Goal: Contribute content: Contribute content

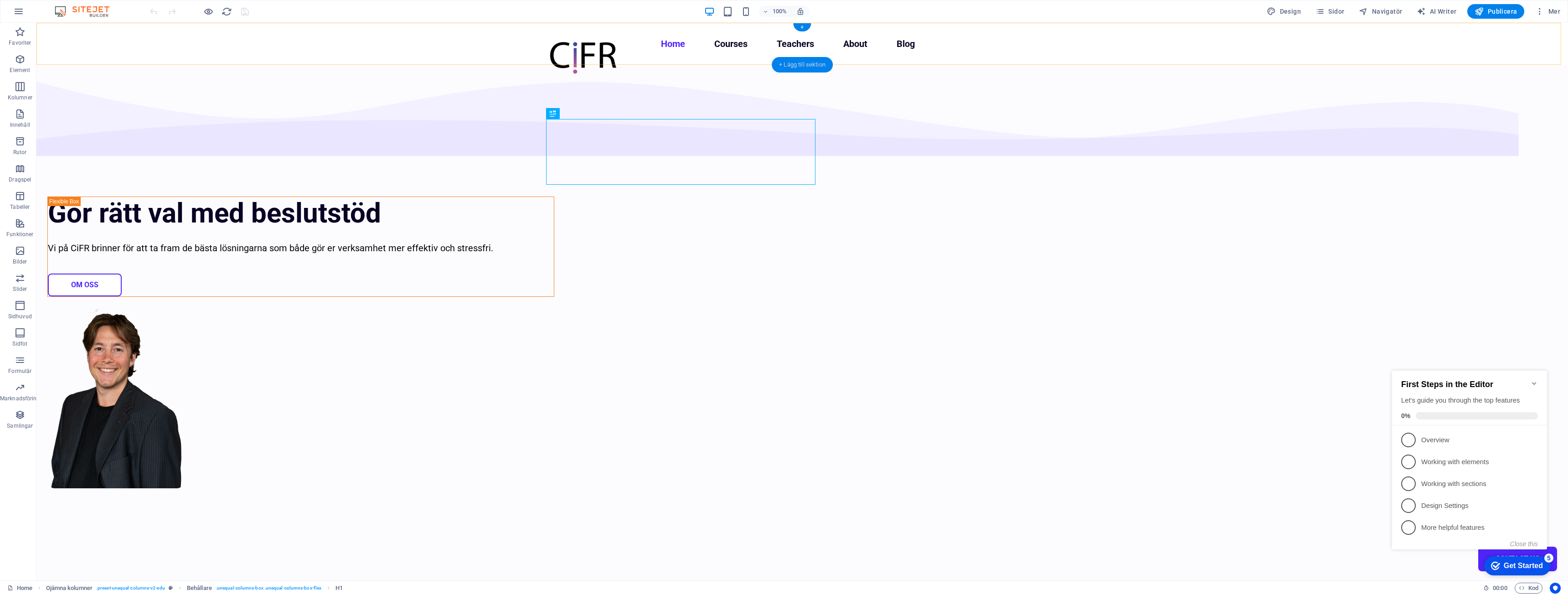
click at [784, 65] on div "+ Lägg till sektion" at bounding box center [802, 65] width 61 height 15
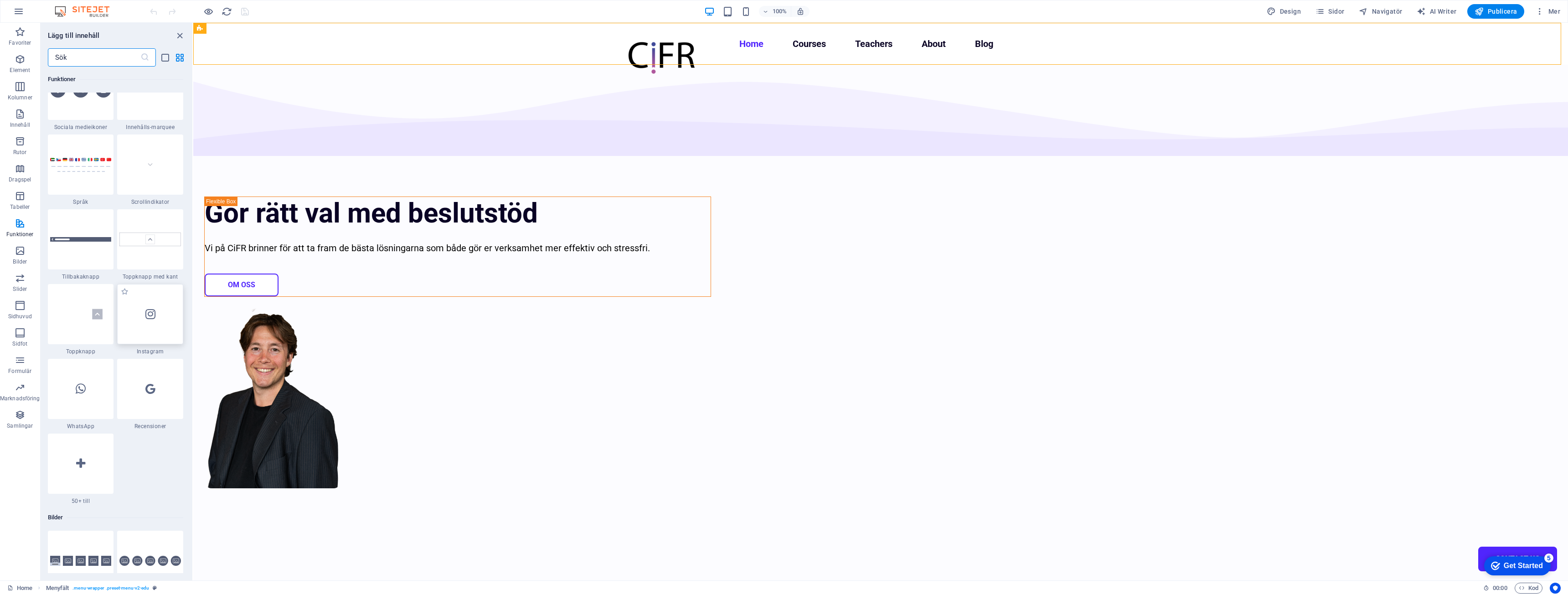
scroll to position [4195, 0]
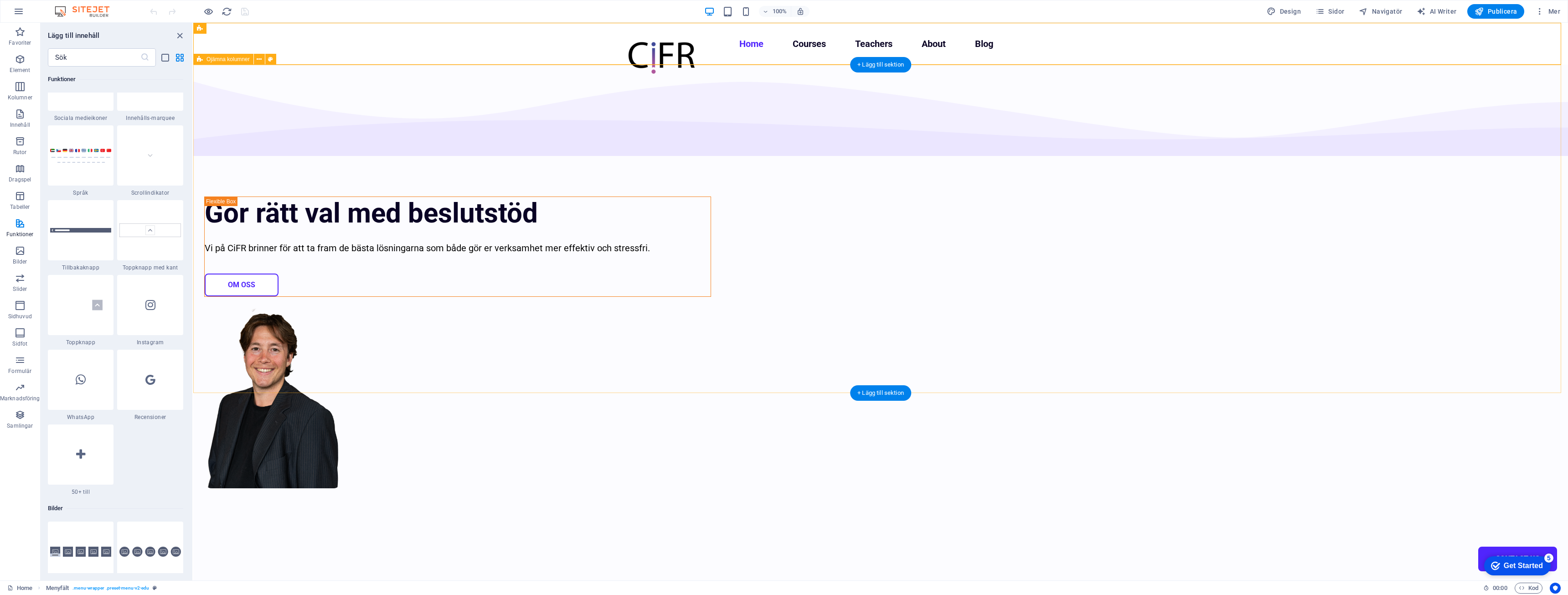
click at [1238, 136] on div "Gör rätt val med beslutstöd Vi på CiFR brinner för att ta fram de bästa lösning…" at bounding box center [881, 331] width 1374 height 533
click at [657, 50] on div at bounding box center [661, 57] width 68 height 41
select select "px"
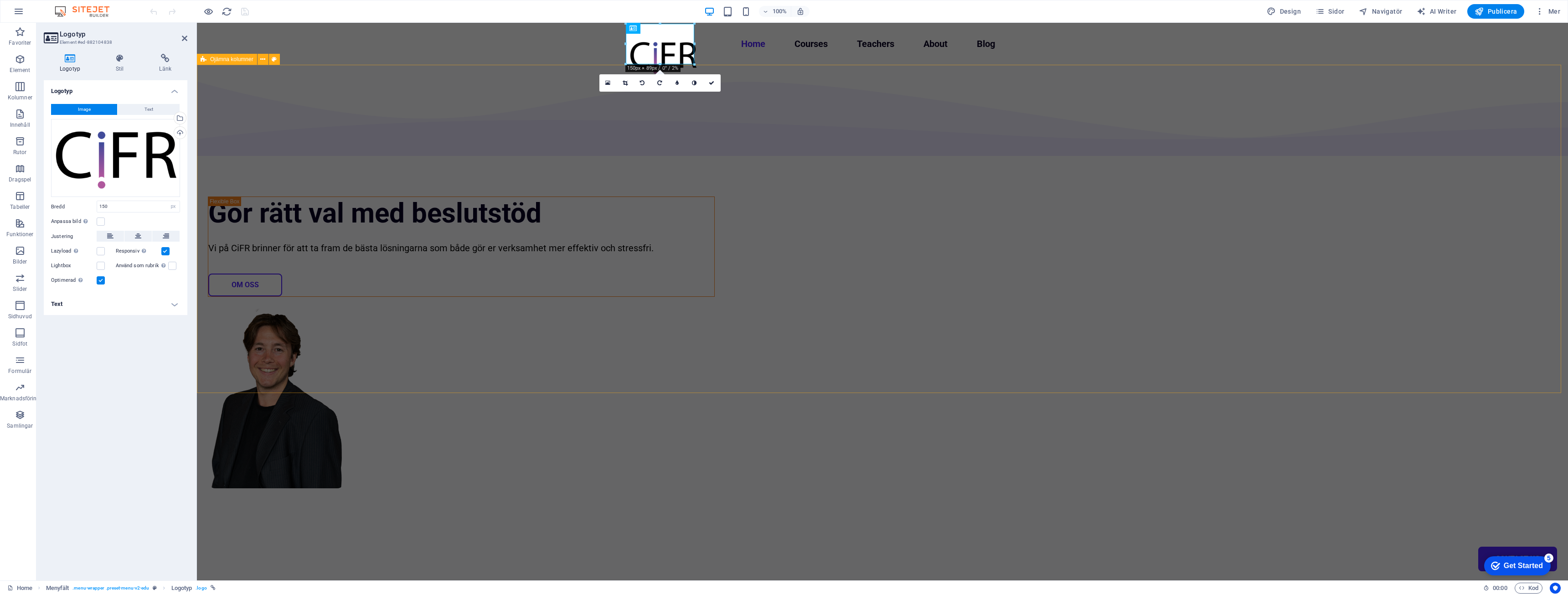
click at [295, 138] on div "Gör rätt val med beslutstöd Vi på CiFR brinner för att ta fram de bästa lösning…" at bounding box center [882, 331] width 1371 height 533
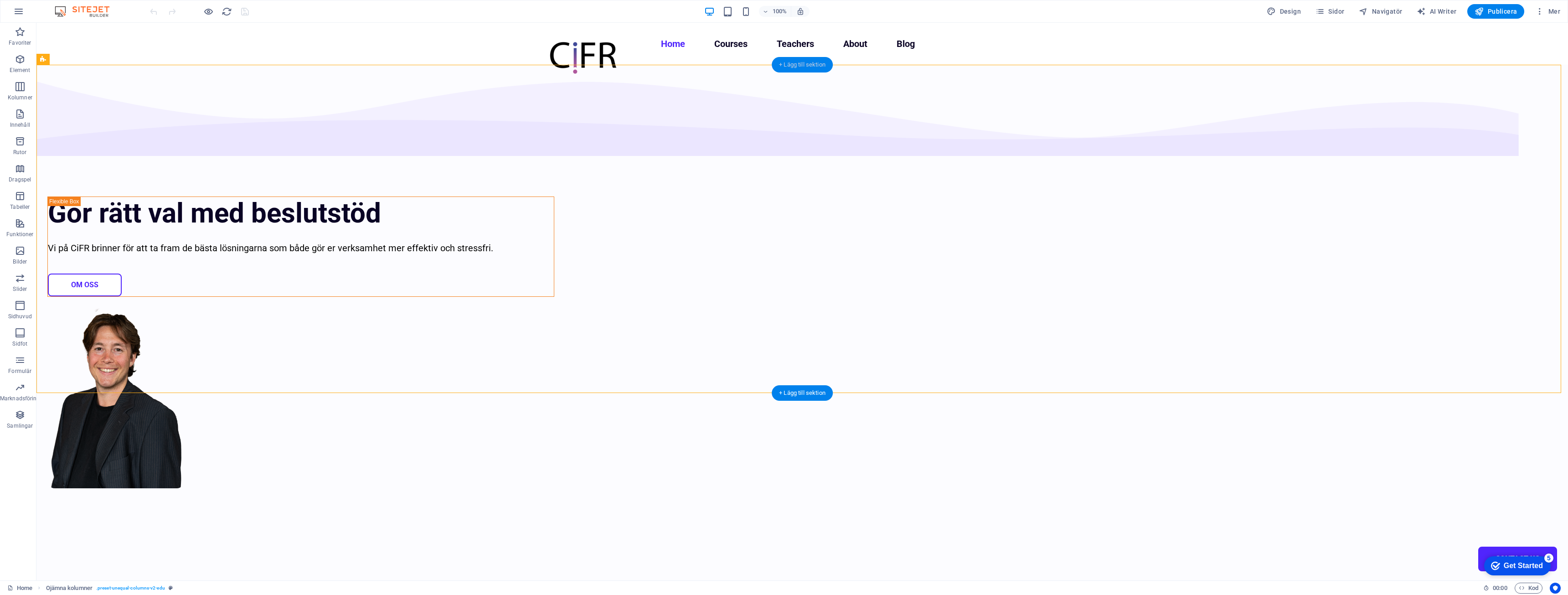
click at [794, 63] on div "+ Lägg till sektion" at bounding box center [802, 65] width 61 height 15
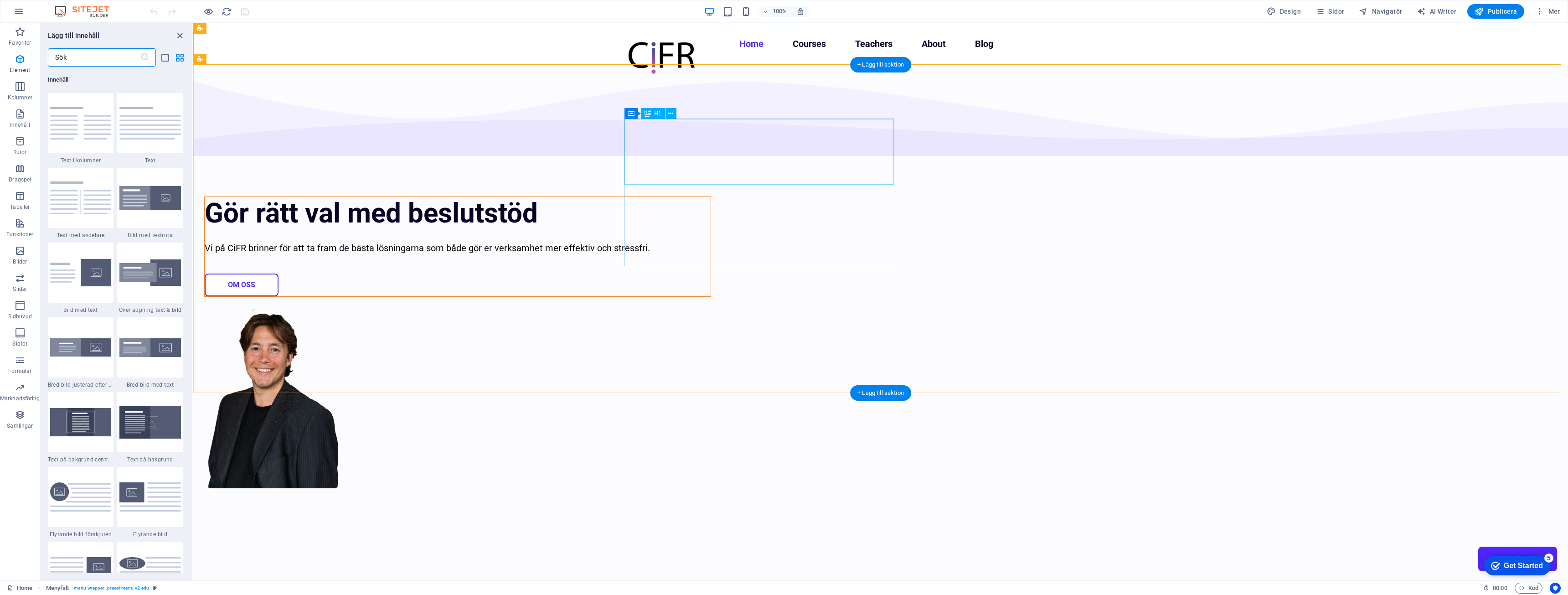
scroll to position [1596, 0]
click at [103, 62] on input "text" at bounding box center [94, 57] width 93 height 18
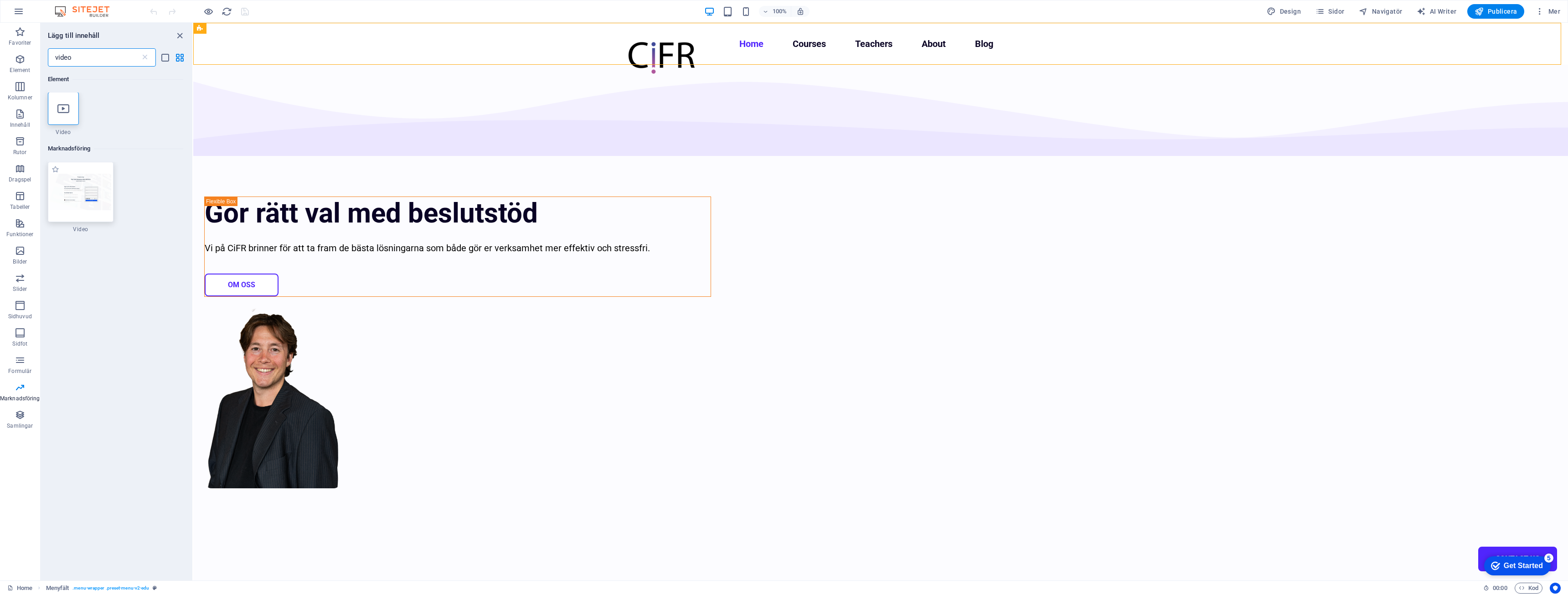
scroll to position [0, 0]
type input "video"
click at [66, 122] on div at bounding box center [63, 109] width 31 height 33
select select "%"
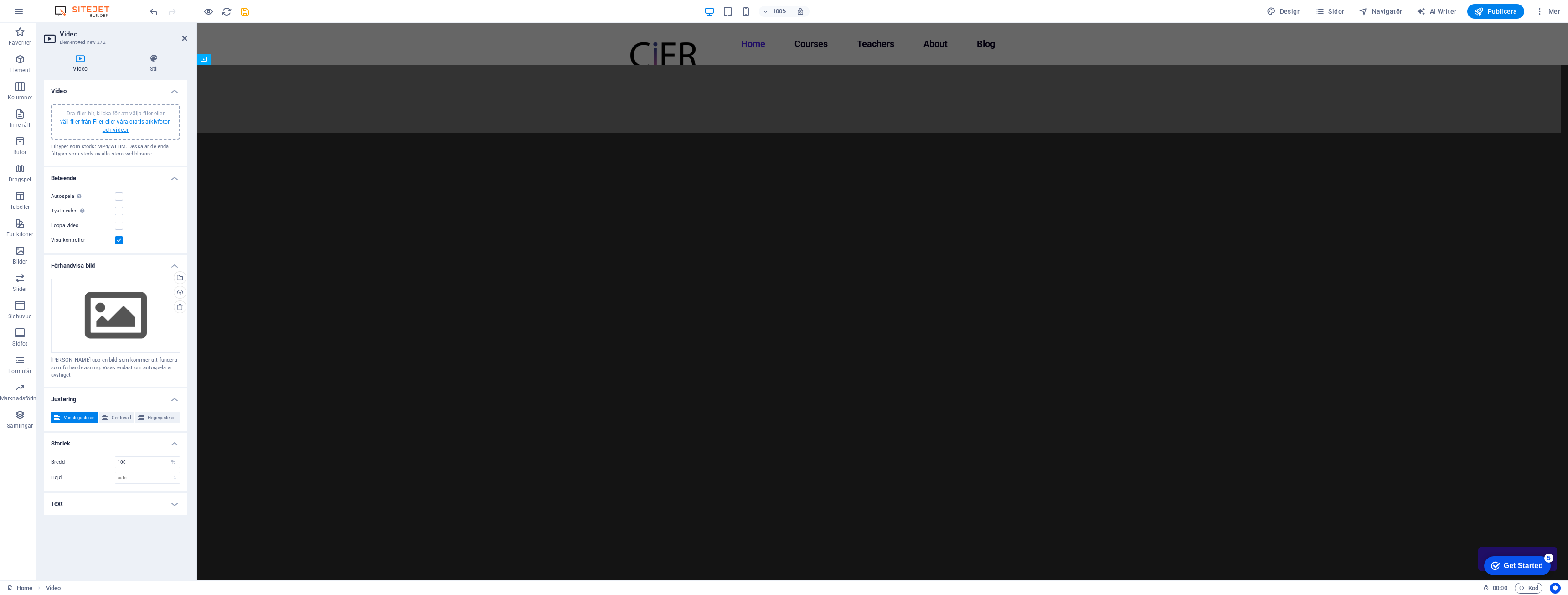
click at [125, 130] on link "välj filer från Filer eller våra gratis arkivfoton och videor" at bounding box center [116, 126] width 111 height 15
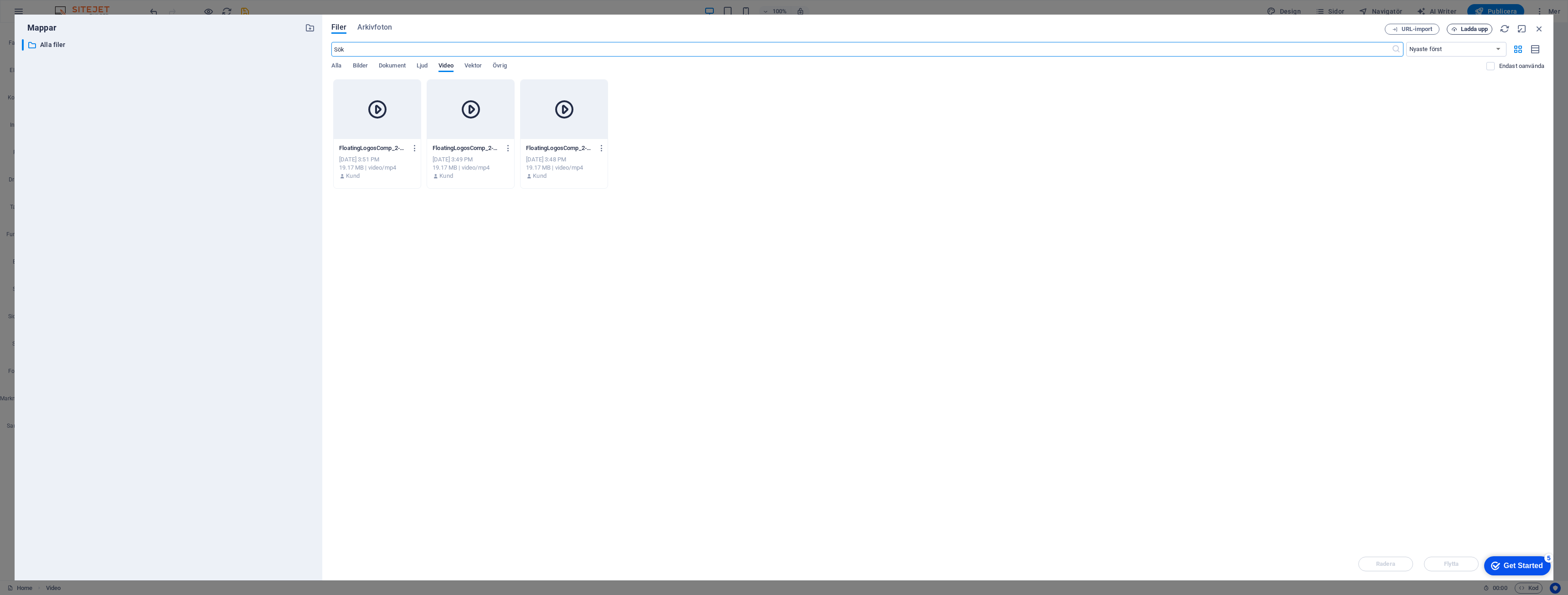
click at [1476, 32] on span "Ladda upp" at bounding box center [1474, 29] width 27 height 5
click at [377, 118] on icon at bounding box center [377, 110] width 22 height 22
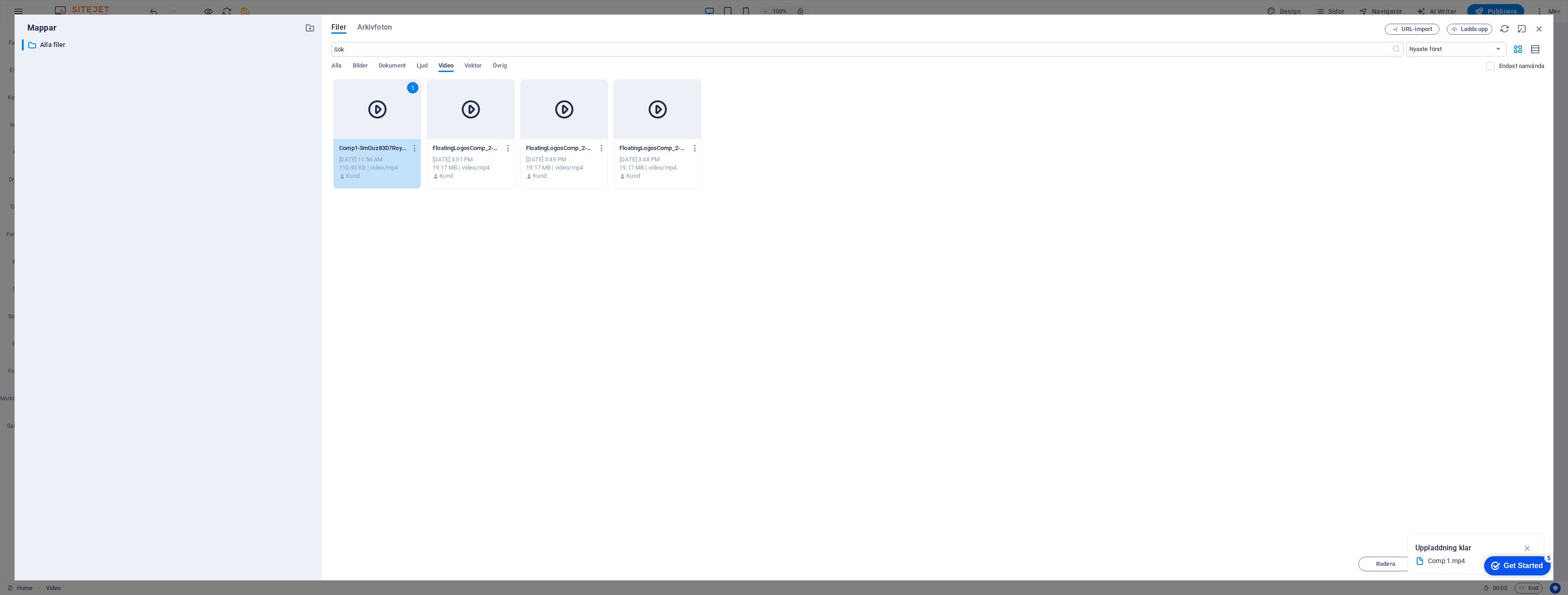
click at [377, 118] on icon at bounding box center [377, 110] width 22 height 22
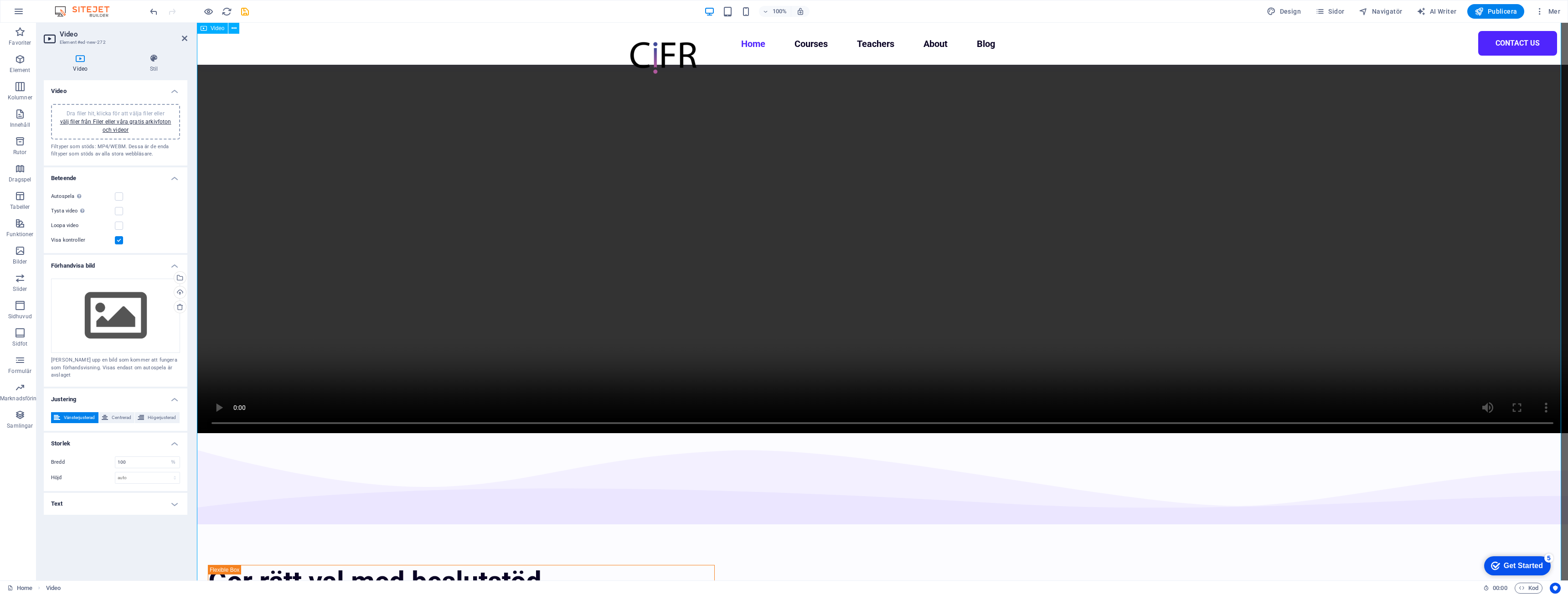
scroll to position [319, 0]
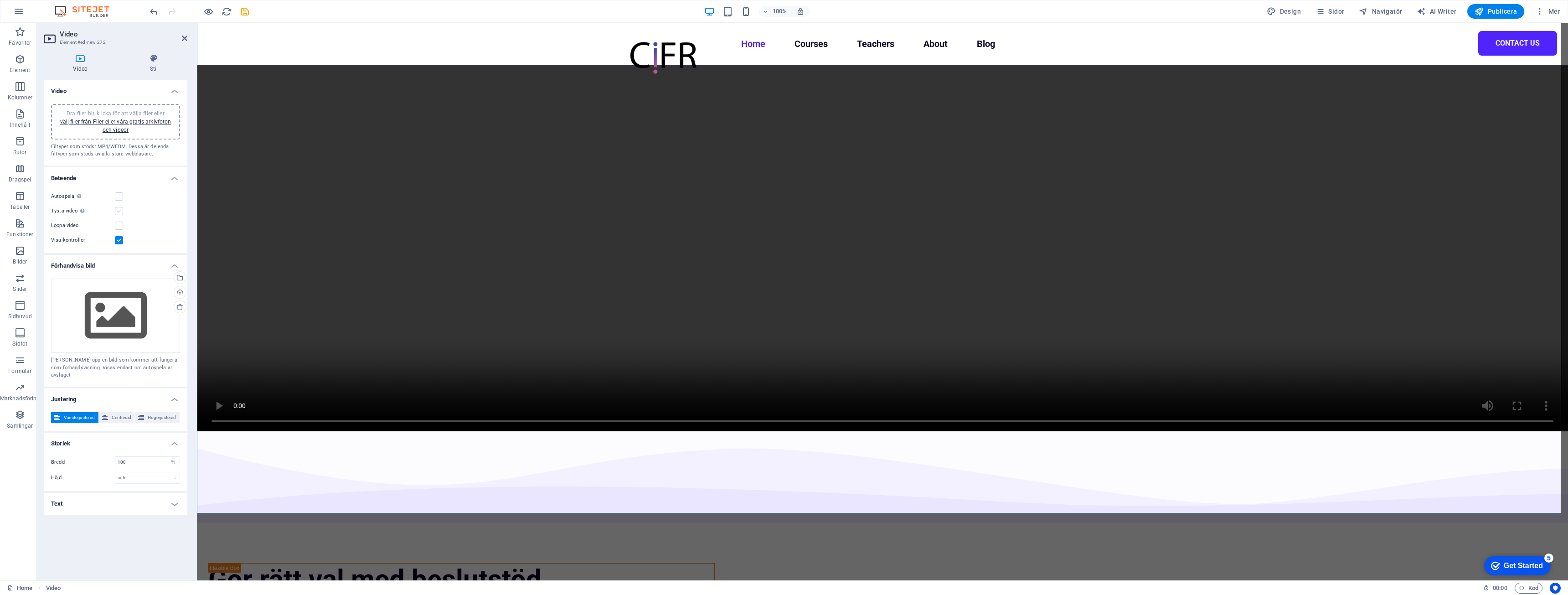
click at [119, 210] on label at bounding box center [119, 211] width 8 height 8
click at [0, 0] on input "Tysta video Autospela blir endast tillgängligt om tystad är aktiverad" at bounding box center [0, 0] width 0 height 0
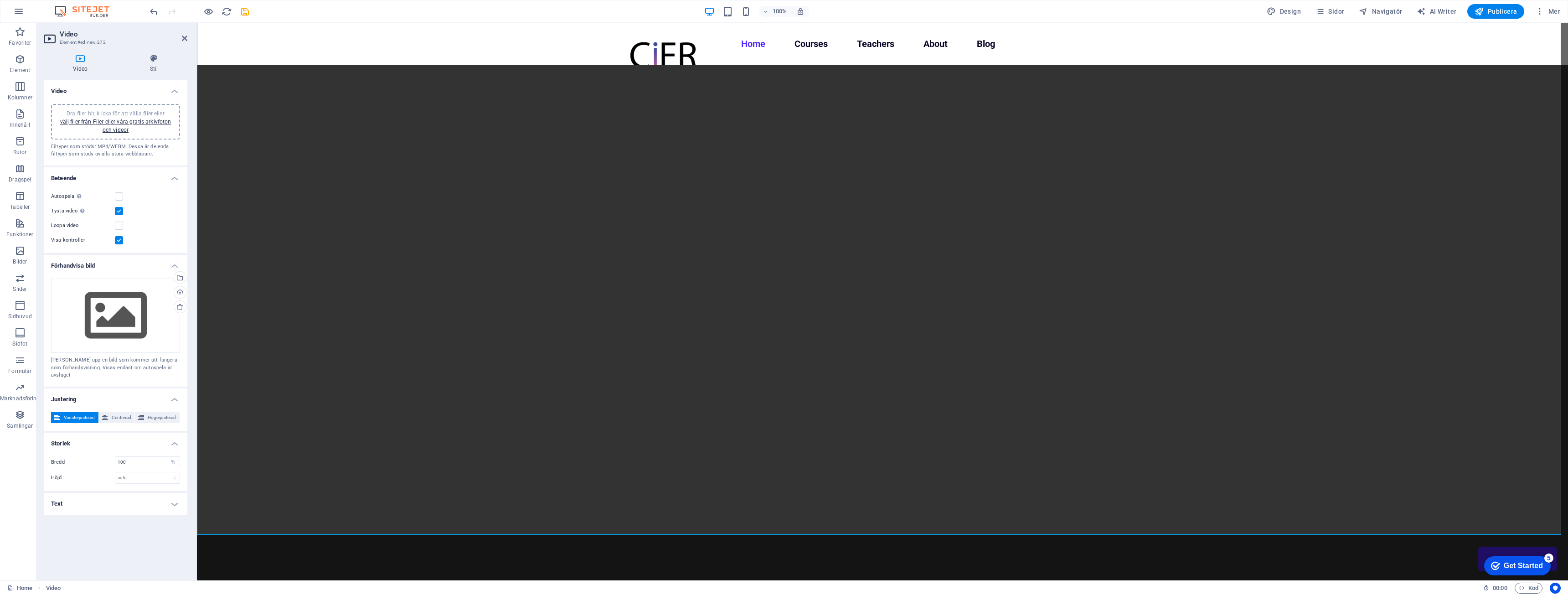
scroll to position [147, 0]
click at [119, 194] on label at bounding box center [119, 196] width 8 height 8
click at [0, 0] on input "Autospela Autospela är endast tillgänglig om tystad är aktiverad" at bounding box center [0, 0] width 0 height 0
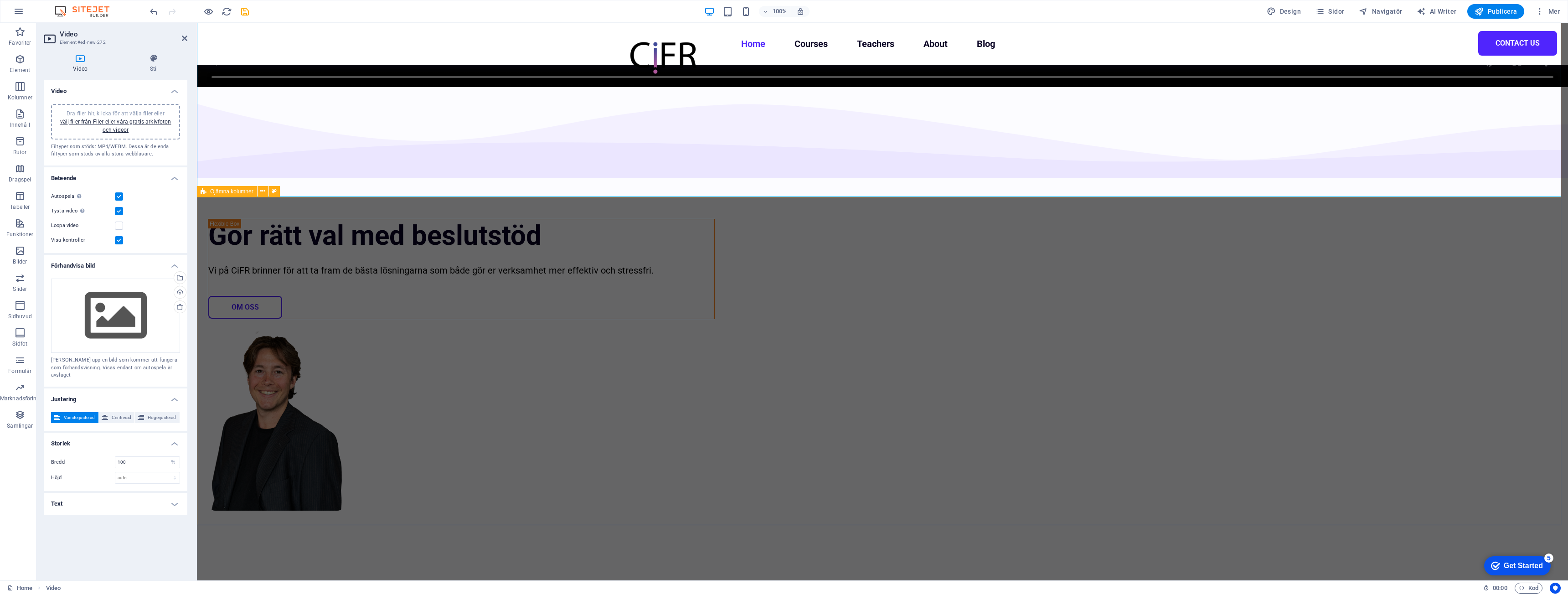
scroll to position [502, 0]
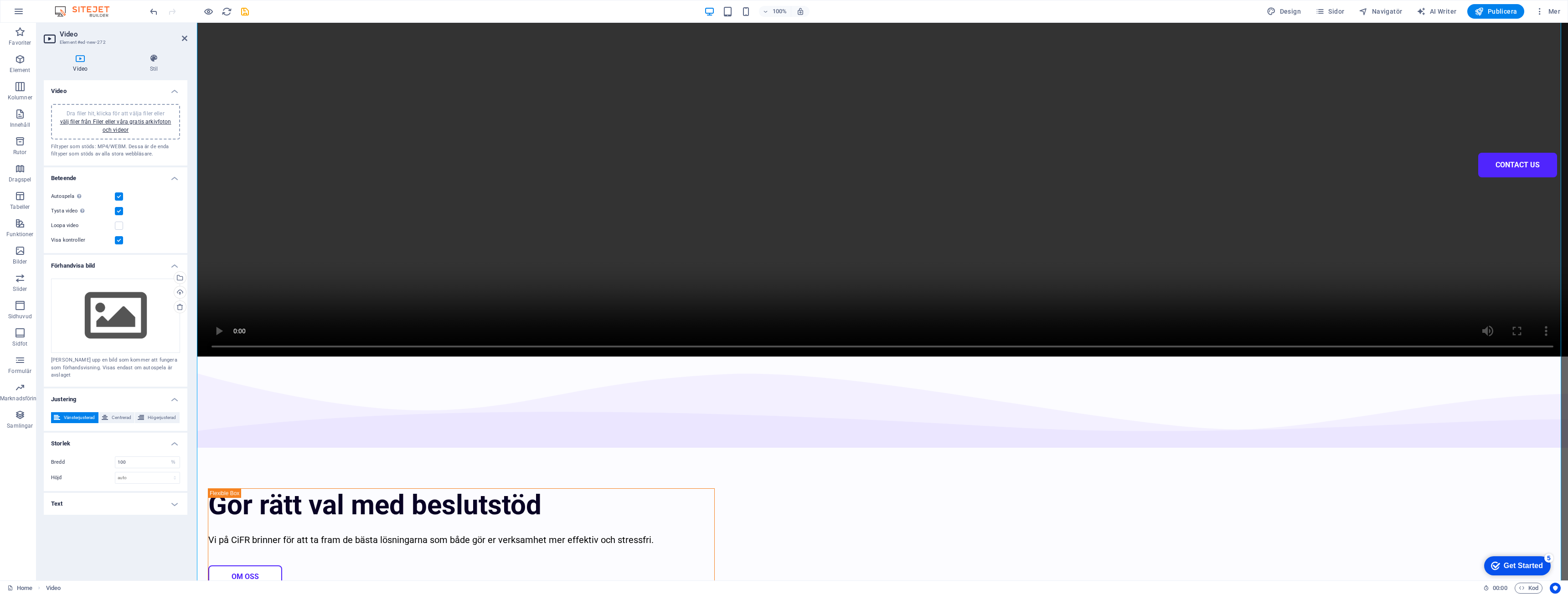
scroll to position [547, 0]
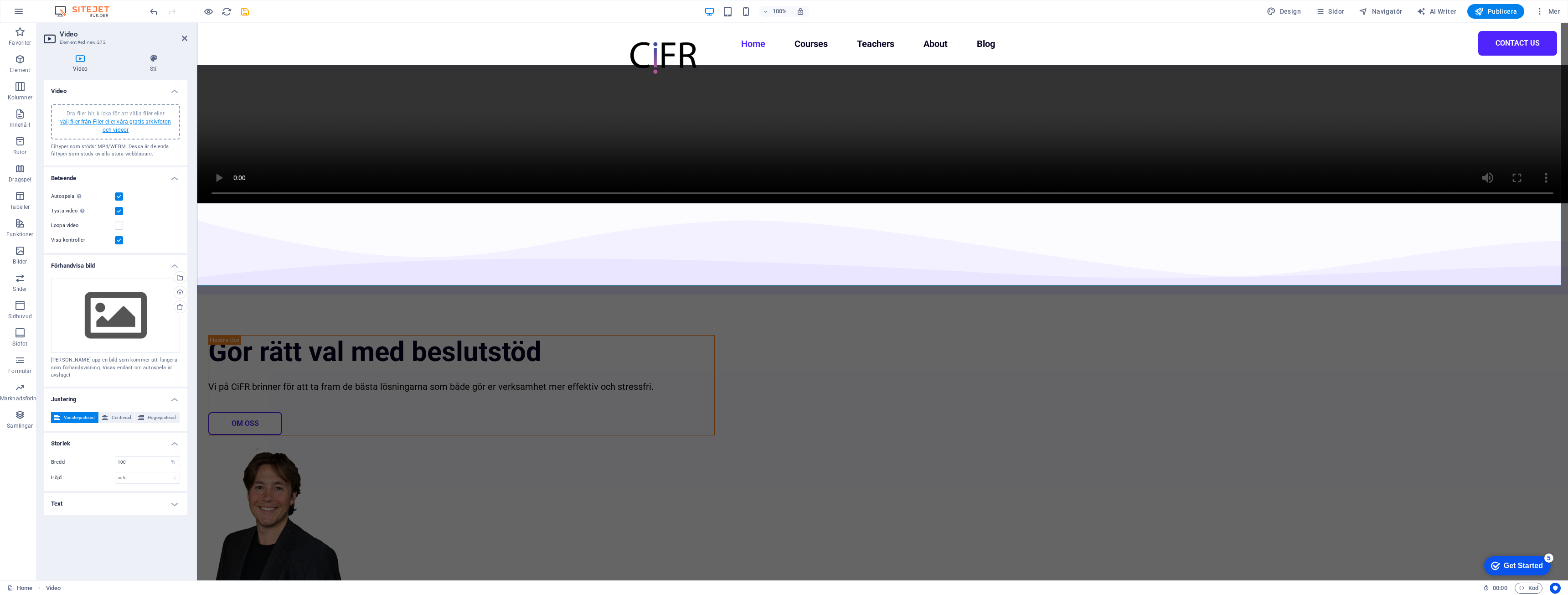
click at [125, 126] on link "välj filer från Filer eller våra gratis arkivfoton och videor" at bounding box center [116, 126] width 111 height 15
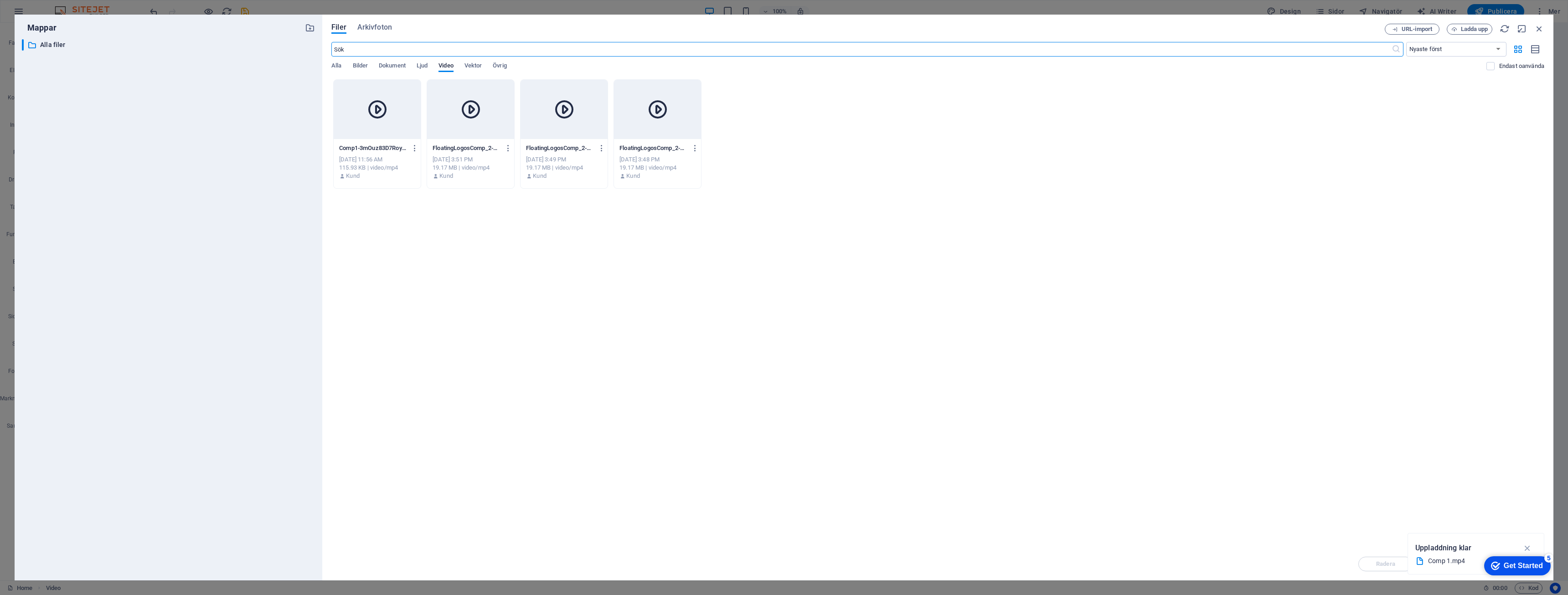
click at [388, 169] on div "115.93 KB | video/mp4" at bounding box center [377, 167] width 76 height 8
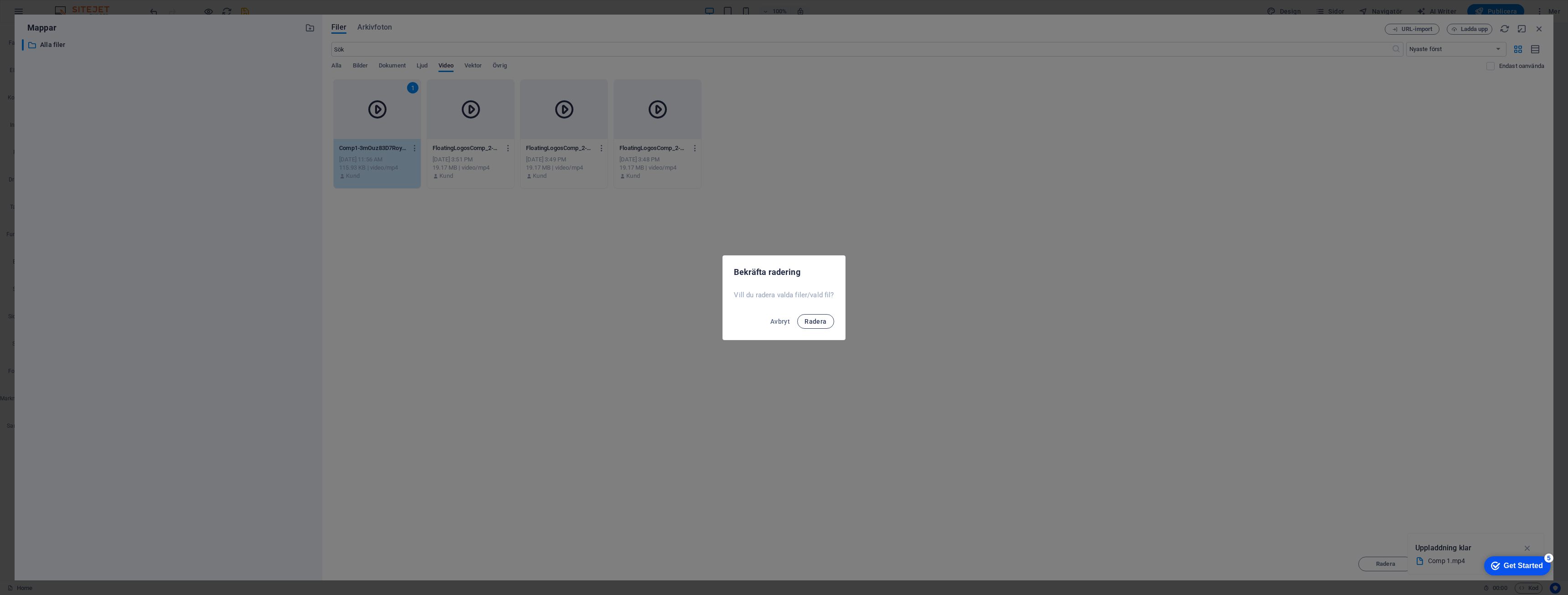
click at [816, 324] on span "Radera" at bounding box center [816, 322] width 22 height 7
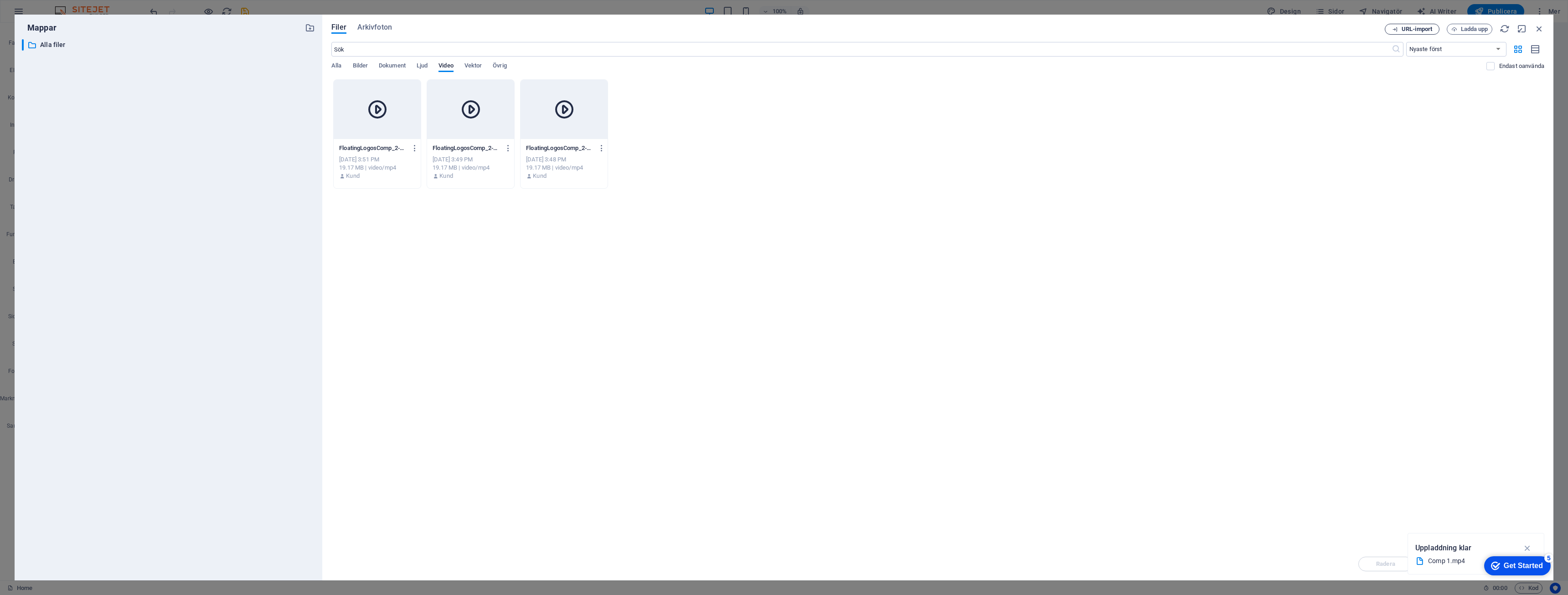
click at [1435, 30] on button "URL-import" at bounding box center [1412, 29] width 55 height 11
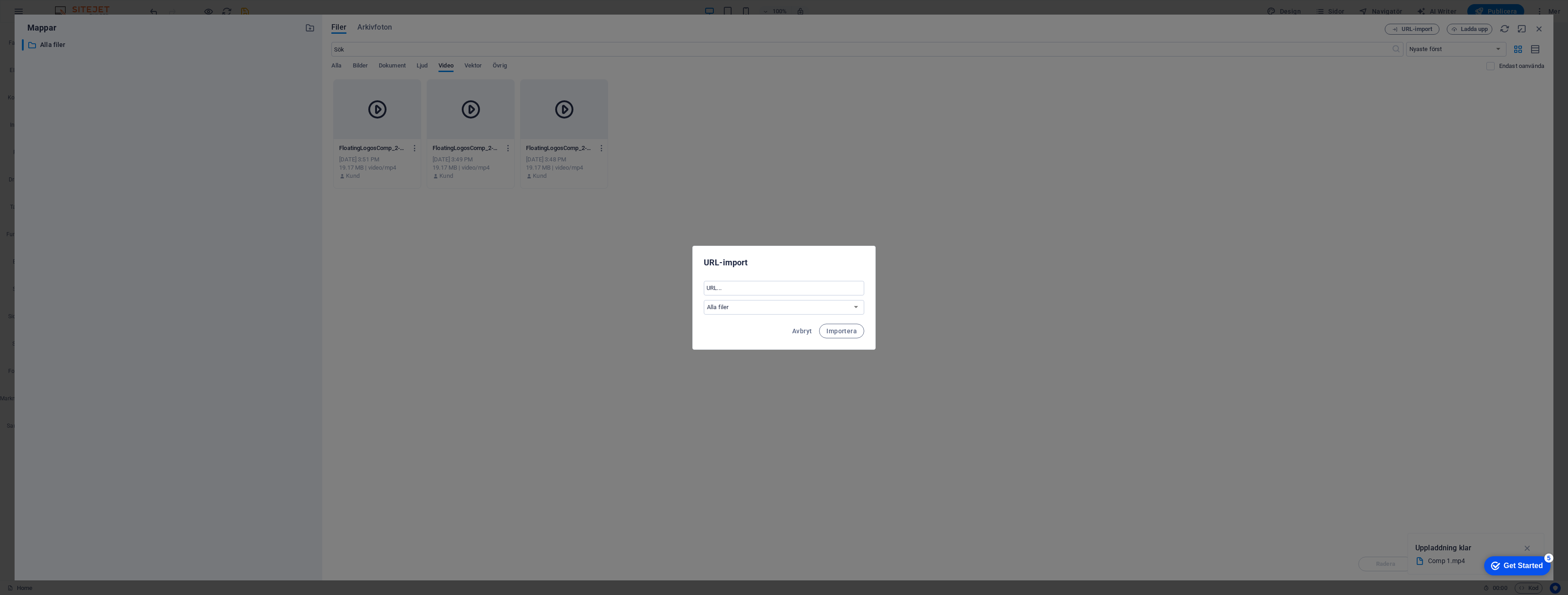
drag, startPoint x: 1304, startPoint y: 156, endPoint x: 1017, endPoint y: 283, distance: 313.8
click at [1298, 164] on div "URL-import ​ Alla filer Avbryt Importera" at bounding box center [784, 297] width 1568 height 595
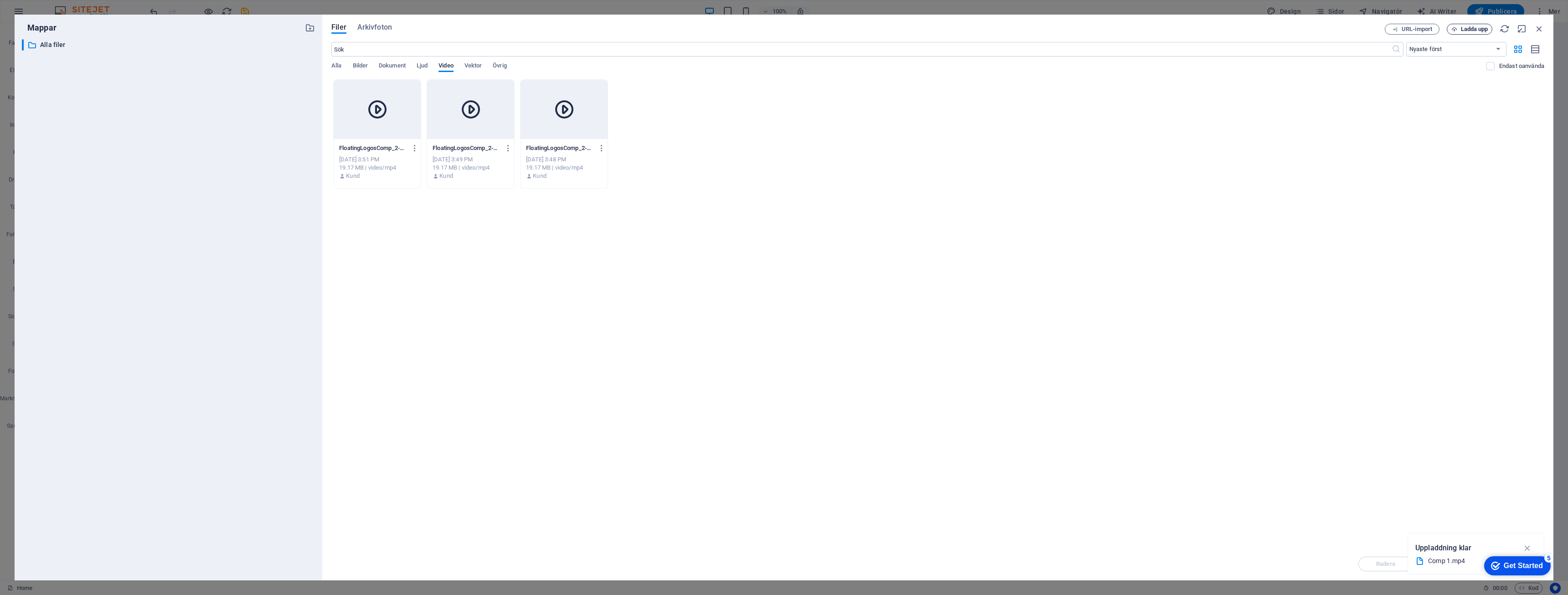
click at [1469, 29] on span "Ladda upp" at bounding box center [1474, 29] width 27 height 5
click at [372, 147] on p "Comp1_1-4yo0psU1TmMW5pA0pkiTJg.mp4" at bounding box center [373, 148] width 68 height 8
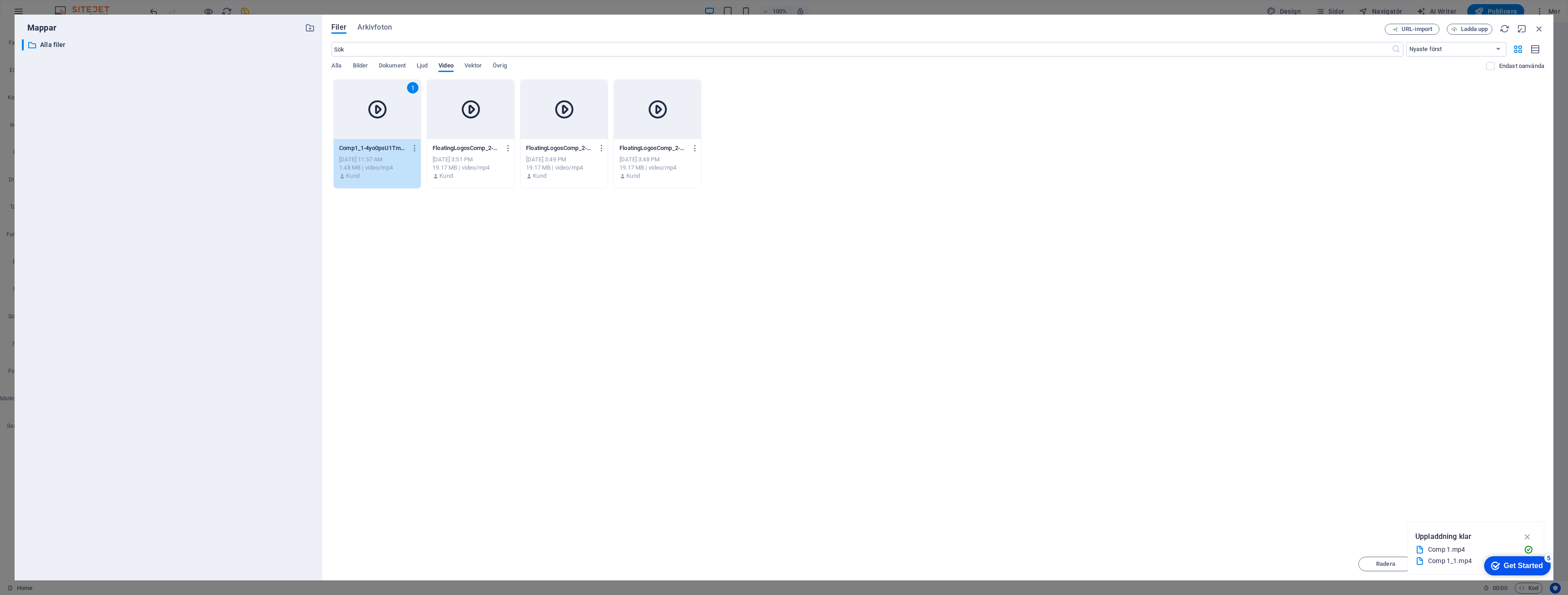
click at [372, 147] on p "Comp1_1-4yo0psU1TmMW5pA0pkiTJg.mp4" at bounding box center [373, 148] width 68 height 8
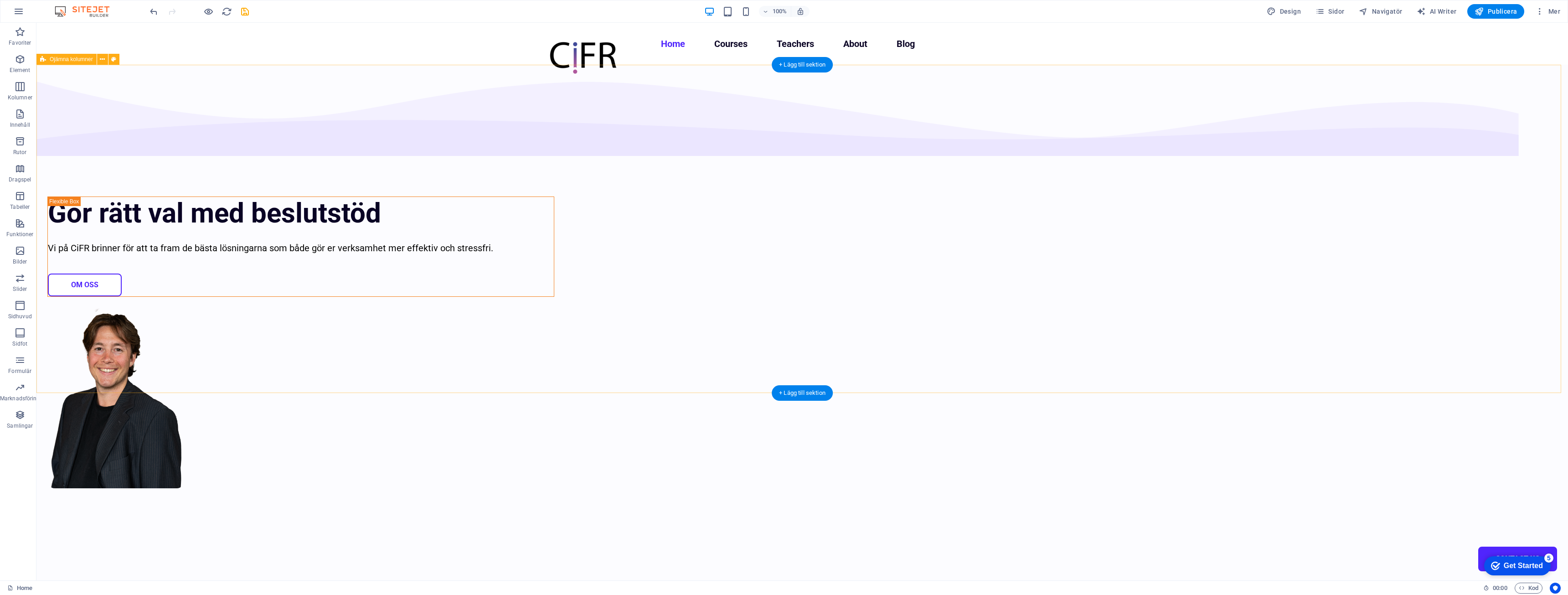
click at [1269, 185] on div "Gör rätt val med beslutstöd Vi på CiFR brinner för att ta fram de bästa lösning…" at bounding box center [802, 331] width 1531 height 533
click at [798, 61] on div "+ Lägg till sektion" at bounding box center [802, 65] width 61 height 15
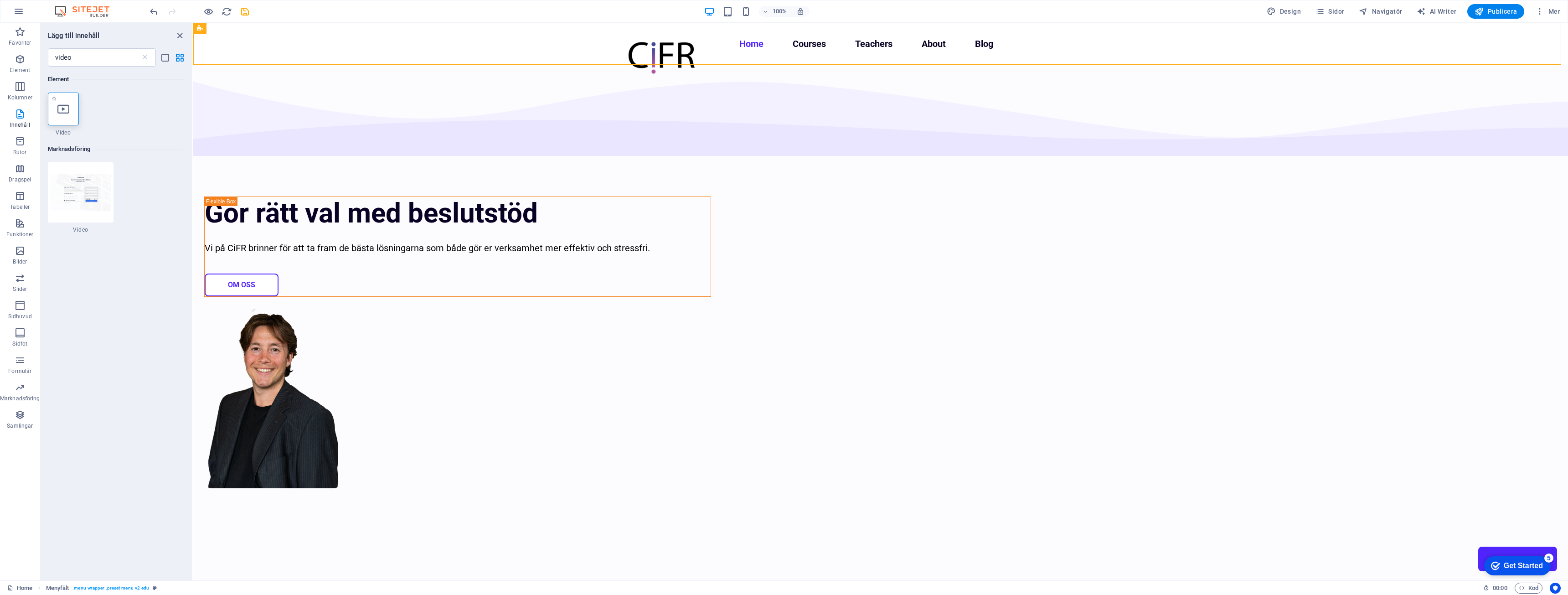
click at [74, 115] on div at bounding box center [63, 109] width 31 height 33
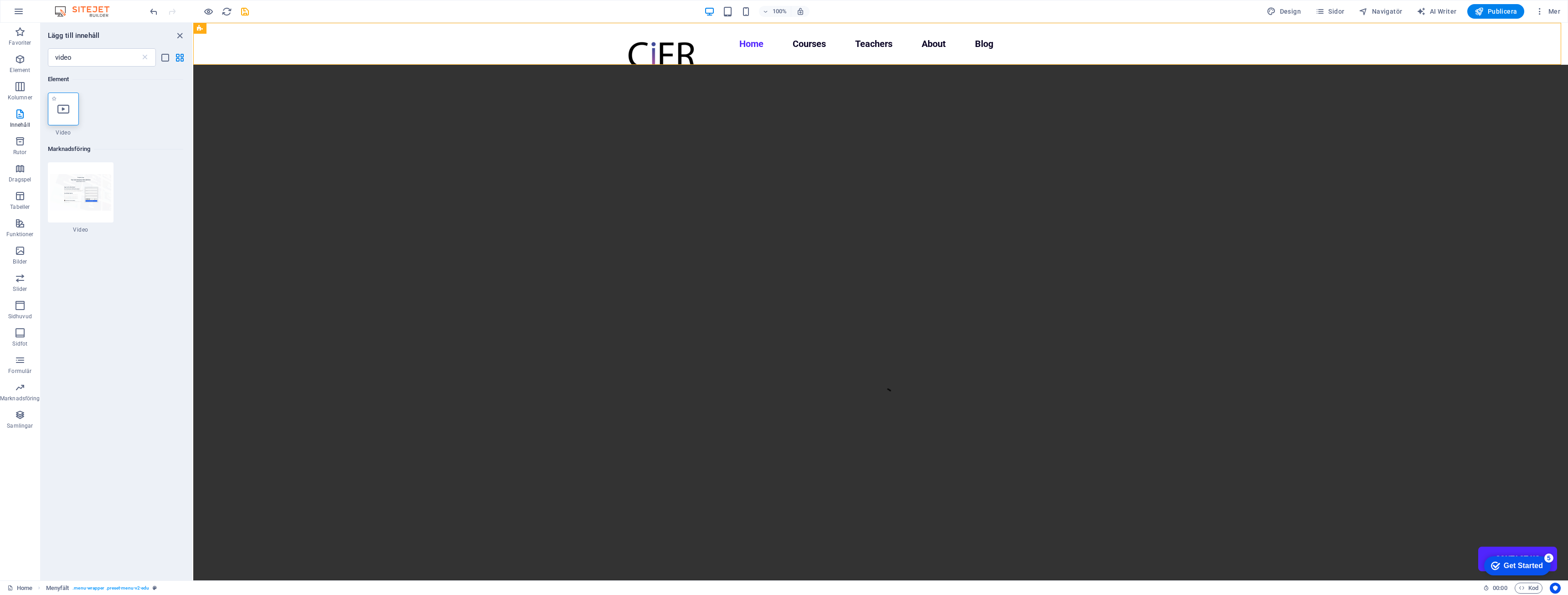
select select "%"
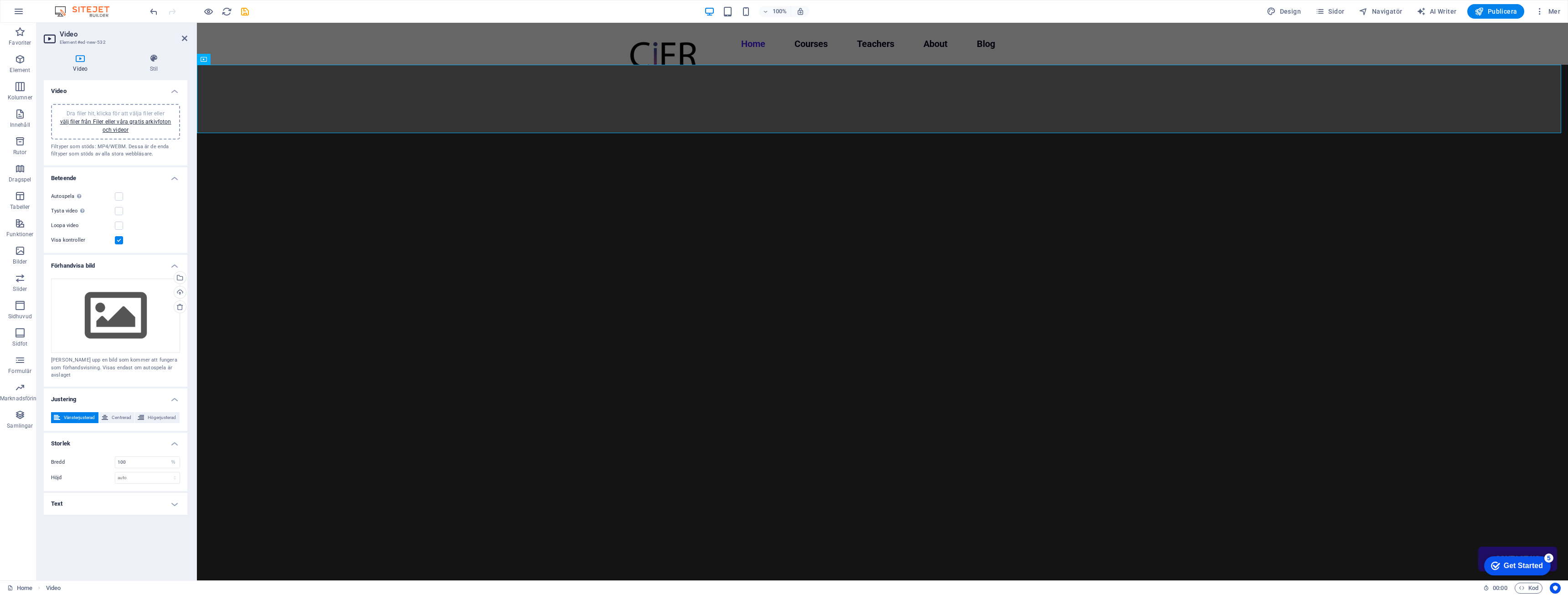
click at [107, 134] on div "Dra filer hit, klicka för att välja filer eller välj filer från Filer eller vår…" at bounding box center [116, 122] width 129 height 35
click at [121, 124] on link "välj filer från Filer eller våra gratis arkivfoton och videor" at bounding box center [116, 126] width 111 height 15
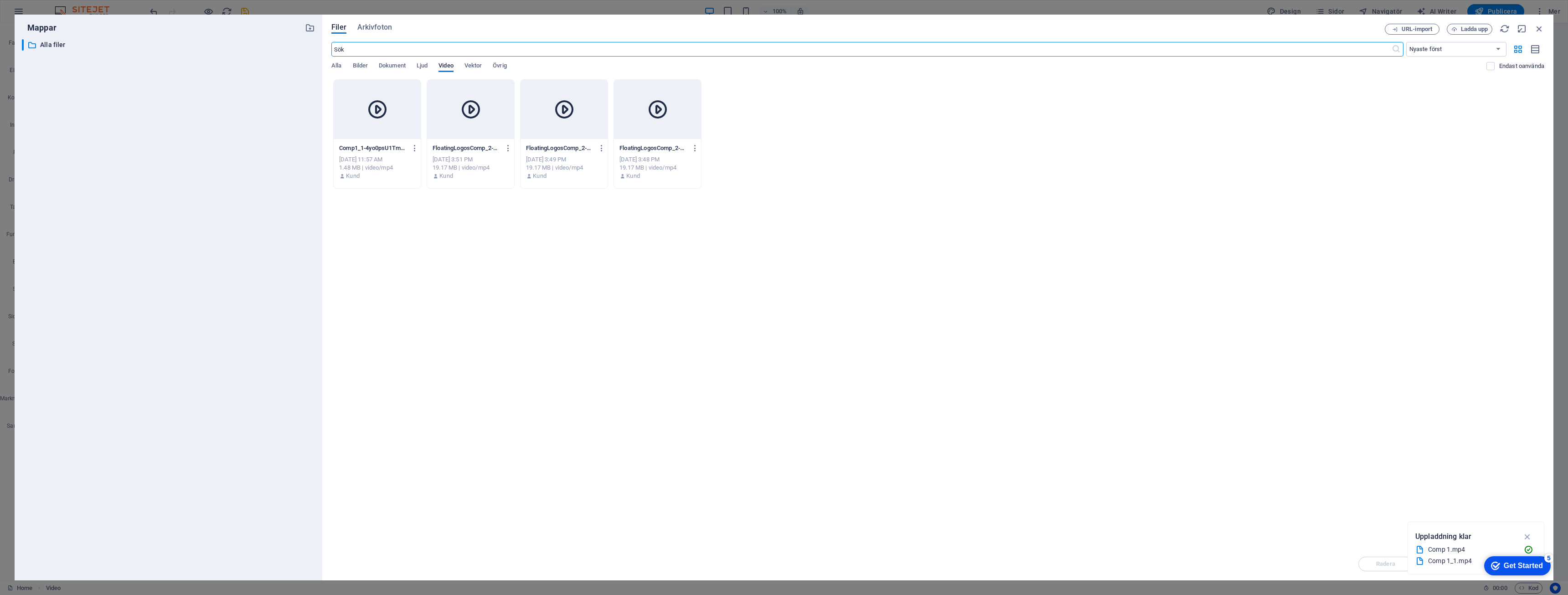
click at [383, 158] on div "[DATE] 11:57 AM" at bounding box center [377, 159] width 76 height 8
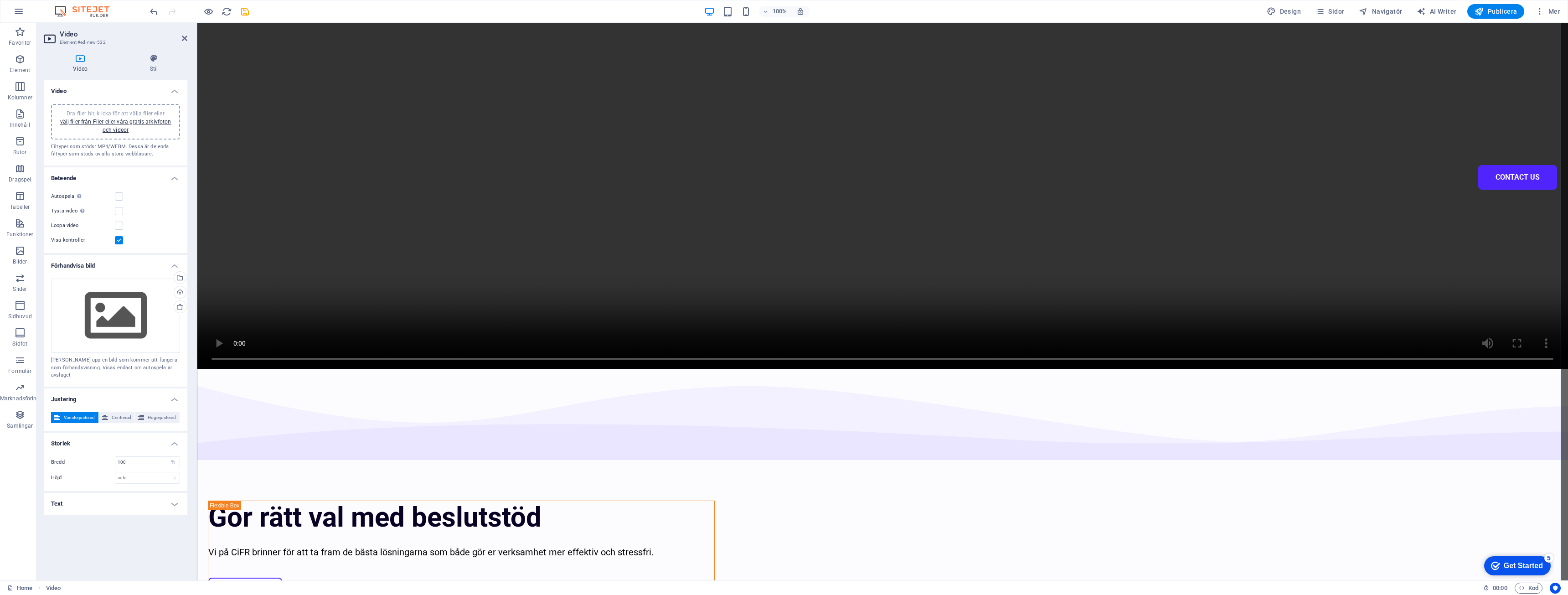
scroll to position [456, 0]
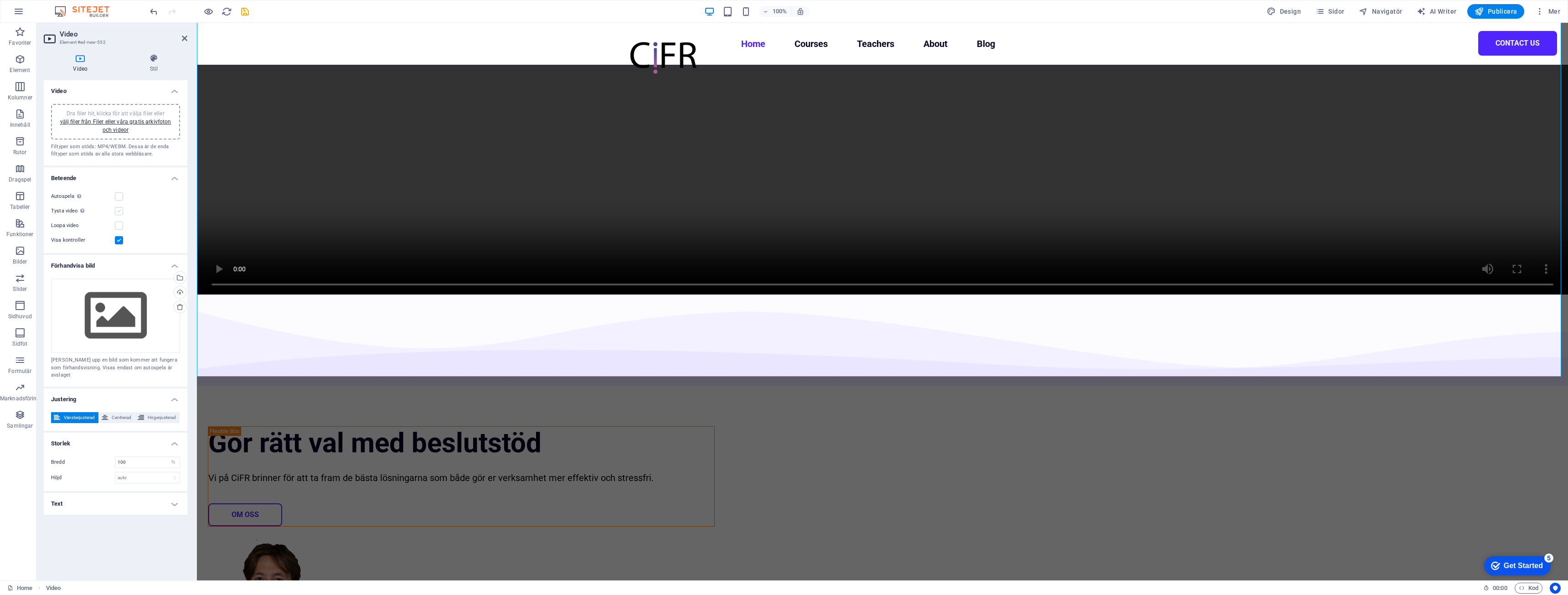
click at [119, 213] on label at bounding box center [119, 211] width 8 height 8
click at [0, 0] on input "Tysta video Autospela blir endast tillgängligt om tystad är aktiverad" at bounding box center [0, 0] width 0 height 0
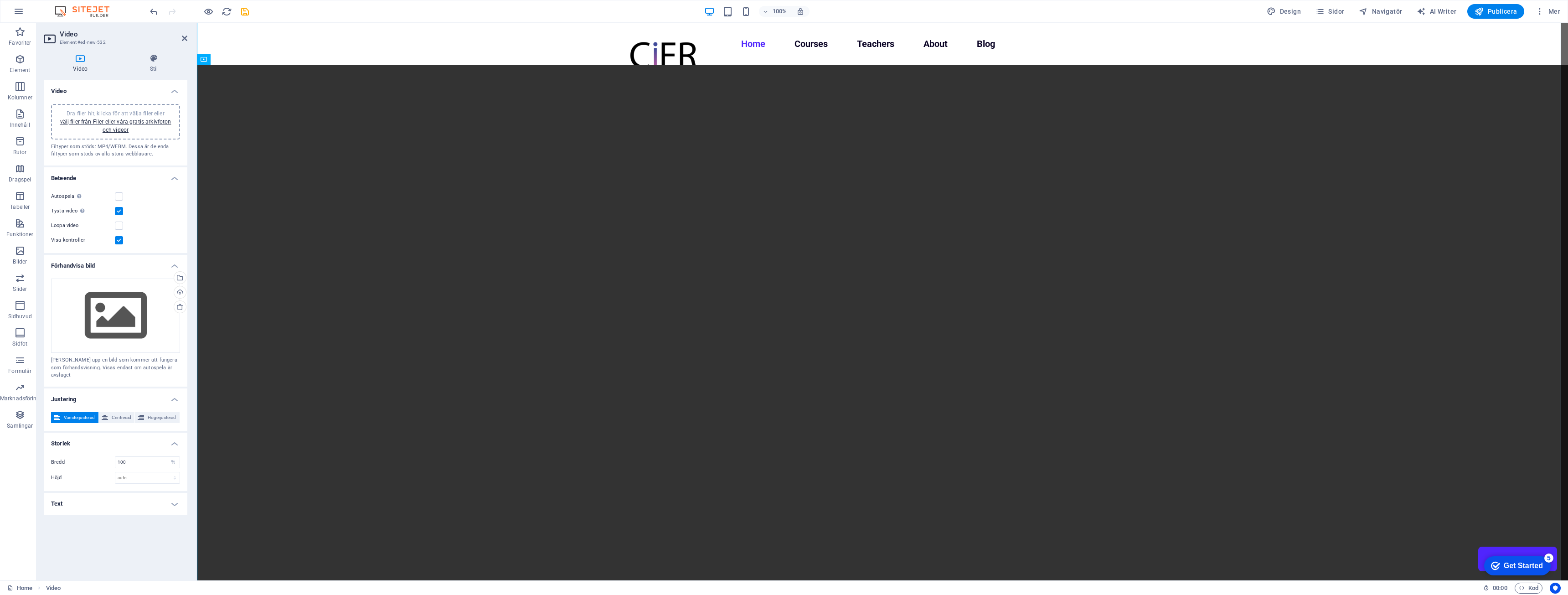
scroll to position [147, 0]
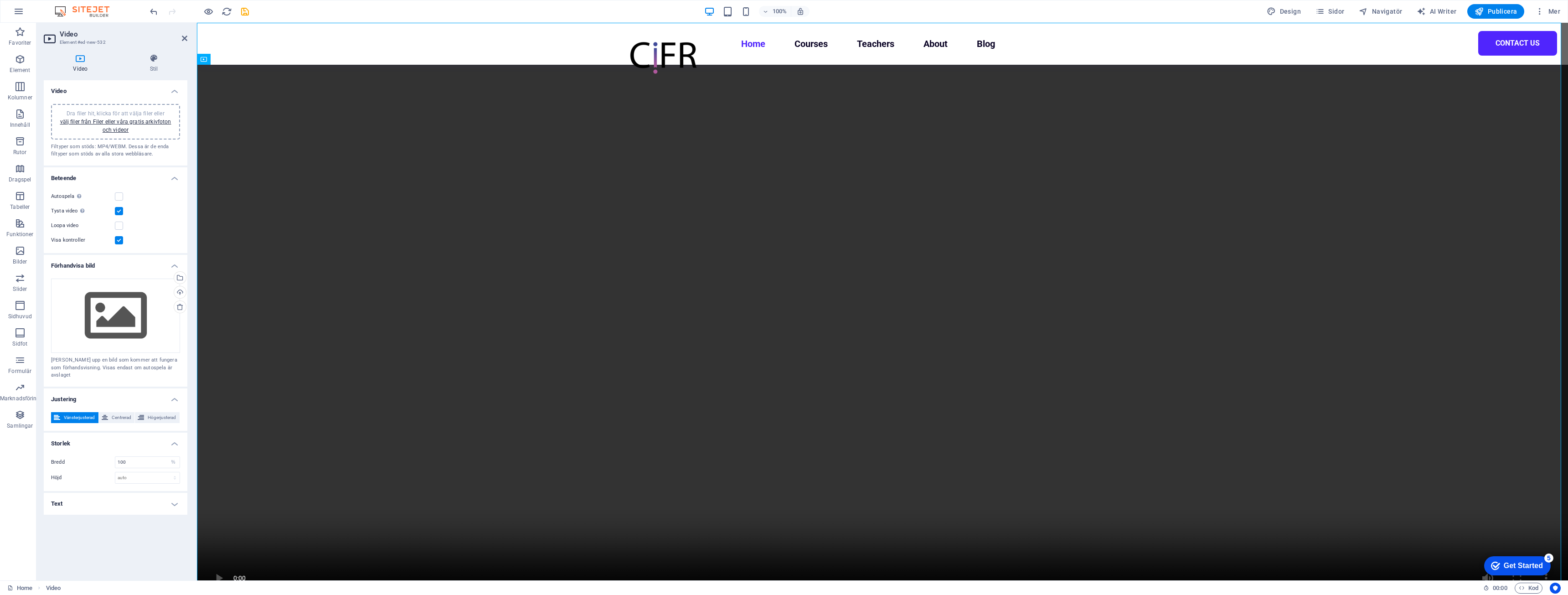
click at [121, 200] on div "Autospela Autospela är endast tillgänglig om tystad är aktiverad" at bounding box center [116, 197] width 129 height 11
click at [121, 197] on label at bounding box center [119, 196] width 8 height 8
click at [0, 0] on input "Autospela Autospela är endast tillgänglig om tystad är aktiverad" at bounding box center [0, 0] width 0 height 0
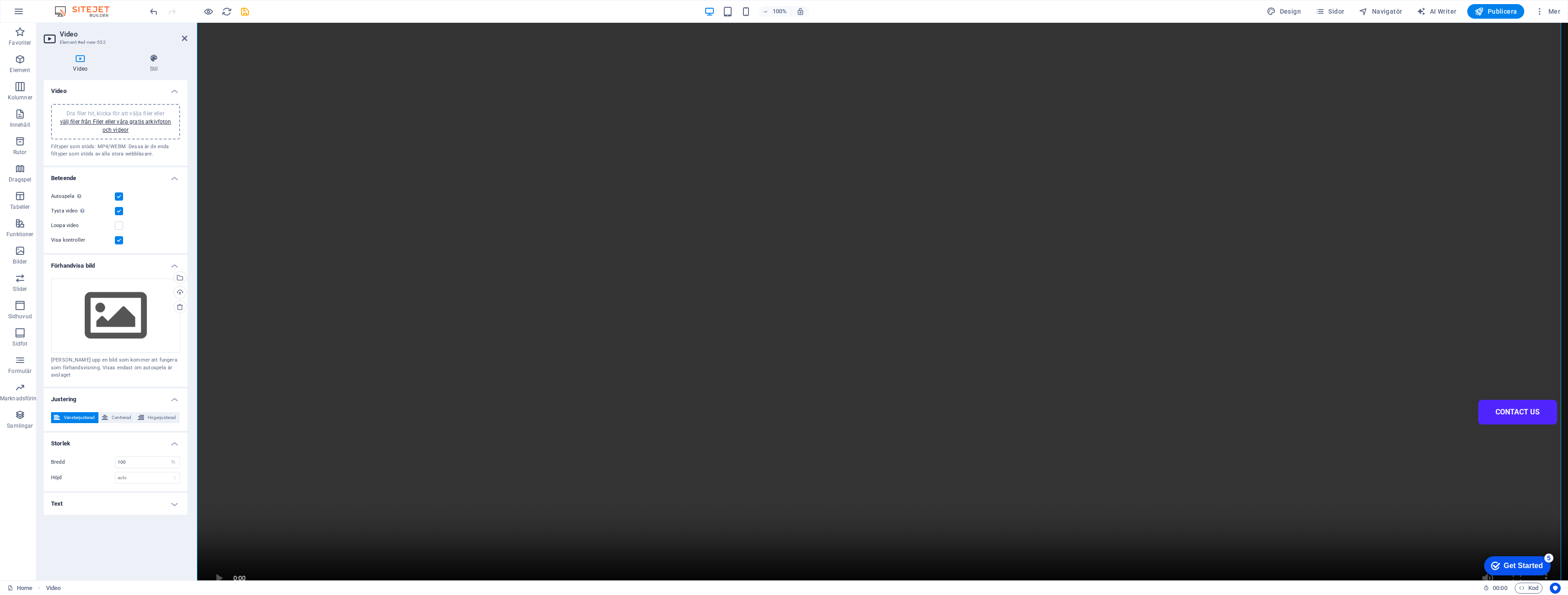
scroll to position [0, 0]
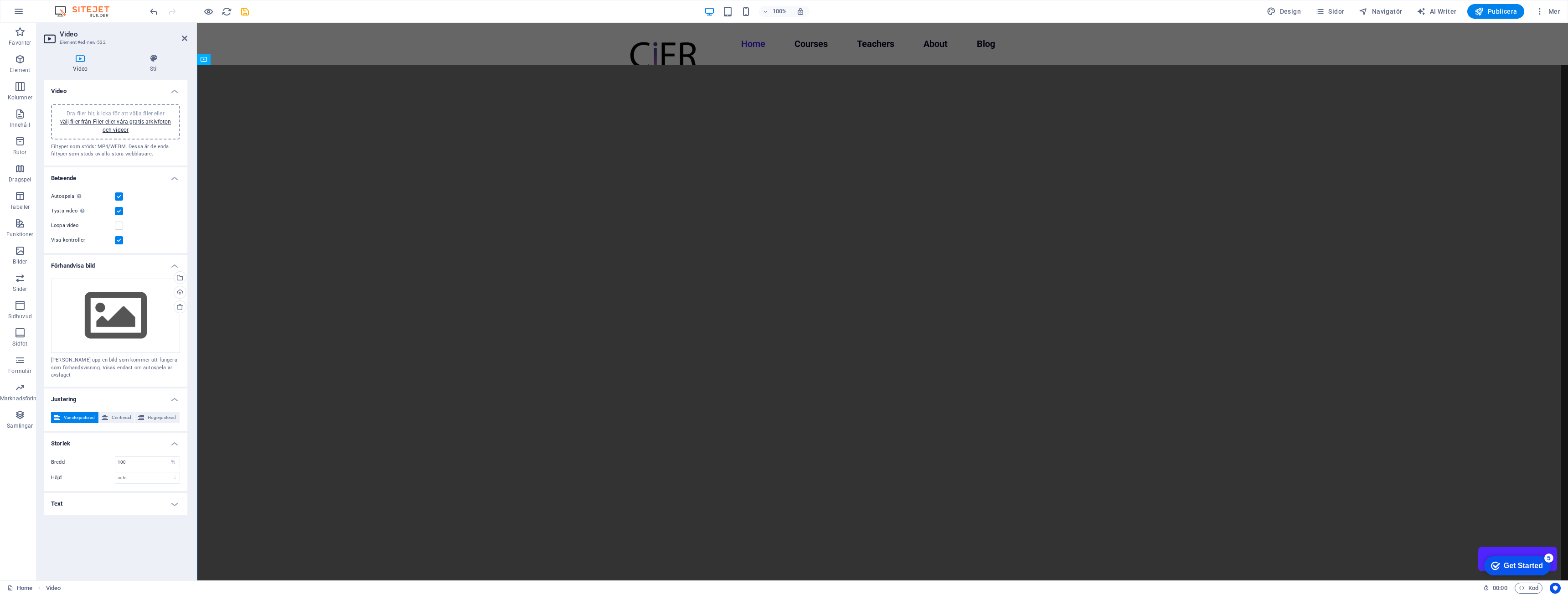
click at [118, 239] on label at bounding box center [119, 240] width 8 height 8
click at [0, 0] on input "Visa kontroller" at bounding box center [0, 0] width 0 height 0
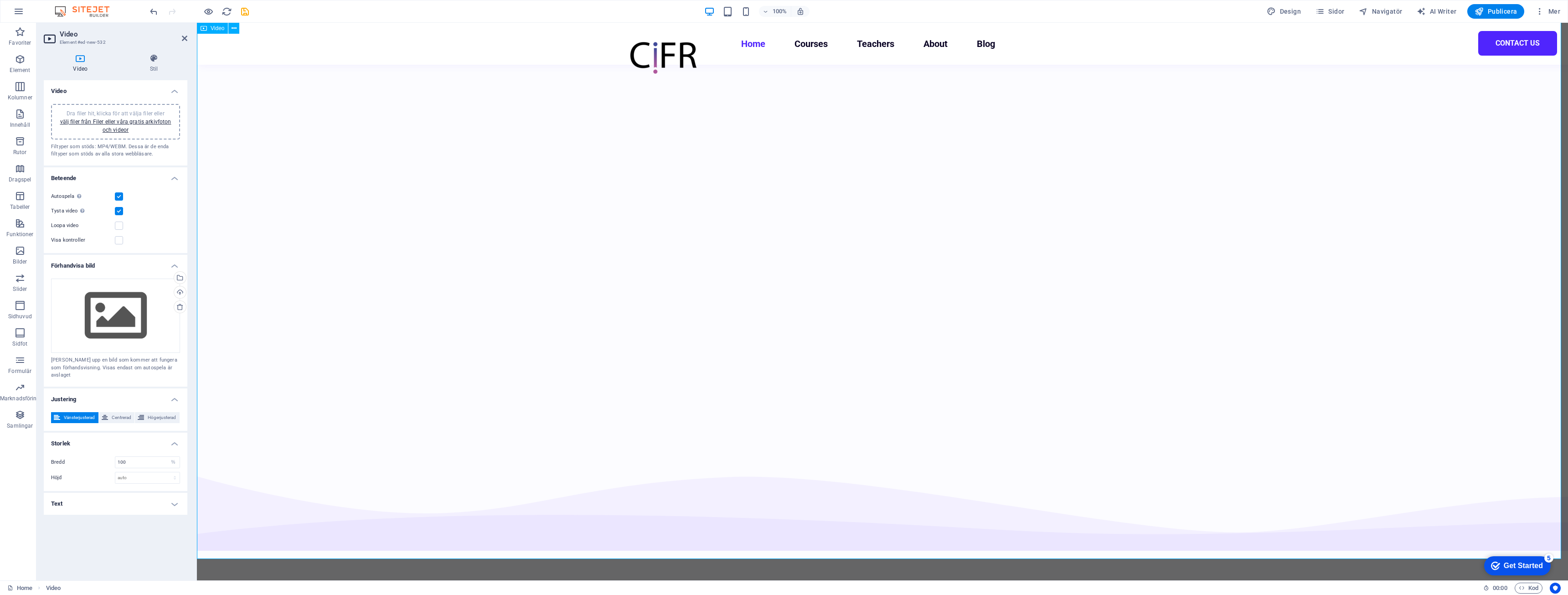
scroll to position [319, 0]
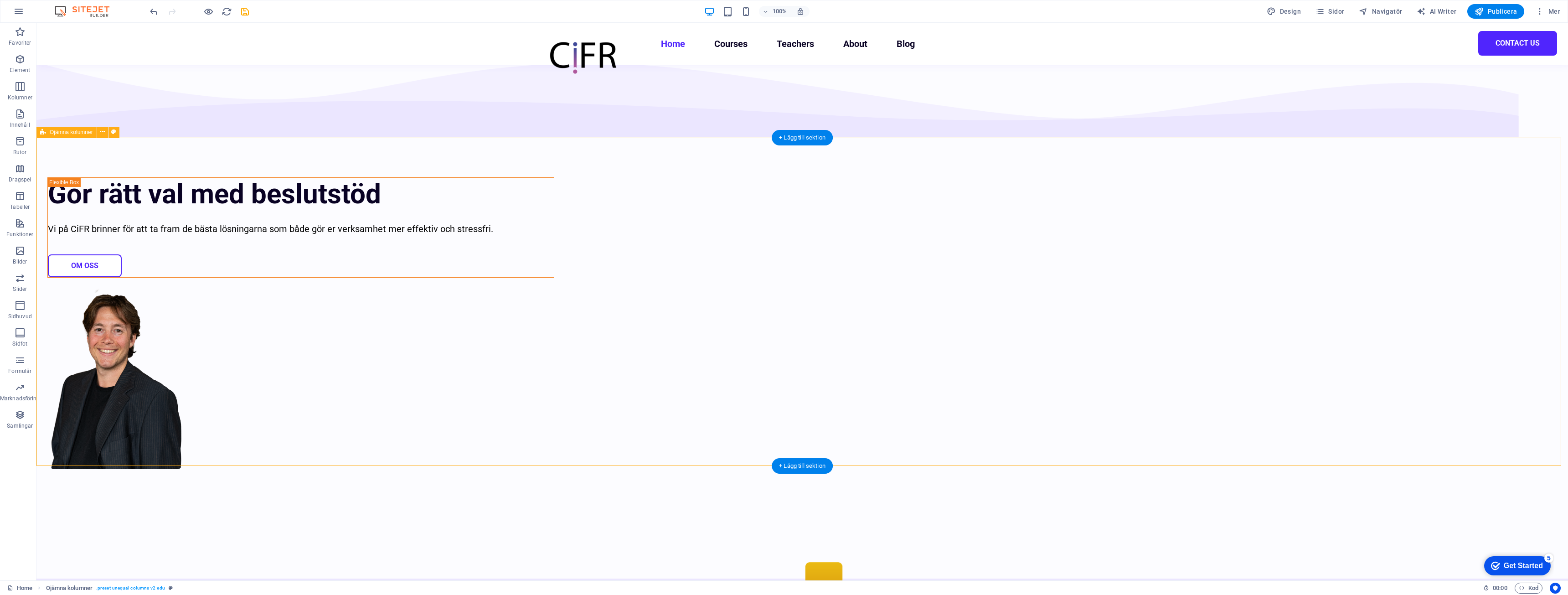
drag, startPoint x: 427, startPoint y: 141, endPoint x: 430, endPoint y: 132, distance: 9.5
click at [427, 141] on div "Gör rätt val med beslutstöd Vi på CiFR brinner för att ta fram de bästa lösning…" at bounding box center [802, 312] width 1531 height 533
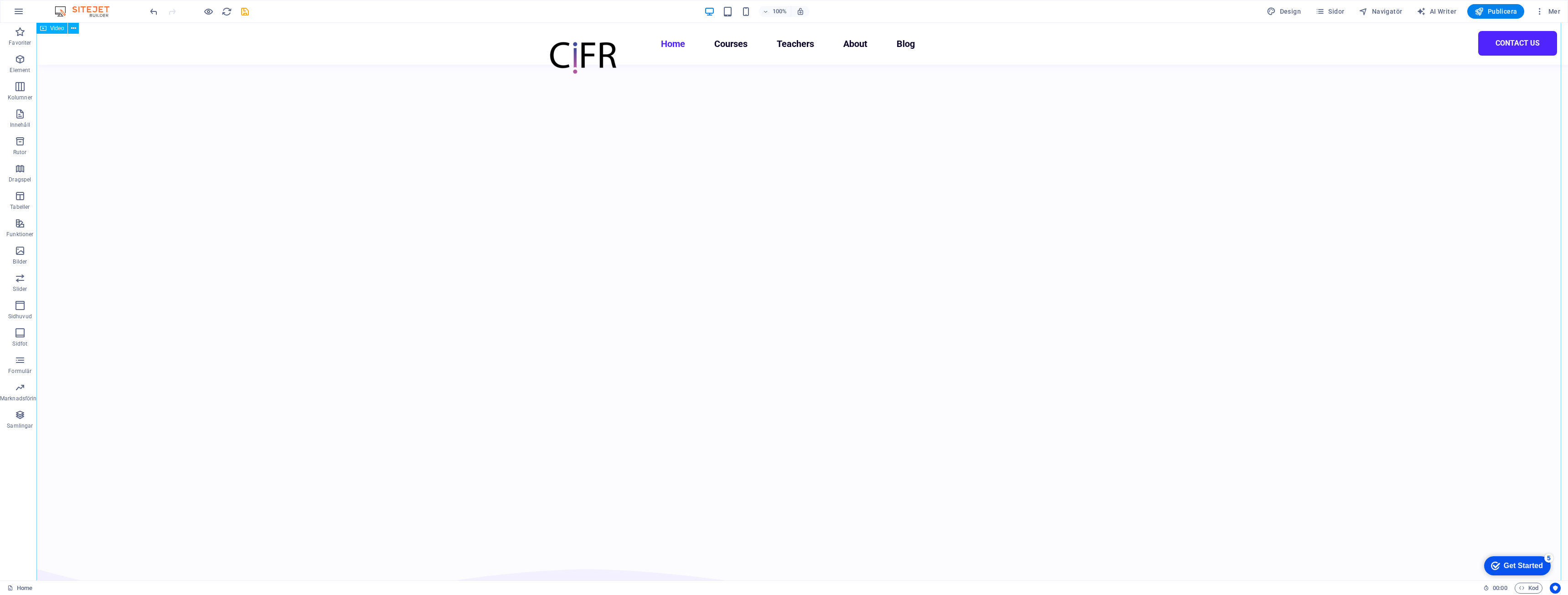
scroll to position [273, 0]
click at [951, 238] on figure at bounding box center [802, 153] width 1531 height 808
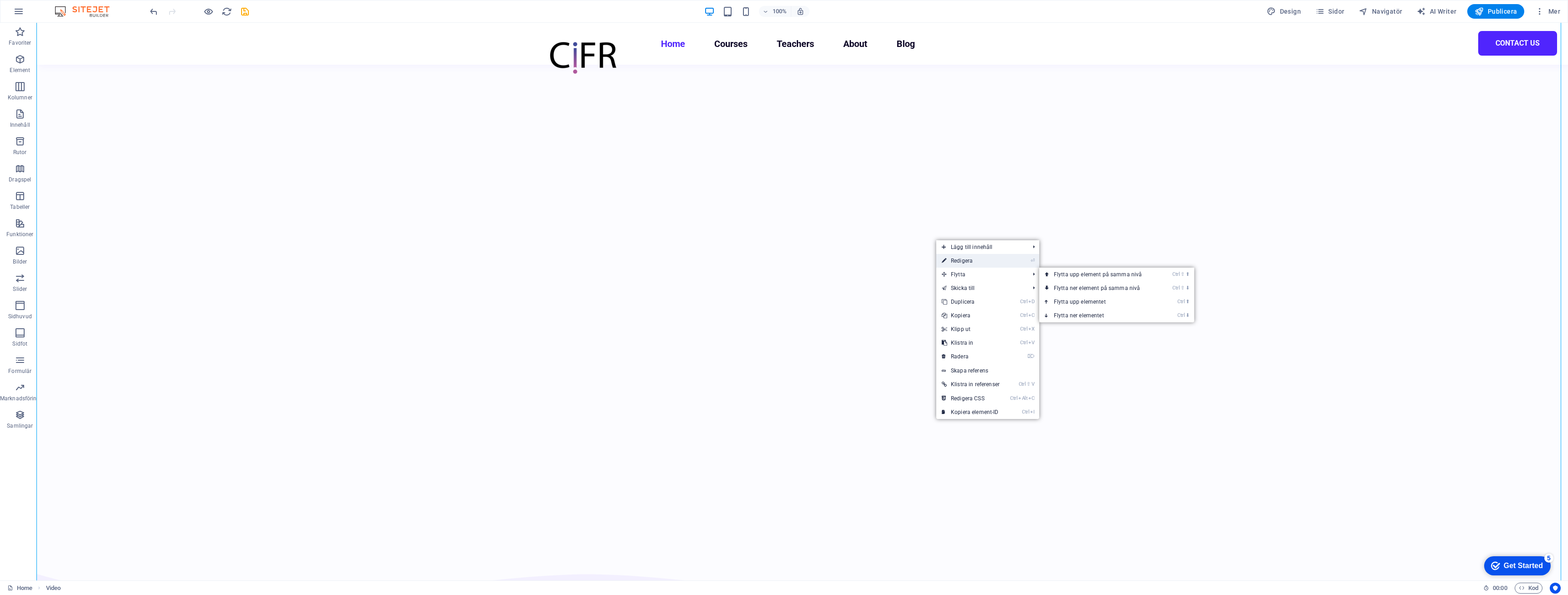
click at [985, 259] on link "⏎ Redigera" at bounding box center [970, 261] width 69 height 13
select select "%"
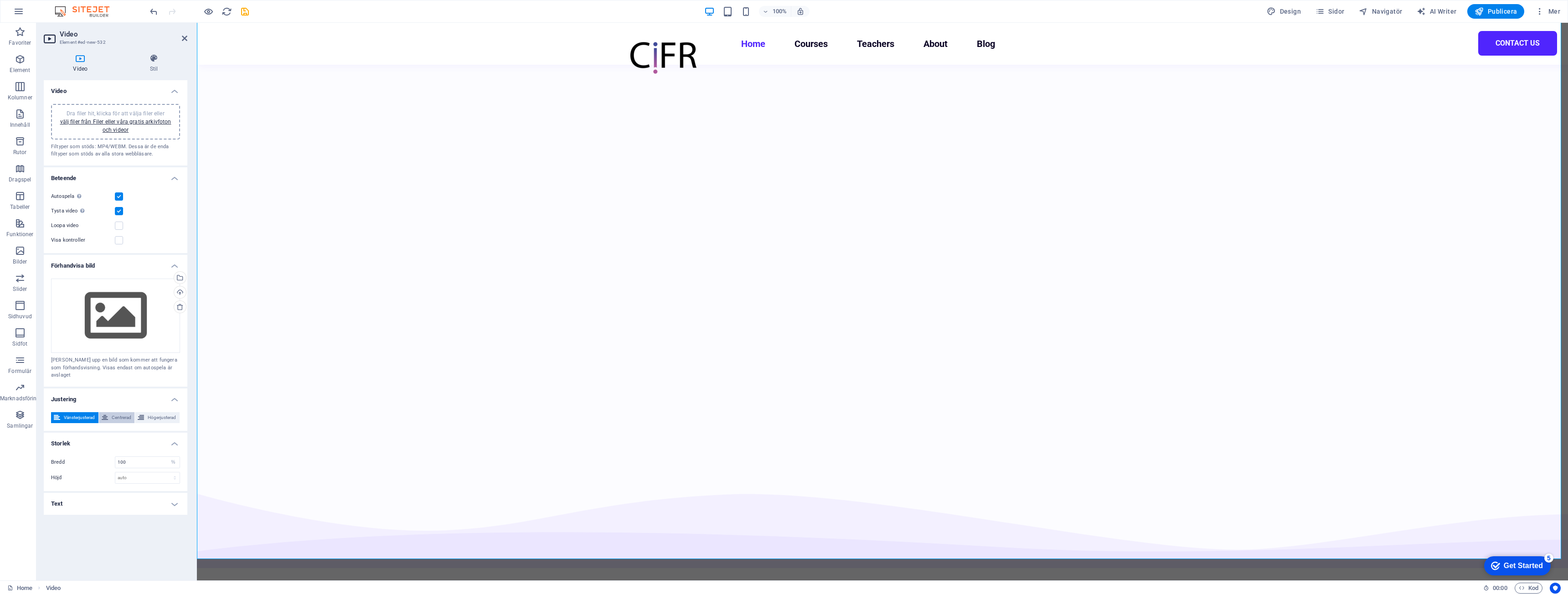
click at [125, 412] on span "Centrerad" at bounding box center [121, 418] width 21 height 11
click at [161, 457] on input "100" at bounding box center [147, 462] width 65 height 11
click at [175, 457] on select "auto px %" at bounding box center [173, 462] width 13 height 11
click at [161, 457] on input "100" at bounding box center [147, 462] width 65 height 11
drag, startPoint x: 107, startPoint y: 459, endPoint x: 94, endPoint y: 460, distance: 13.0
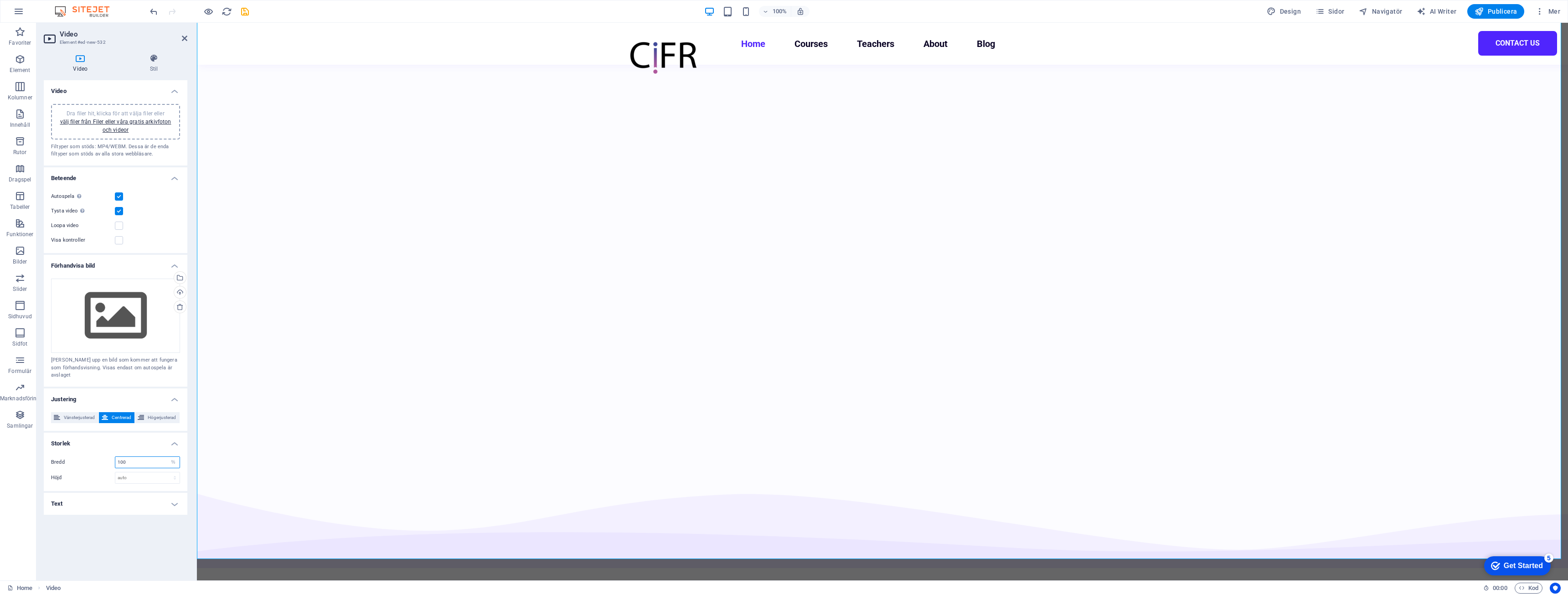
click at [94, 460] on div "Bredd 100 auto px %" at bounding box center [116, 462] width 129 height 12
type input "10"
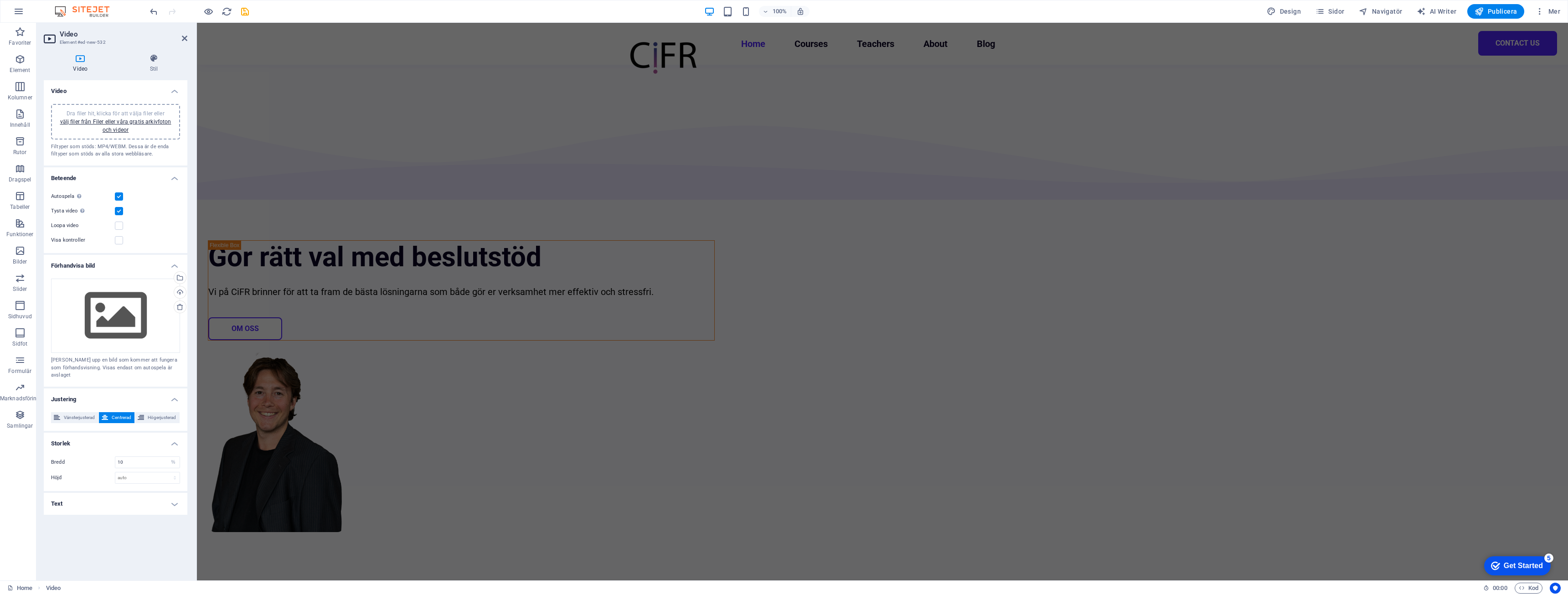
scroll to position [0, 0]
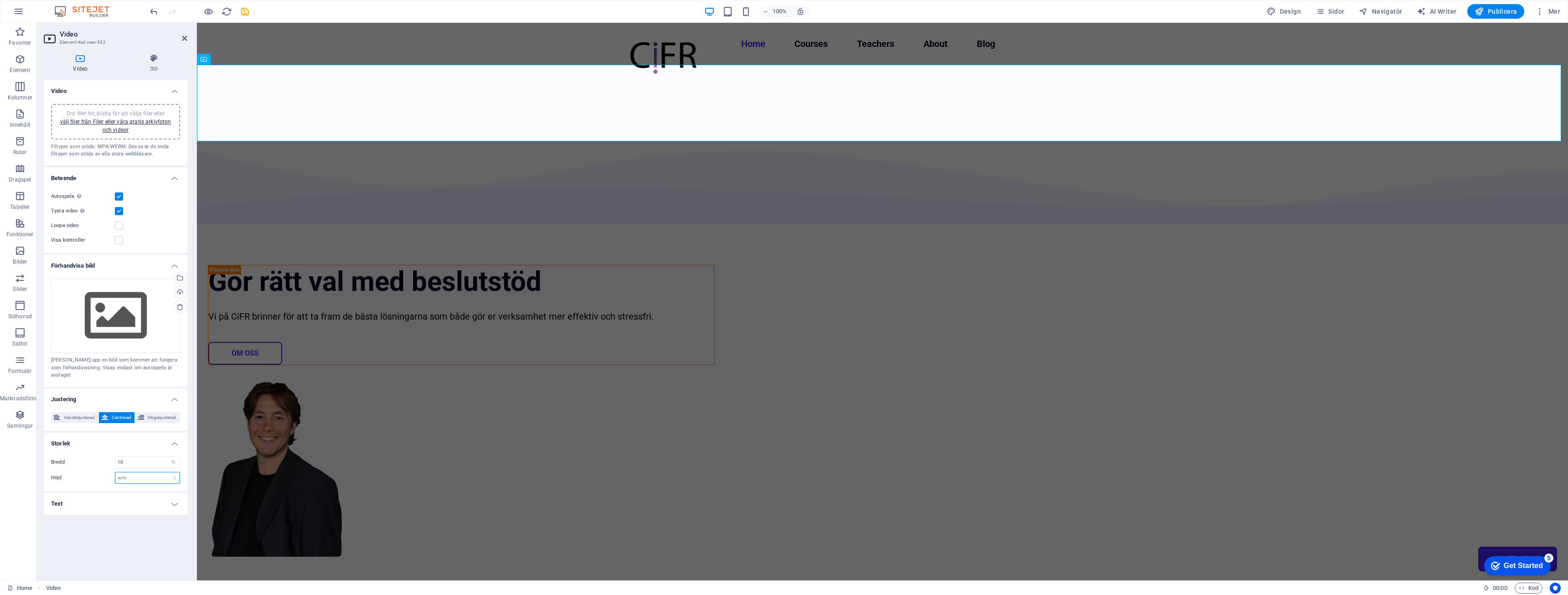
click at [153, 473] on select "auto px" at bounding box center [147, 478] width 65 height 11
select select "px"
click at [167, 473] on select "auto px" at bounding box center [147, 478] width 65 height 11
type input "0"
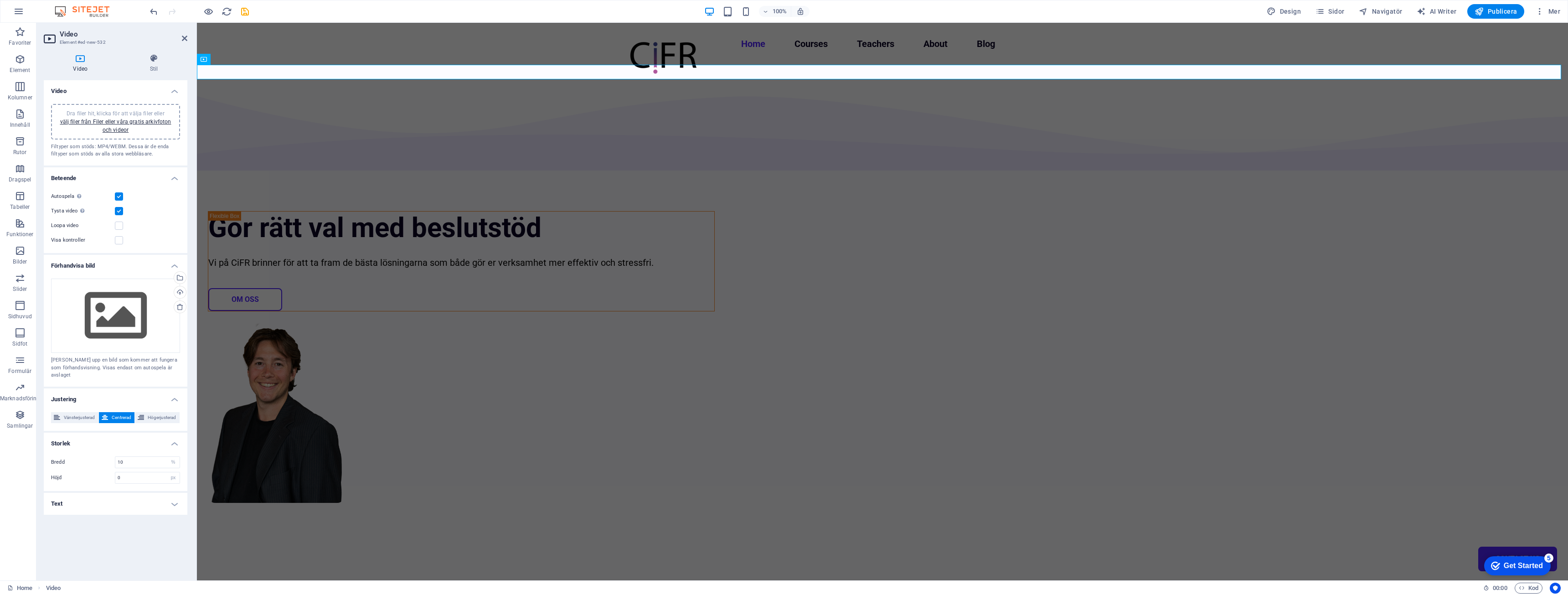
select select "DISABLED_OPTION_VALUE"
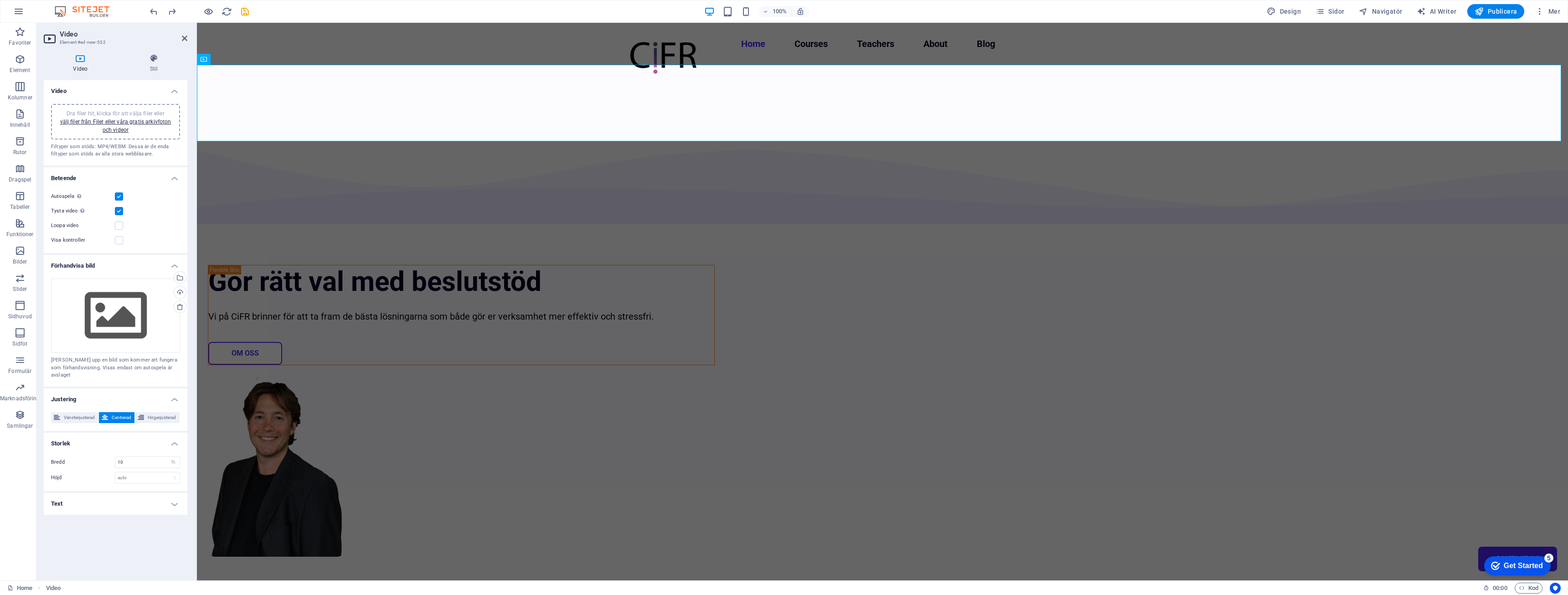
click at [91, 535] on div "Video Dra filer hit, klicka för att välja filer eller välj filer från Filer ell…" at bounding box center [116, 326] width 144 height 493
click at [140, 495] on h4 "Text" at bounding box center [116, 504] width 144 height 22
click at [301, 406] on div "Gör rätt val med beslutstöd Vi på CiFR brinner för att ta fram de bästa lösning…" at bounding box center [882, 400] width 1371 height 533
select select "multiple-waves"
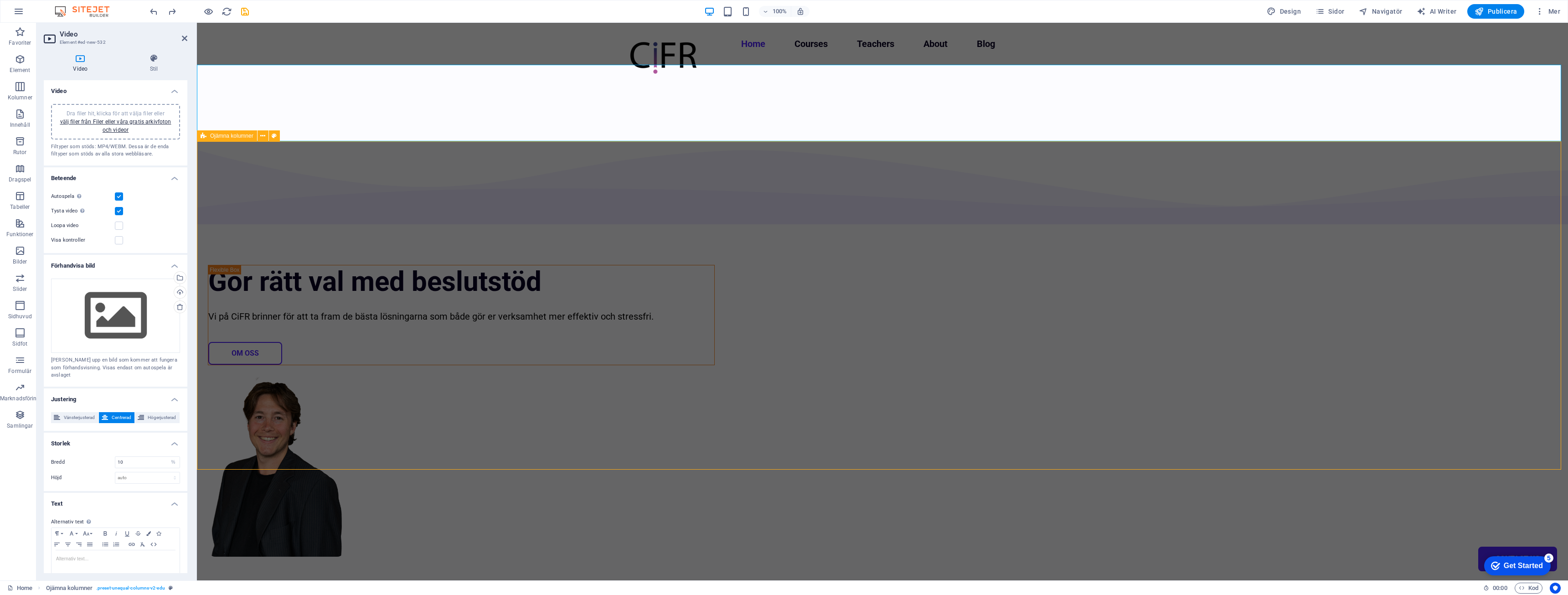
select select "em"
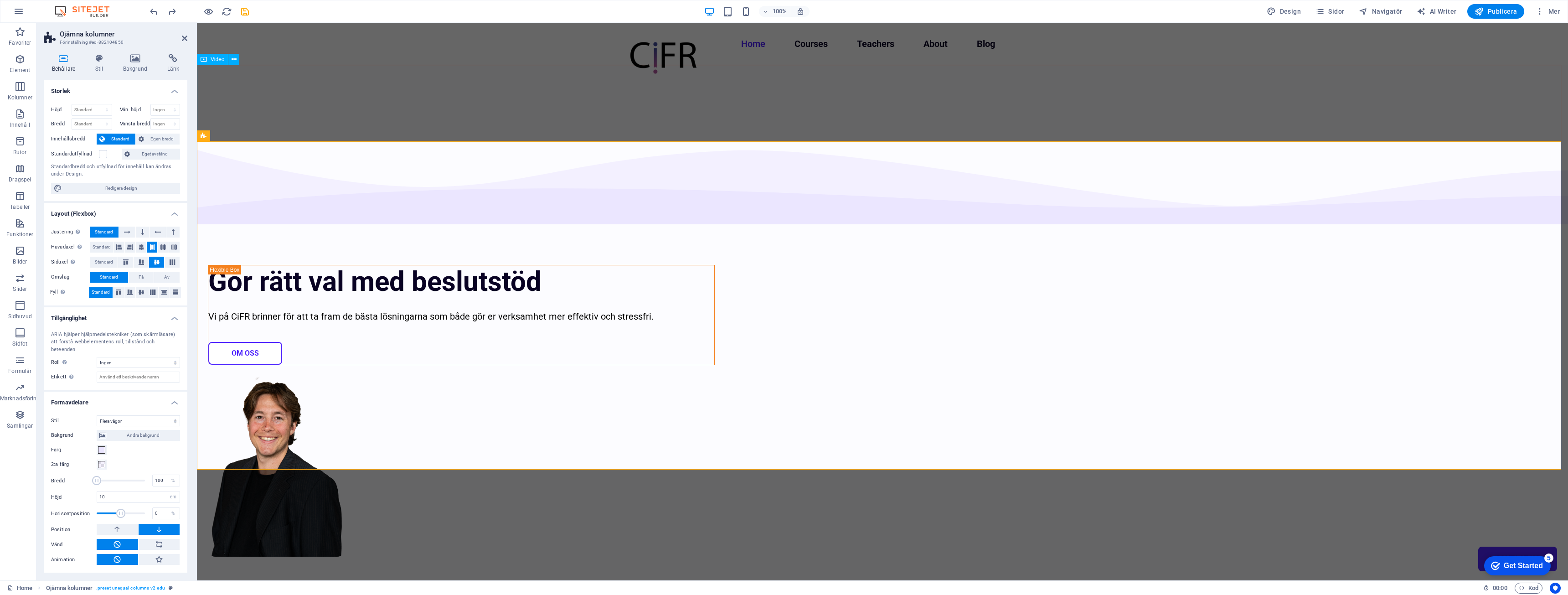
click at [320, 122] on figure at bounding box center [882, 99] width 1371 height 68
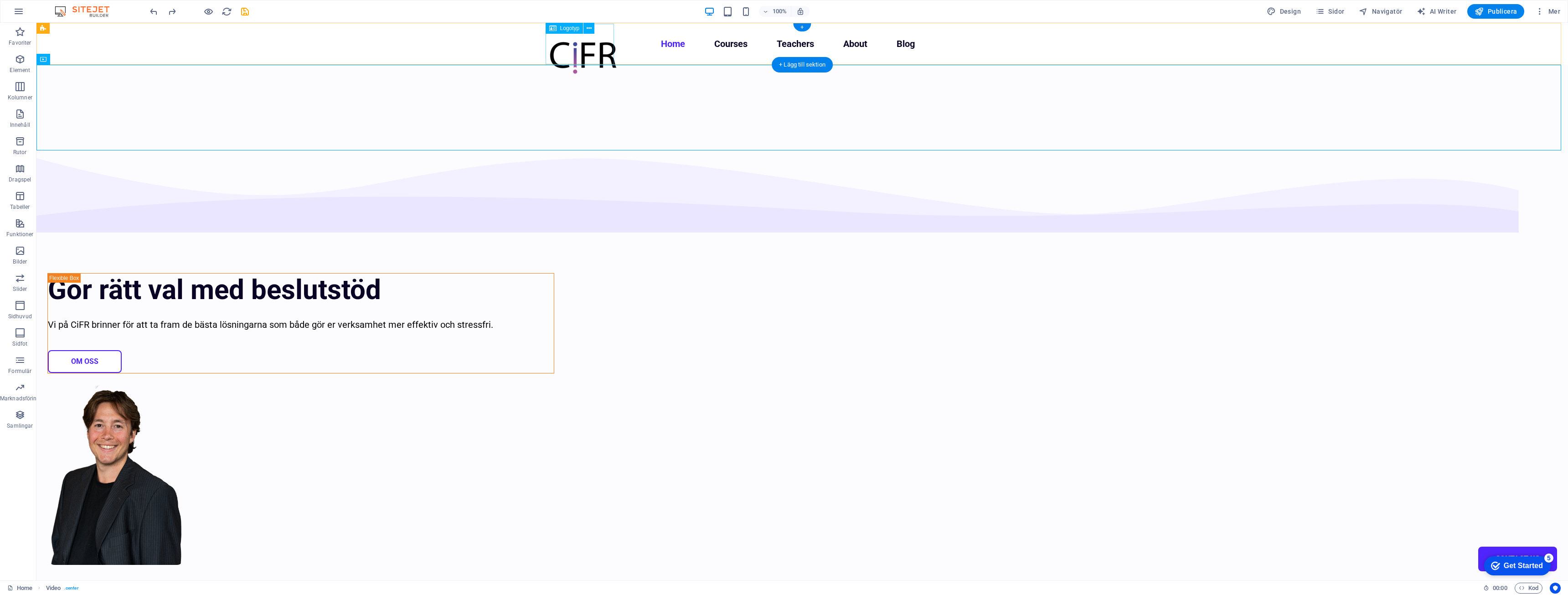
click at [576, 52] on div at bounding box center [583, 57] width 68 height 41
select select "px"
click at [561, 50] on nav "Home Courses Teachers About Blog Contact Us" at bounding box center [802, 44] width 507 height 15
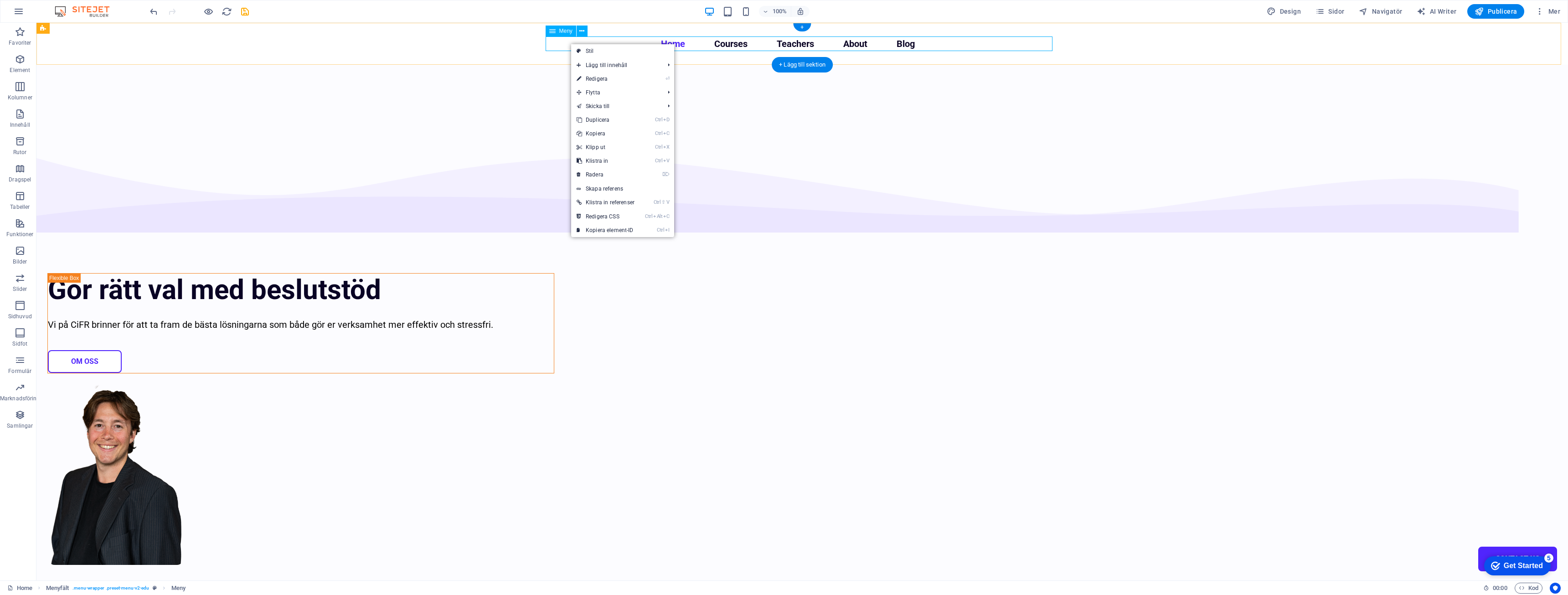
click at [567, 43] on nav "Home Courses Teachers About Blog Contact Us" at bounding box center [802, 44] width 507 height 15
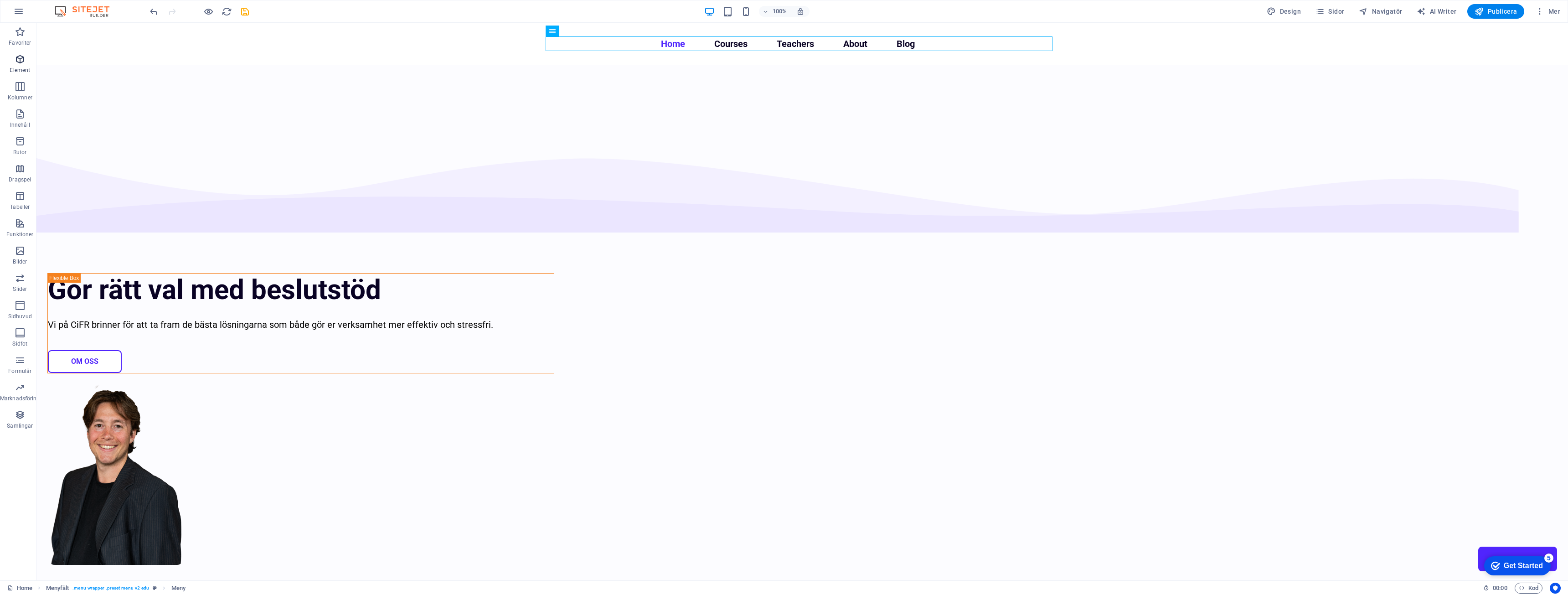
click at [21, 65] on span "Element" at bounding box center [20, 65] width 40 height 22
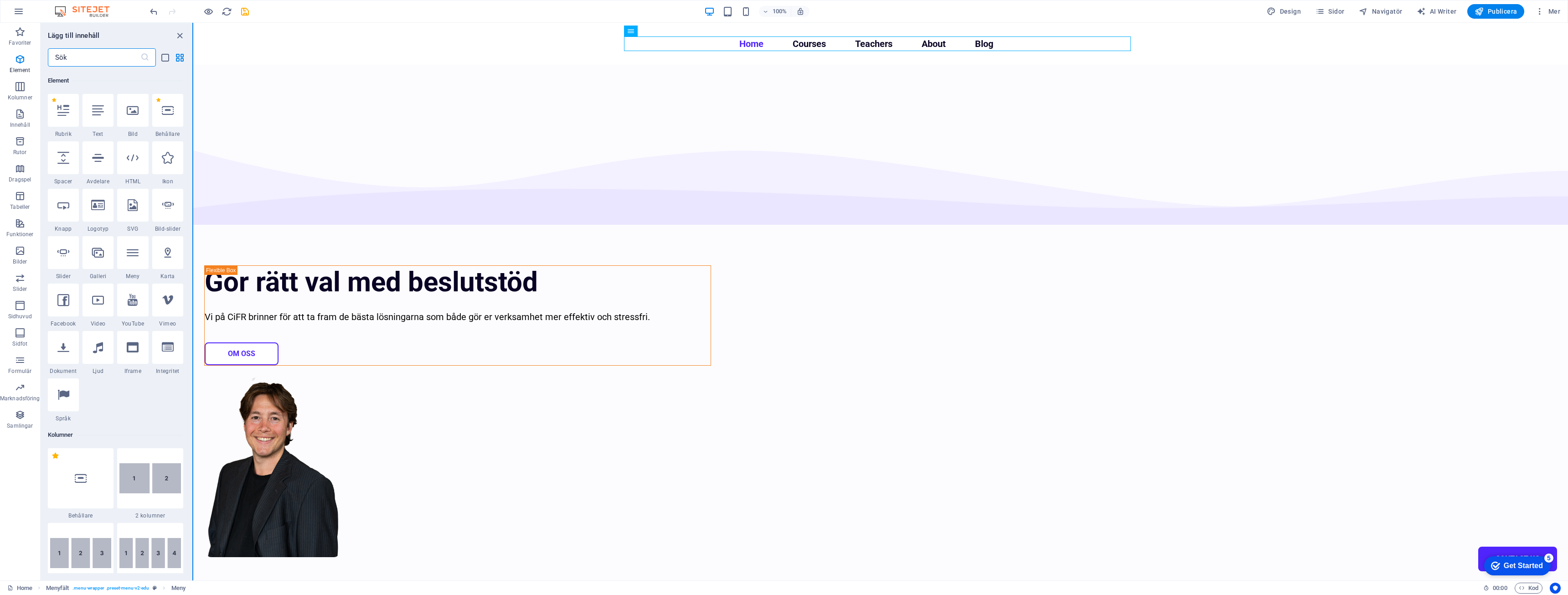
scroll to position [97, 0]
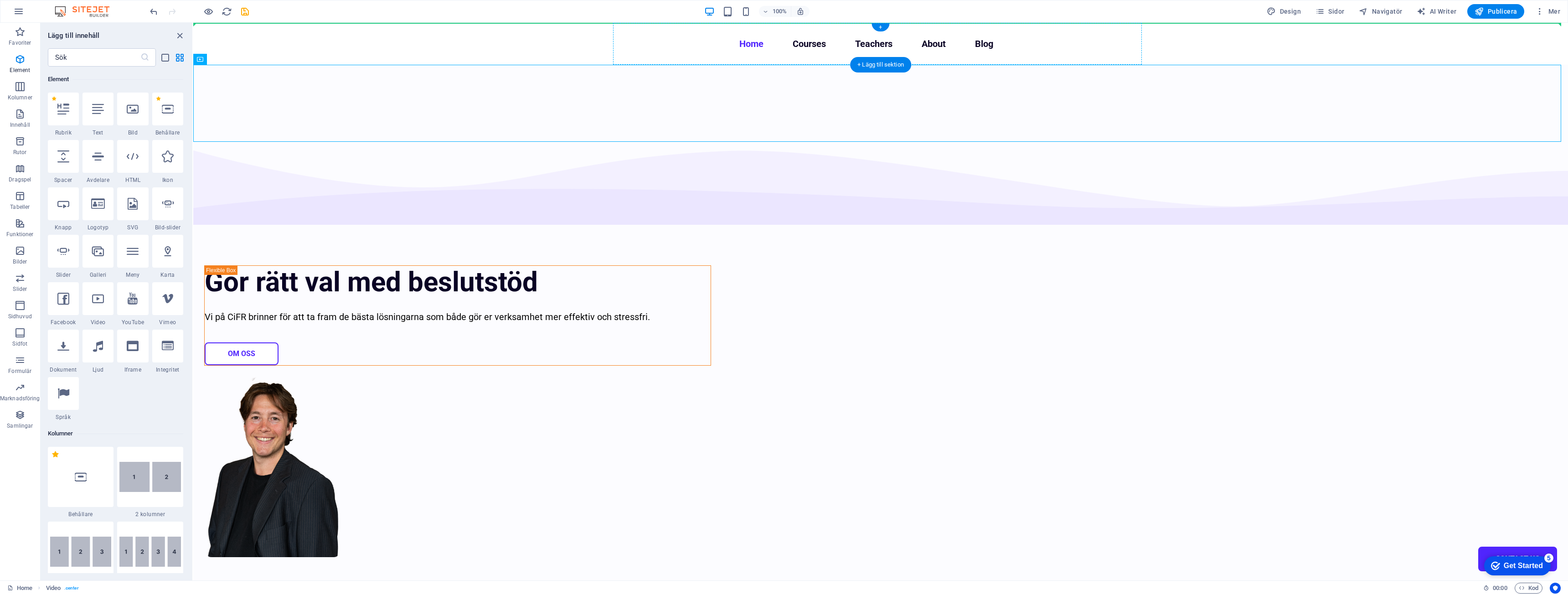
drag, startPoint x: 851, startPoint y: 111, endPoint x: 651, endPoint y: 39, distance: 212.6
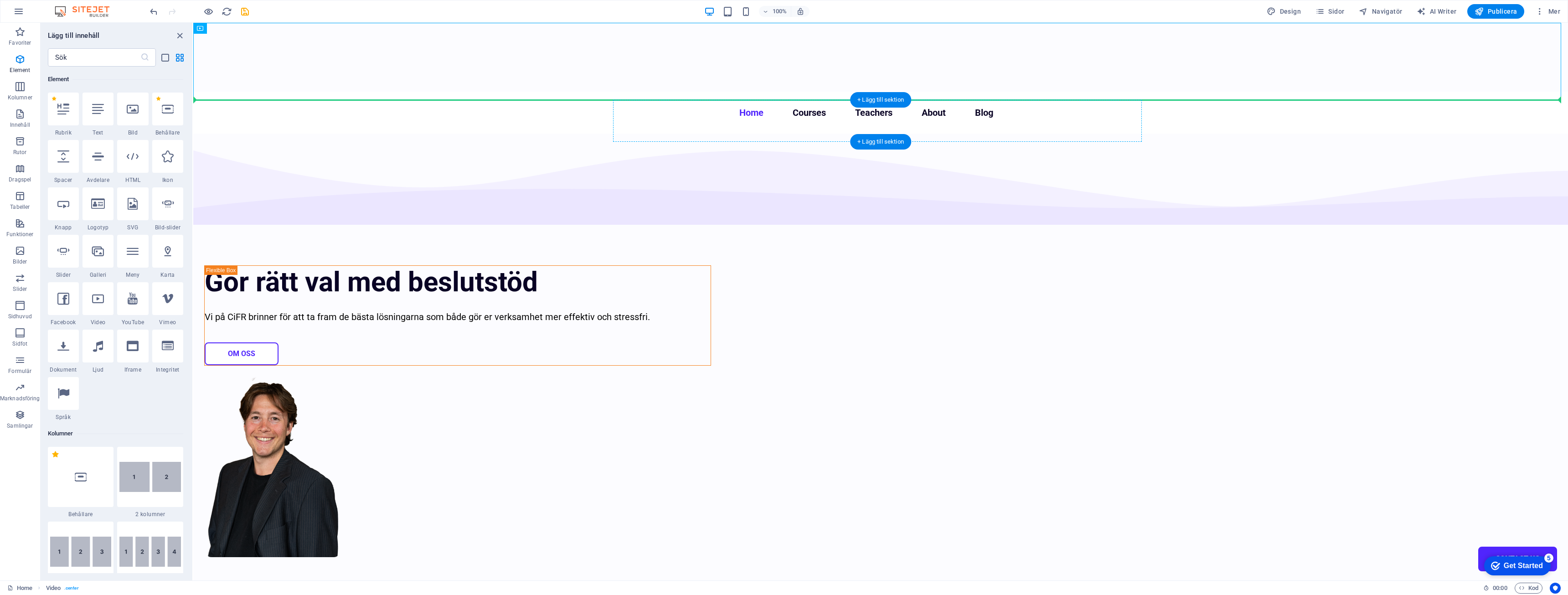
drag, startPoint x: 855, startPoint y: 57, endPoint x: 698, endPoint y: 119, distance: 168.8
click at [886, 57] on figure at bounding box center [881, 57] width 1374 height 69
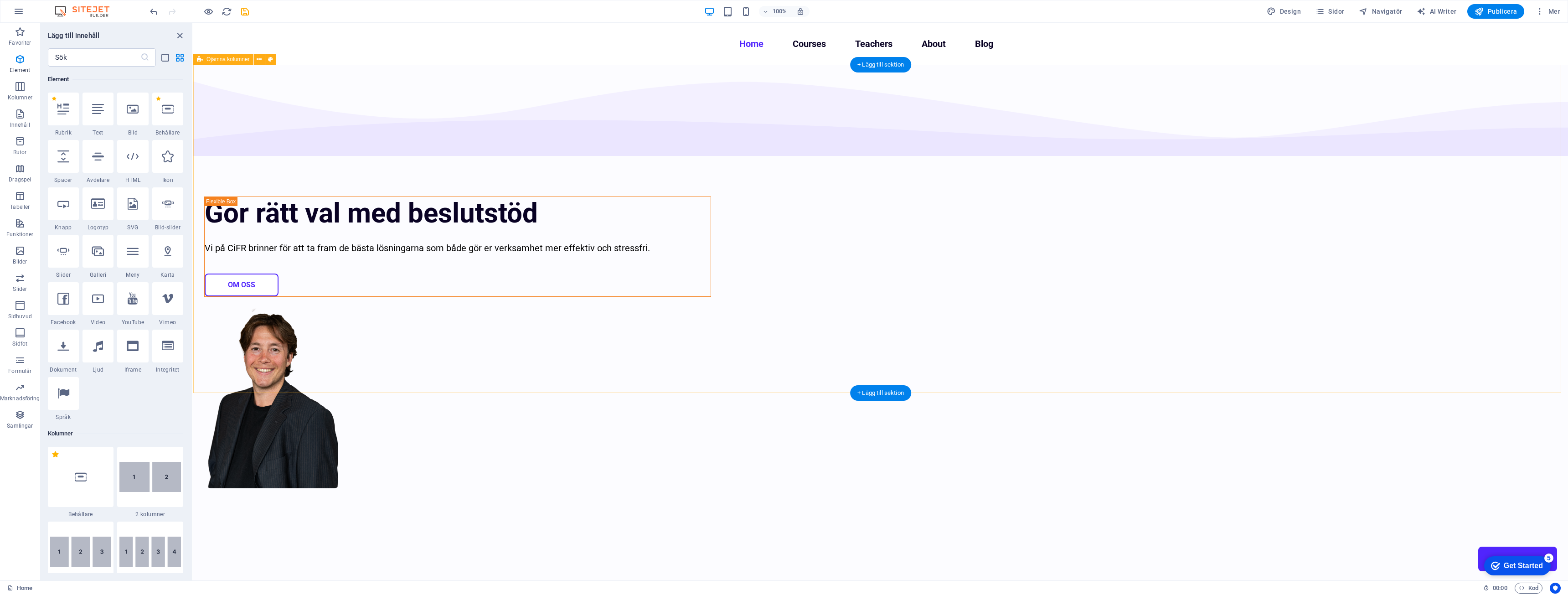
click at [752, 83] on div "Gör rätt val med beslutstöd Vi på CiFR brinner för att ta fram de bästa lösning…" at bounding box center [881, 331] width 1374 height 533
click at [718, 44] on nav "Home Courses Teachers About Blog Contact Us" at bounding box center [880, 44] width 507 height 15
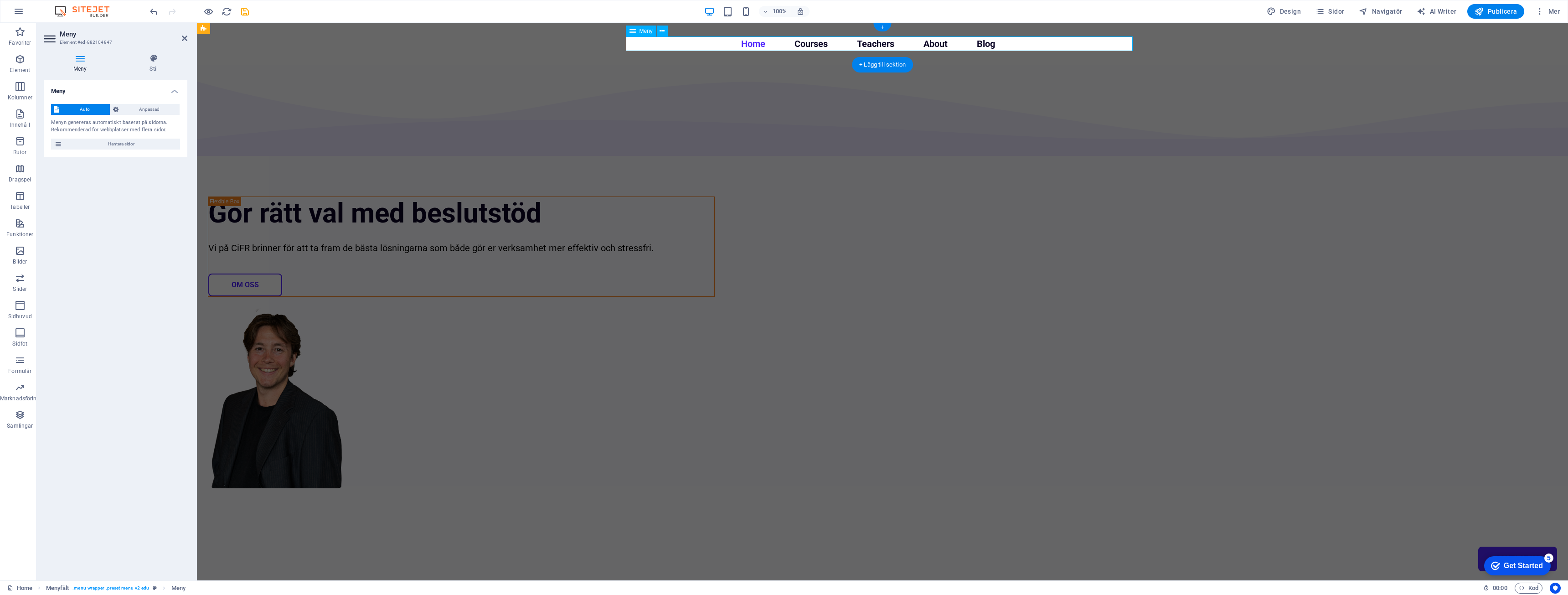
click at [665, 46] on nav "Home Courses Teachers About Blog Contact Us" at bounding box center [882, 44] width 507 height 15
click at [23, 68] on p "Element" at bounding box center [20, 70] width 21 height 7
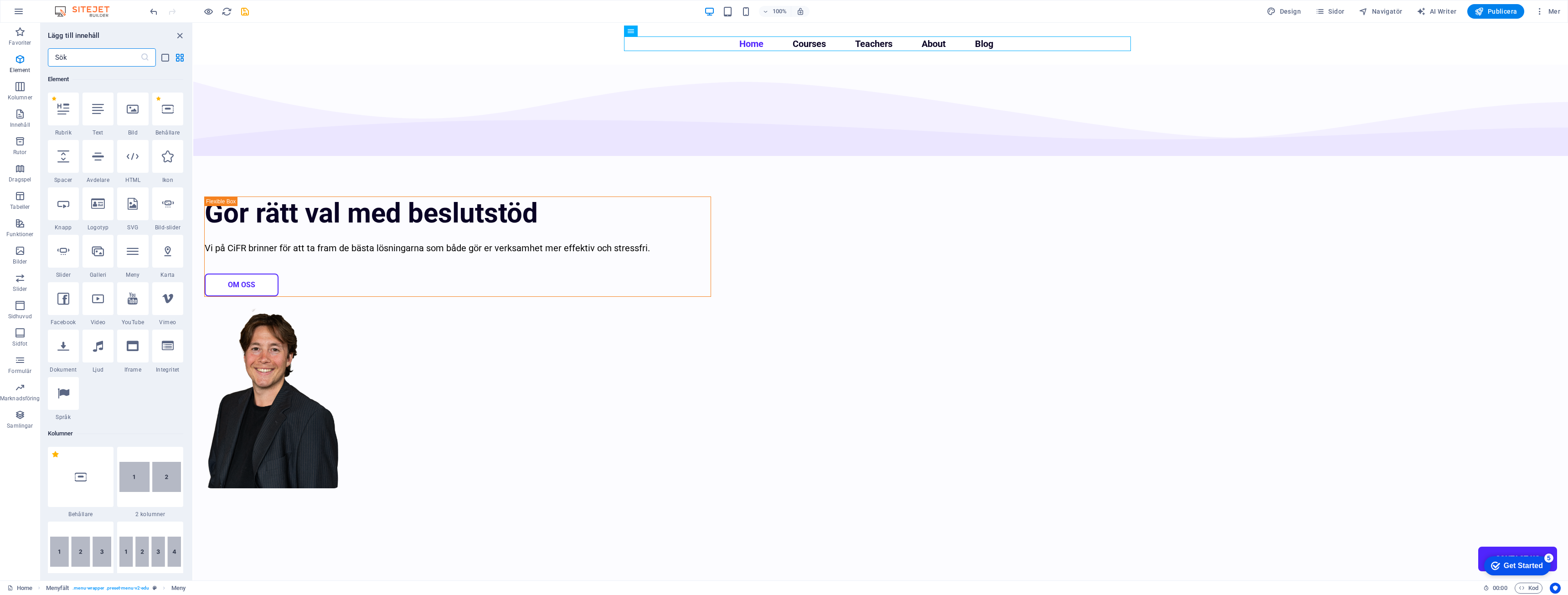
click at [114, 59] on input "text" at bounding box center [94, 57] width 93 height 18
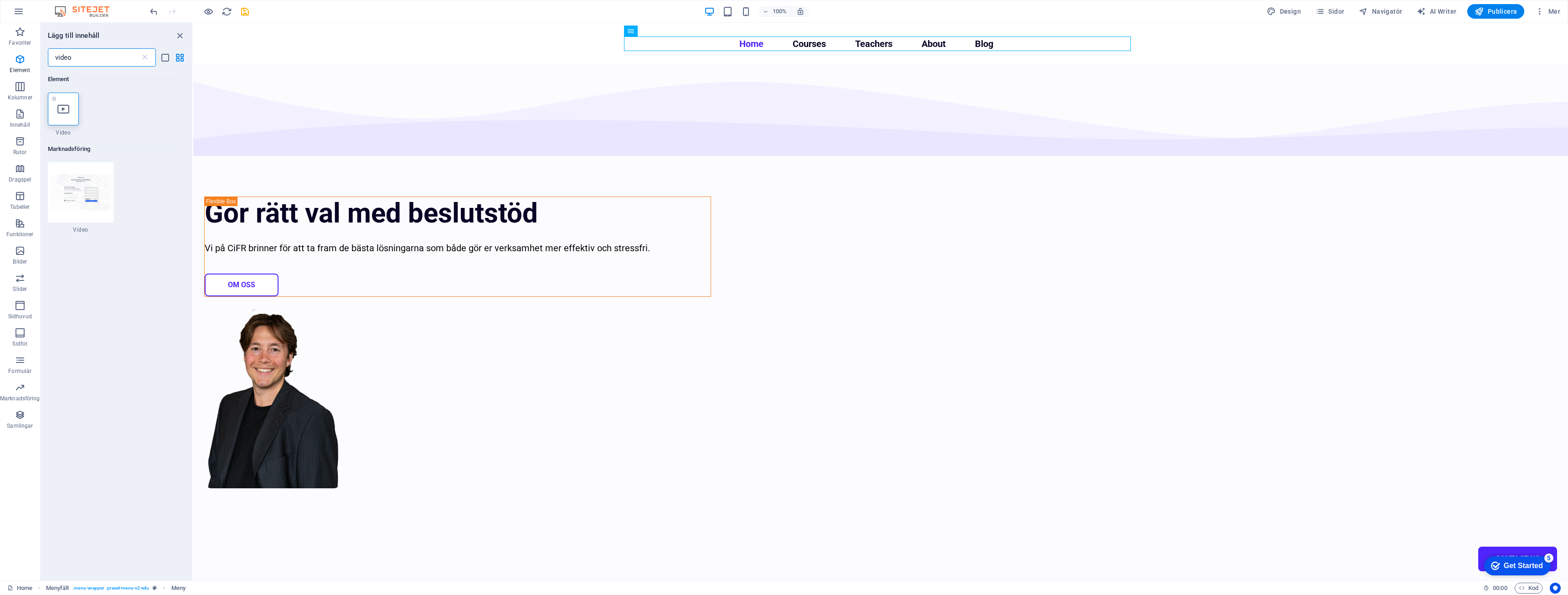
type input "video"
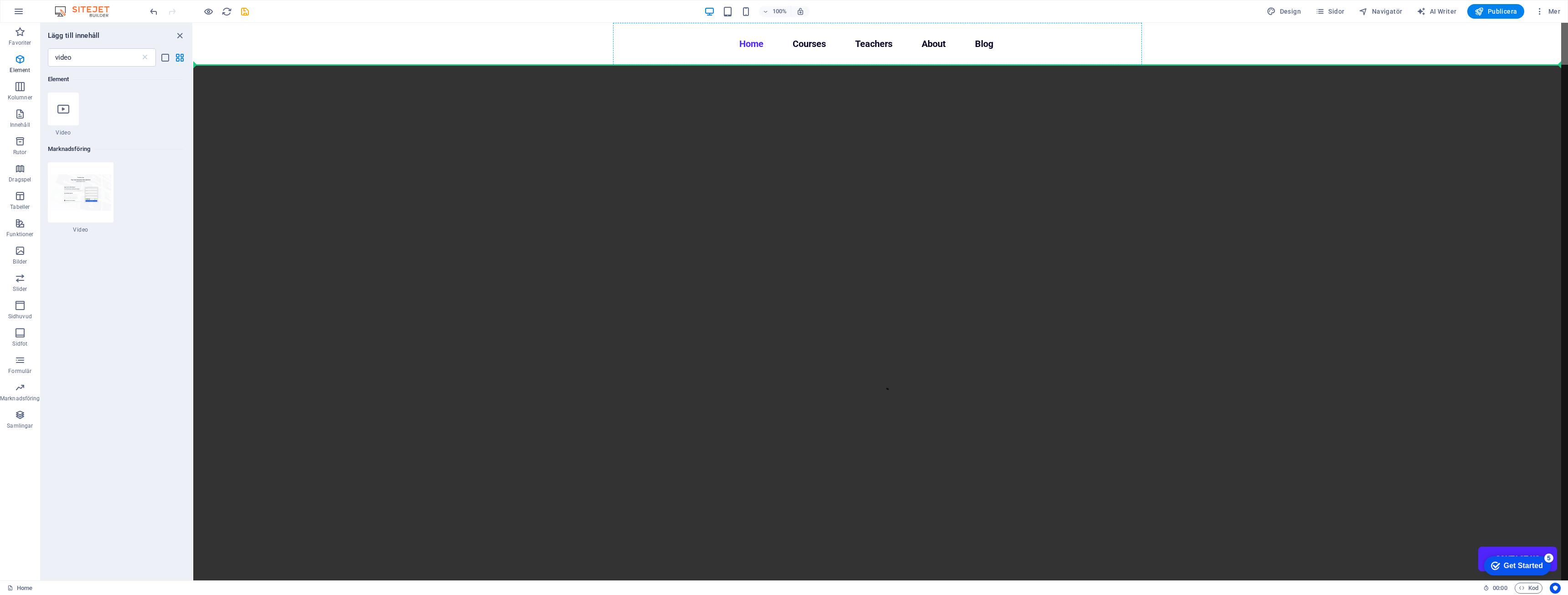
select select "%"
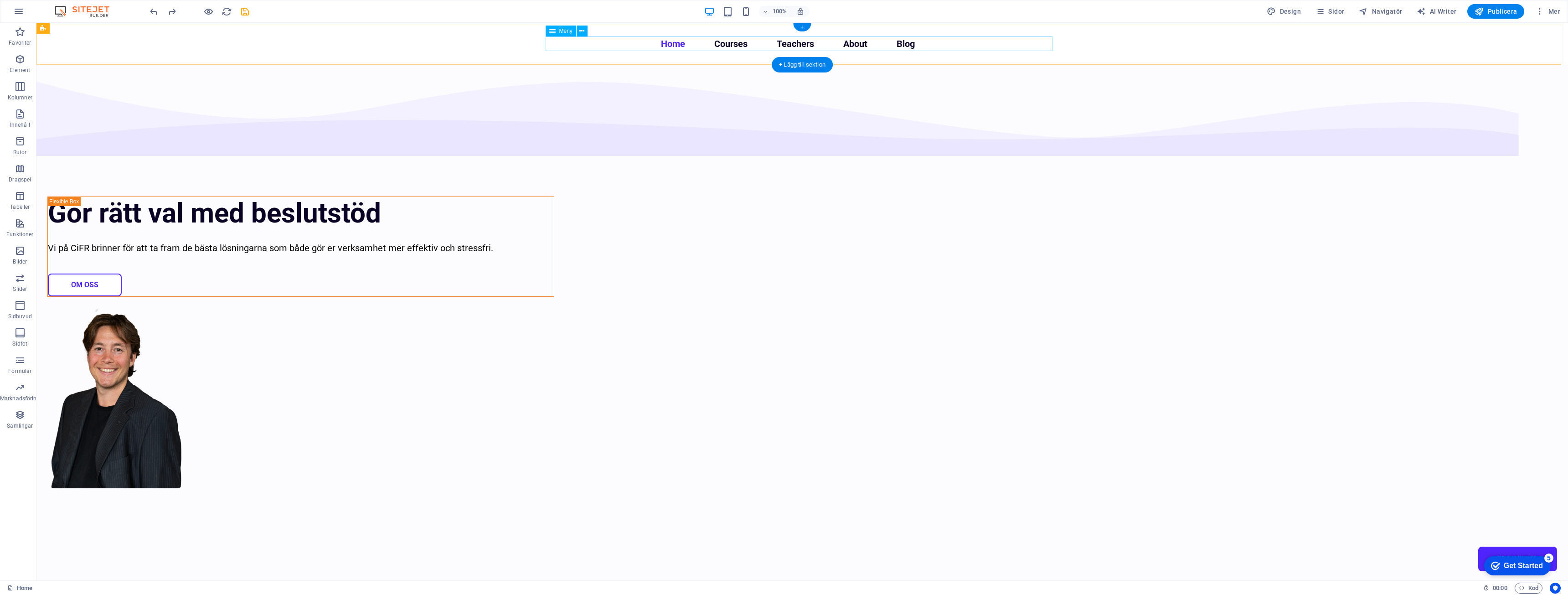
click at [614, 48] on nav "Home Courses Teachers About Blog Contact Us" at bounding box center [802, 44] width 507 height 15
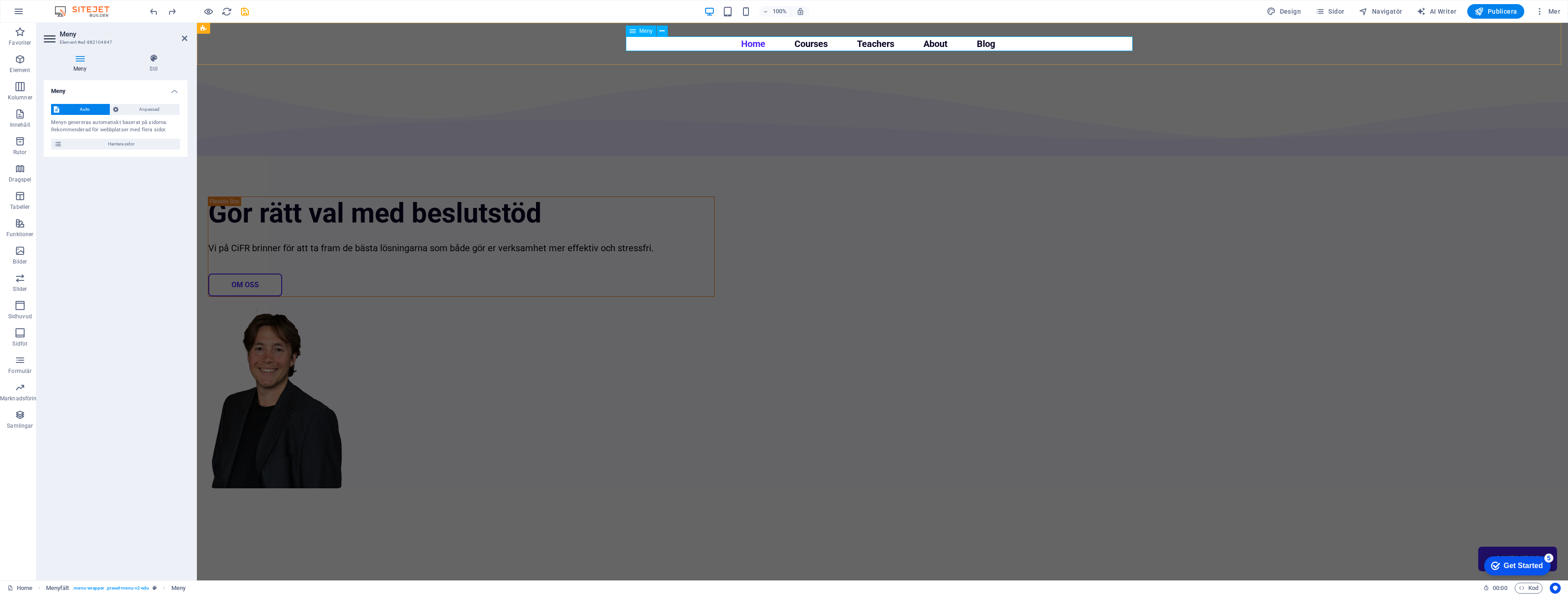
click at [648, 47] on nav "Home Courses Teachers About Blog Contact Us" at bounding box center [882, 44] width 507 height 15
click at [160, 66] on h4 "Stil" at bounding box center [154, 63] width 68 height 19
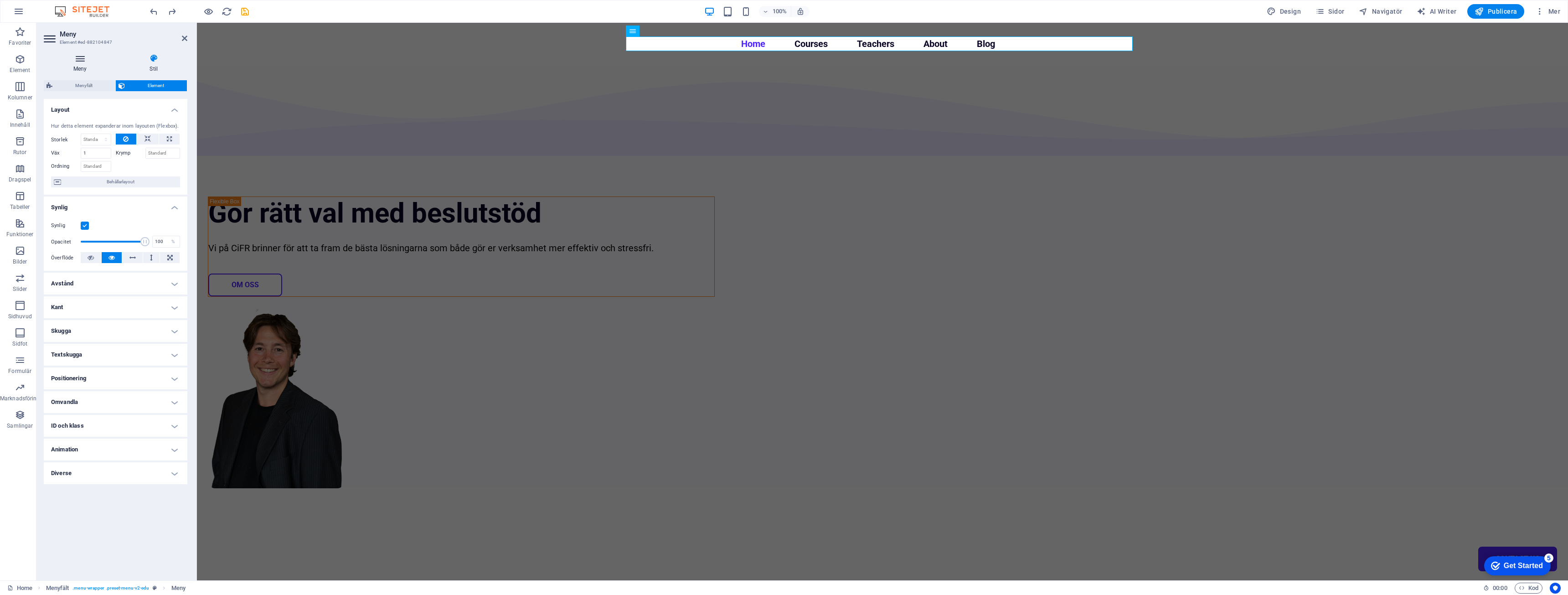
click at [82, 66] on h4 "Meny" at bounding box center [82, 63] width 77 height 19
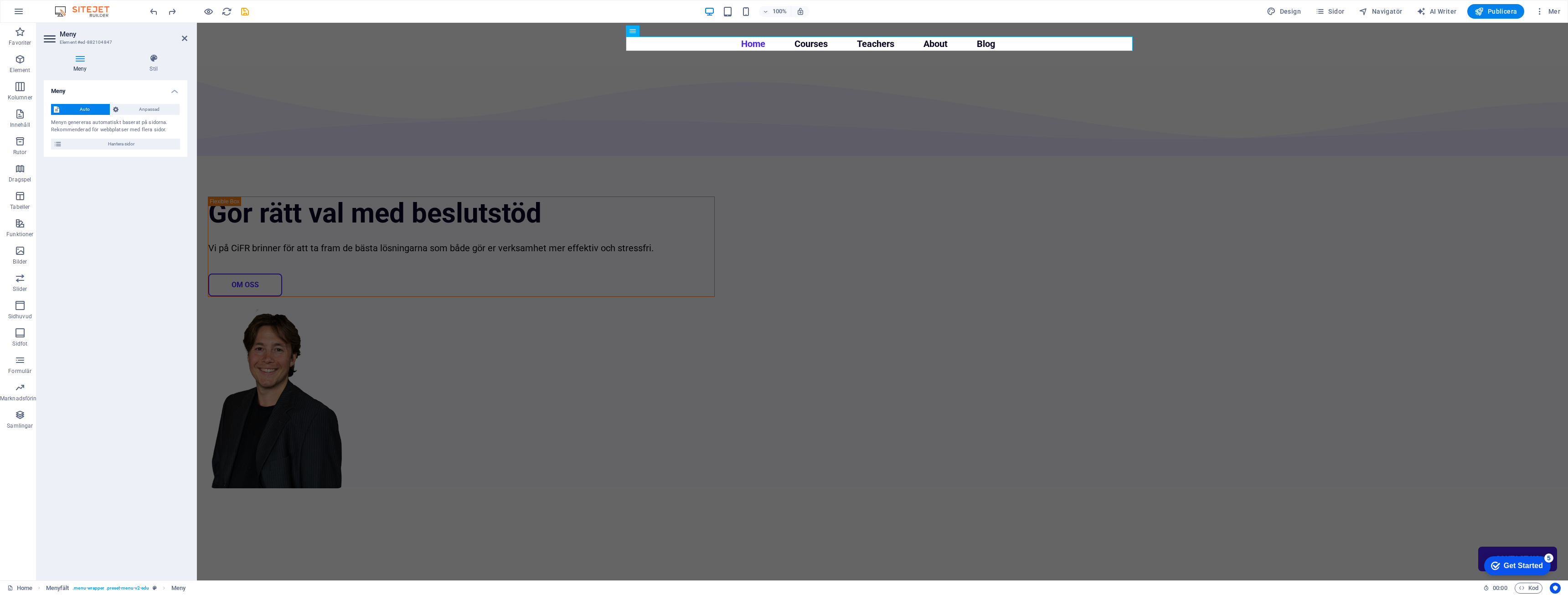
click at [49, 38] on icon at bounding box center [51, 39] width 13 height 15
click at [97, 144] on span "Hantera sidor" at bounding box center [121, 144] width 113 height 11
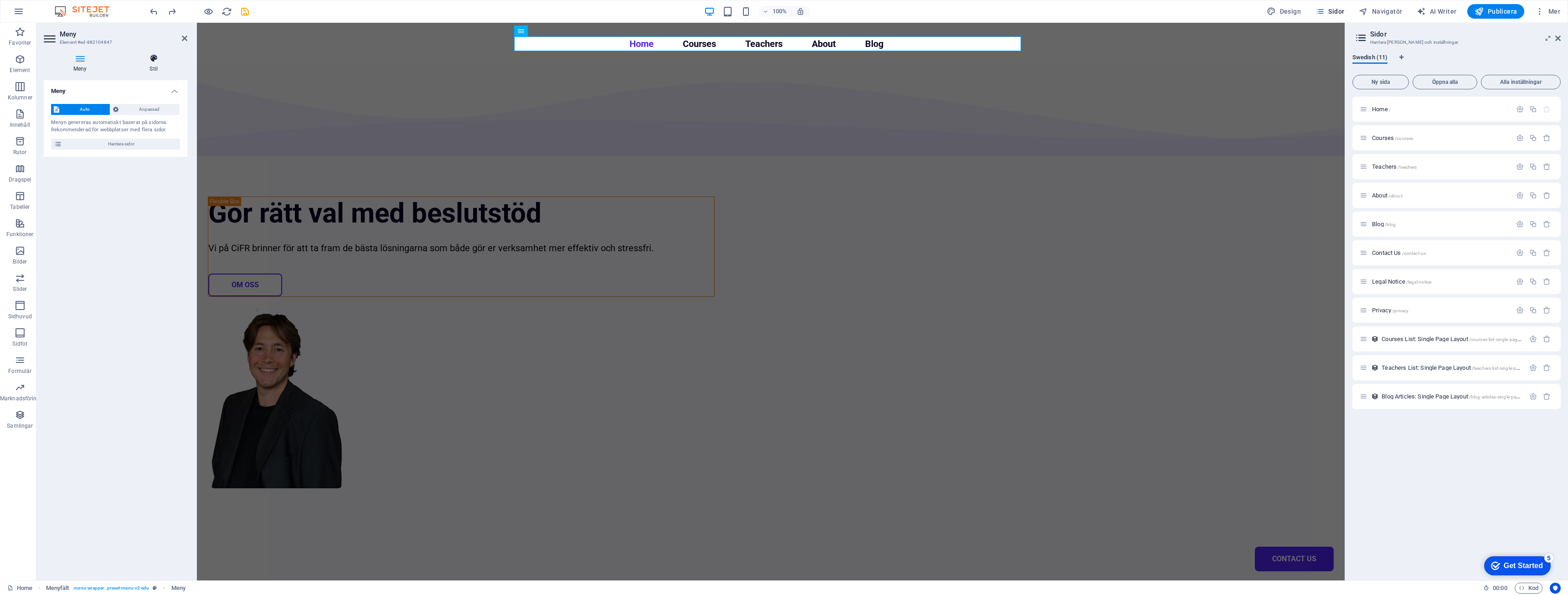
click at [157, 59] on icon at bounding box center [154, 58] width 68 height 9
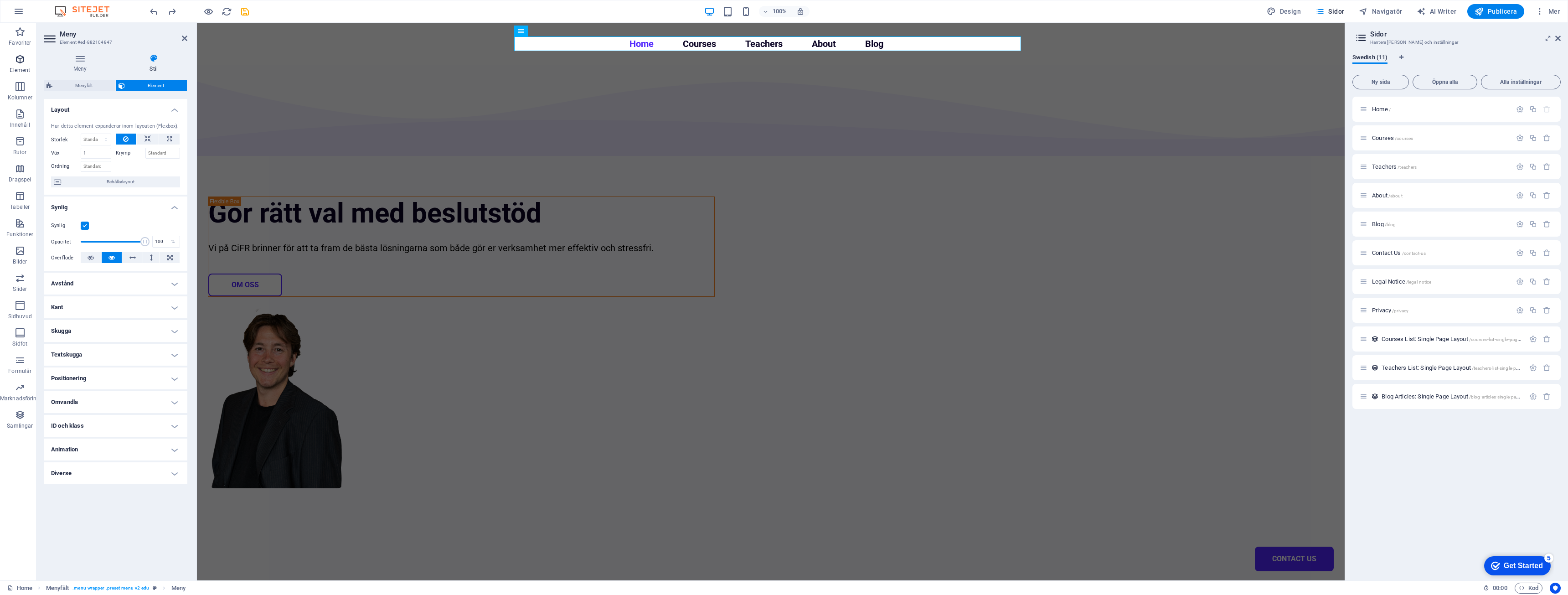
click at [22, 65] on span "Element" at bounding box center [20, 65] width 40 height 22
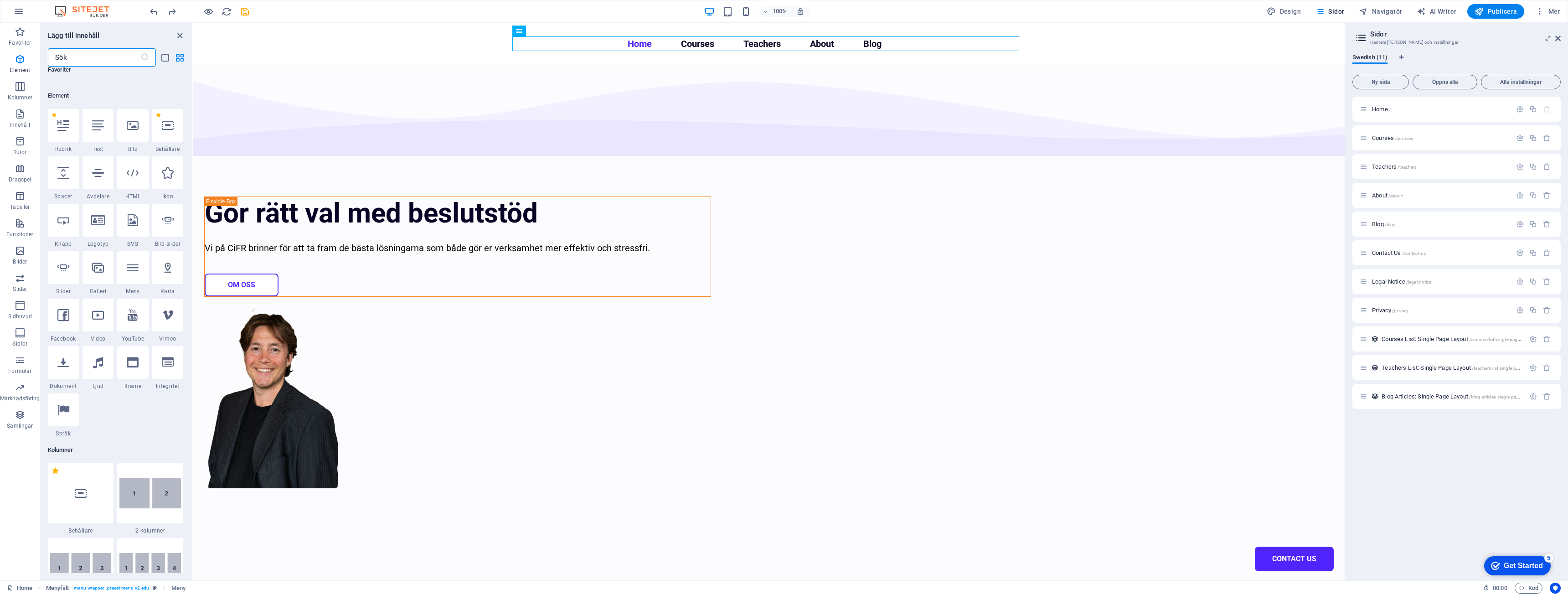
scroll to position [97, 0]
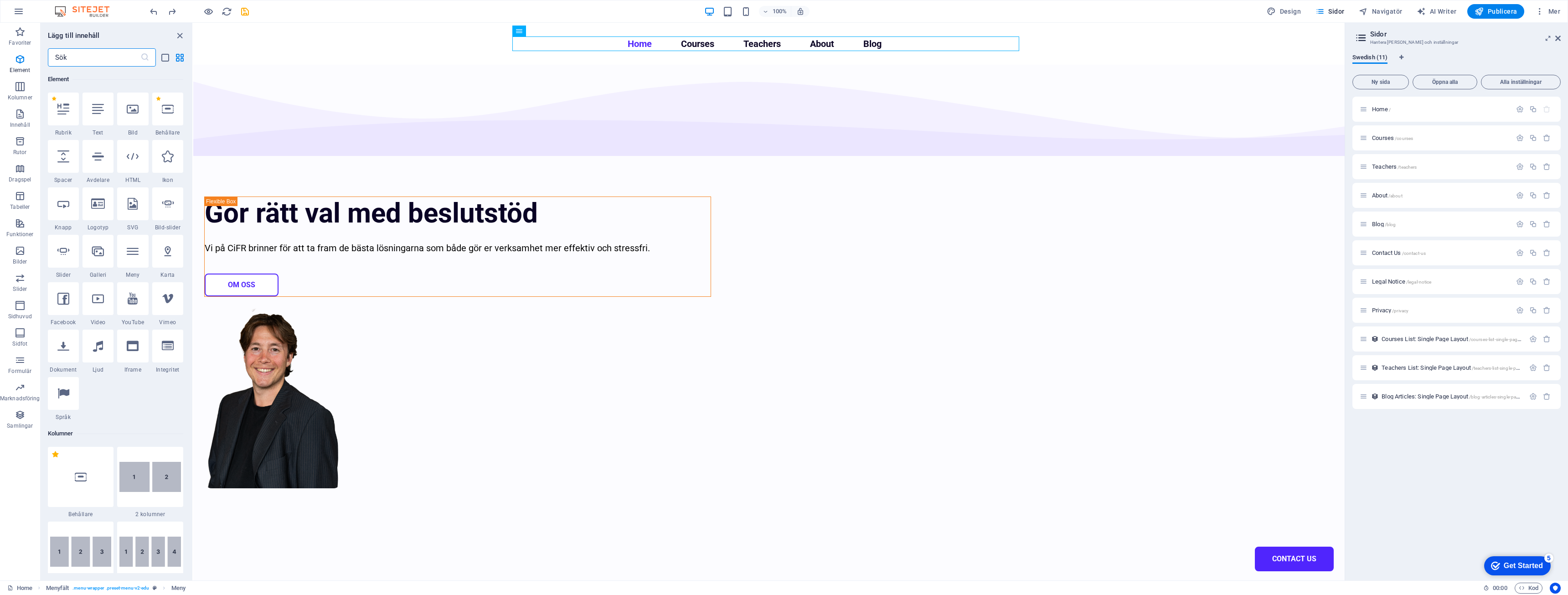
click at [103, 63] on input "text" at bounding box center [94, 57] width 93 height 18
click at [529, 34] on div "Meny" at bounding box center [528, 31] width 30 height 11
click at [556, 32] on div "Meny" at bounding box center [536, 31] width 48 height 12
click at [550, 32] on icon at bounding box center [548, 31] width 5 height 10
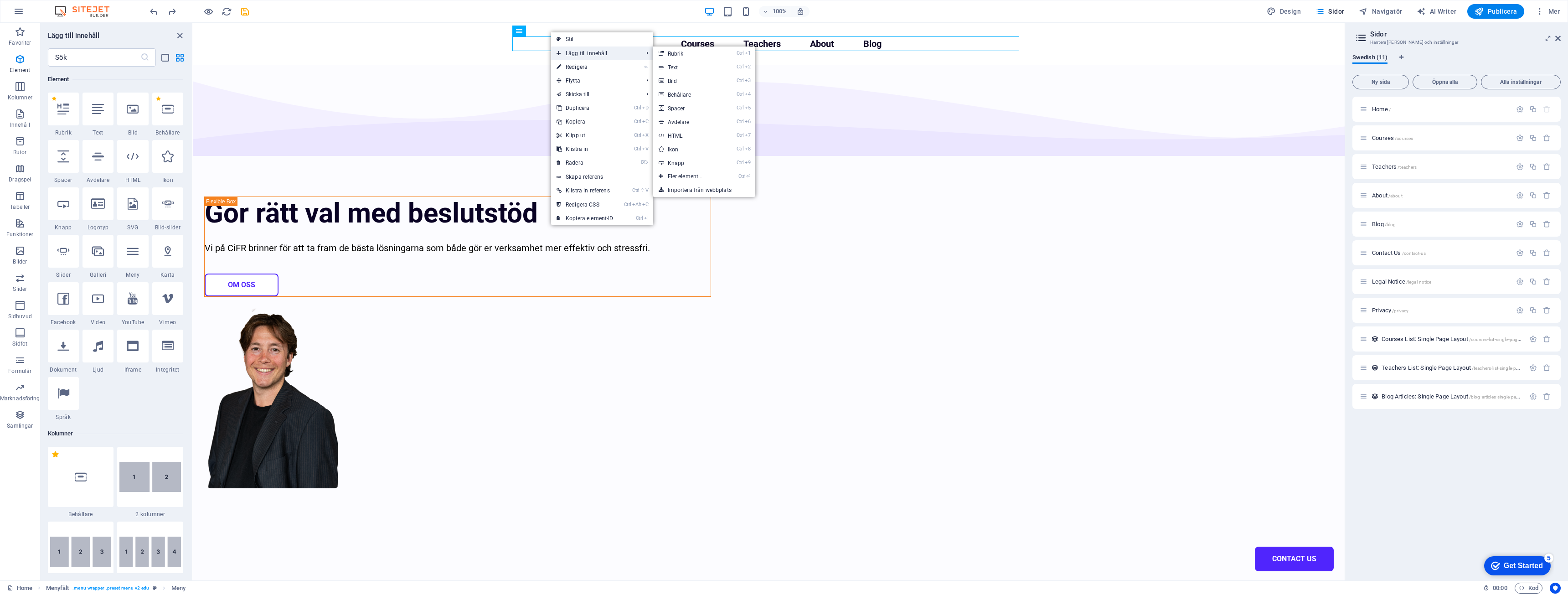
click at [604, 51] on span "Lägg till innehåll" at bounding box center [595, 53] width 88 height 13
click at [698, 179] on link "Ctrl ⏎ Fler element..." at bounding box center [687, 177] width 68 height 13
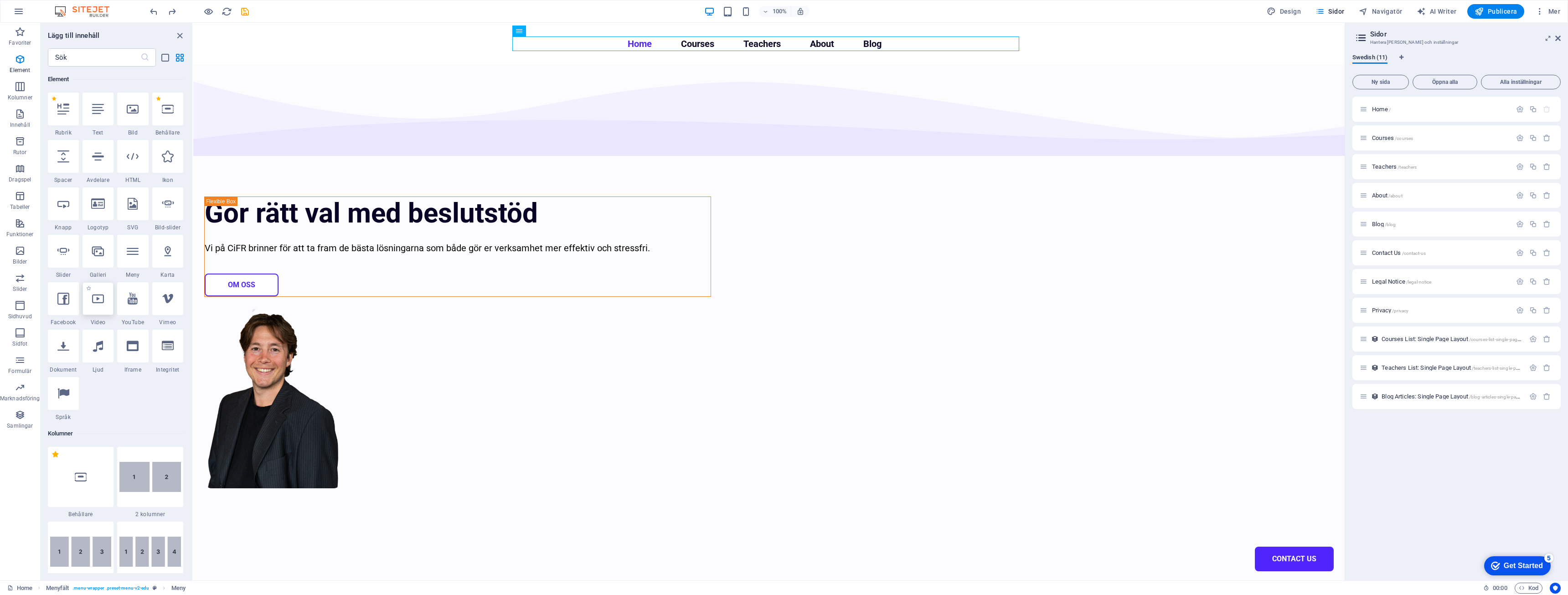
click at [111, 305] on div at bounding box center [98, 299] width 31 height 33
select select "%"
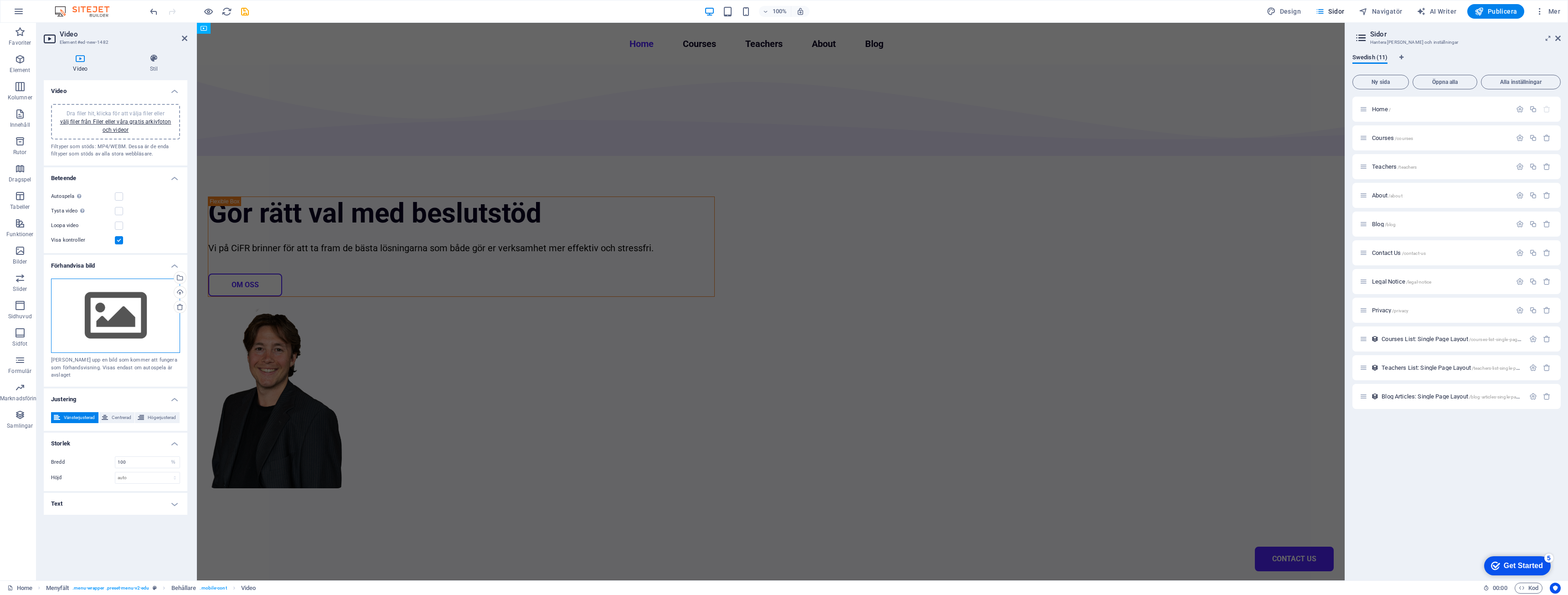
click at [80, 333] on div "Dra filer hit, klicka för att välja filer eller välj filer från Filer eller vår…" at bounding box center [116, 316] width 129 height 75
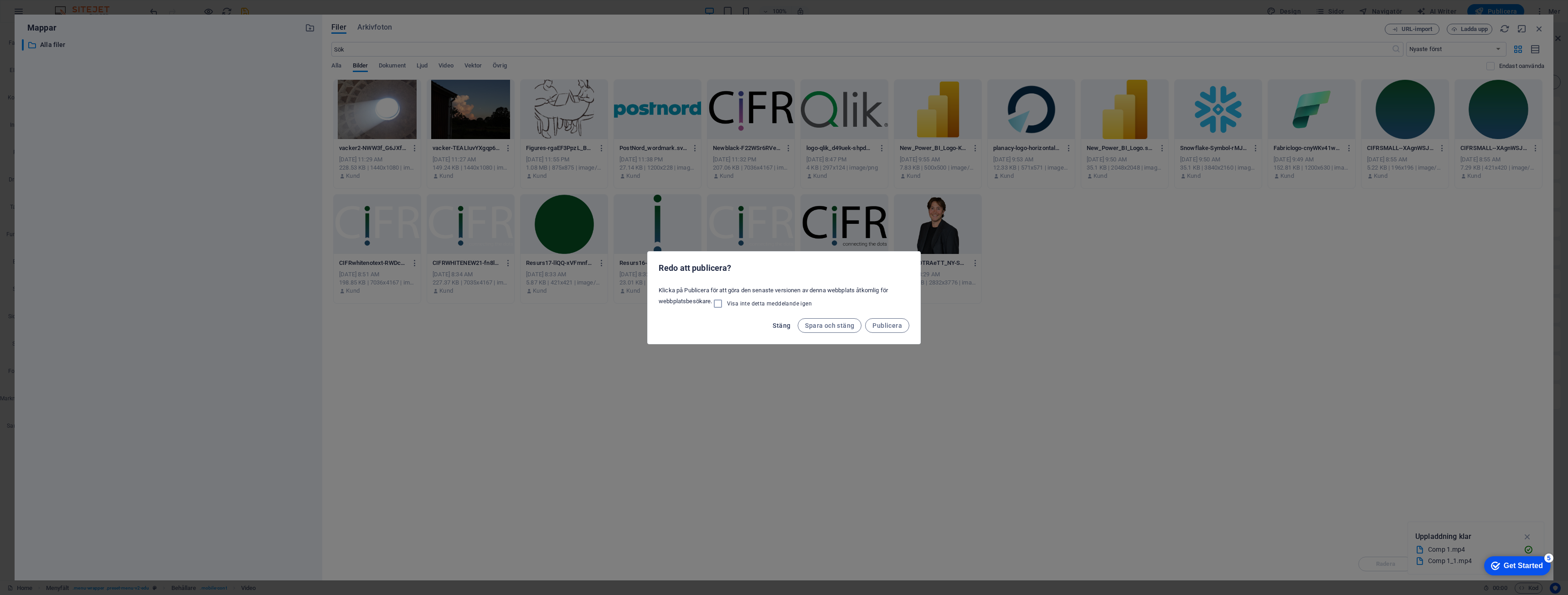
click at [782, 324] on span "Stäng" at bounding box center [781, 326] width 18 height 7
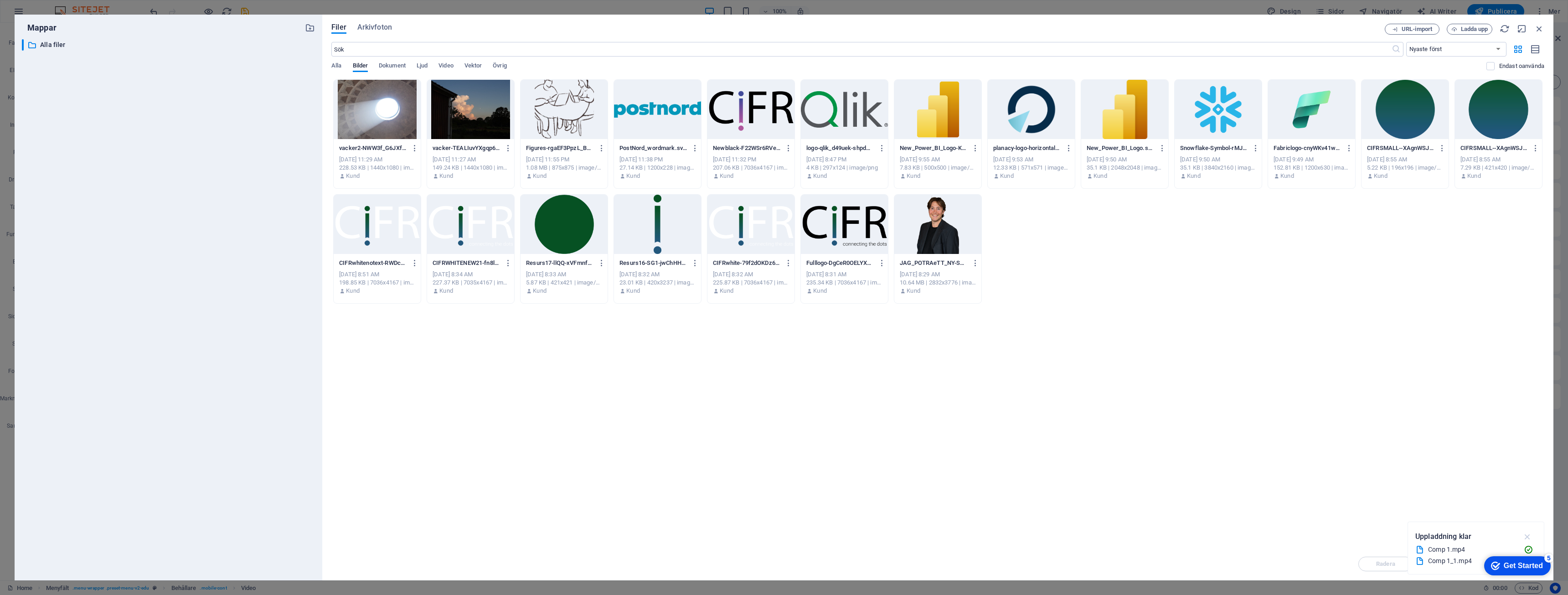
click at [1532, 535] on icon "button" at bounding box center [1527, 537] width 10 height 10
click at [1539, 33] on div "URL-import Ladda upp" at bounding box center [1465, 29] width 159 height 11
click at [1538, 26] on icon "button" at bounding box center [1539, 29] width 10 height 10
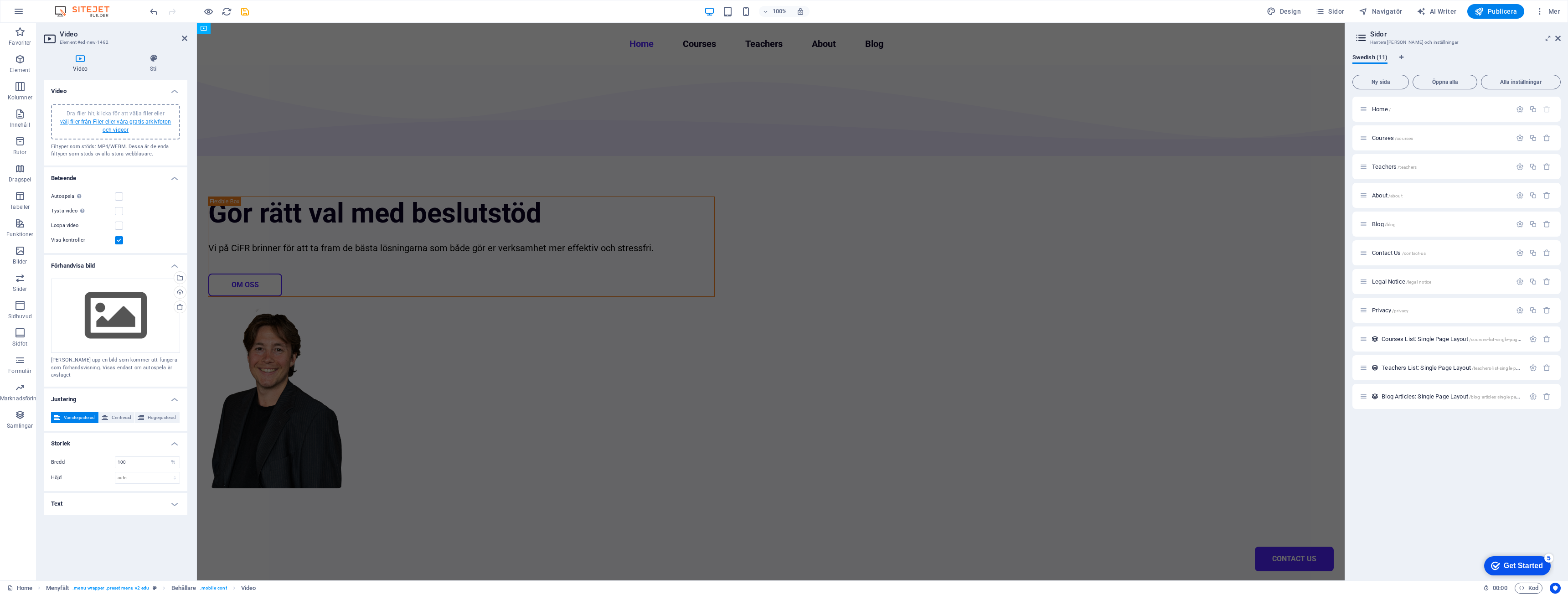
click at [121, 120] on link "välj filer från Filer eller våra gratis arkivfoton och videor" at bounding box center [116, 126] width 111 height 15
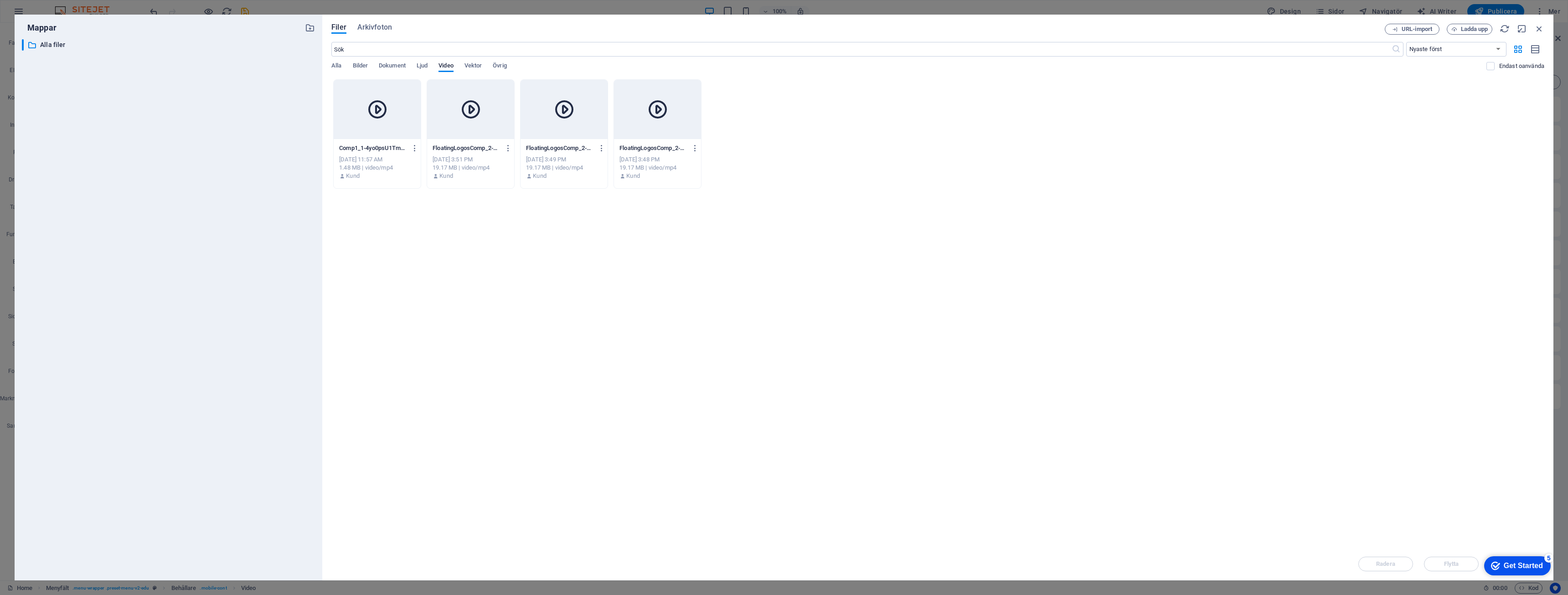
click at [360, 157] on div "[DATE] 11:57 AM" at bounding box center [377, 159] width 76 height 8
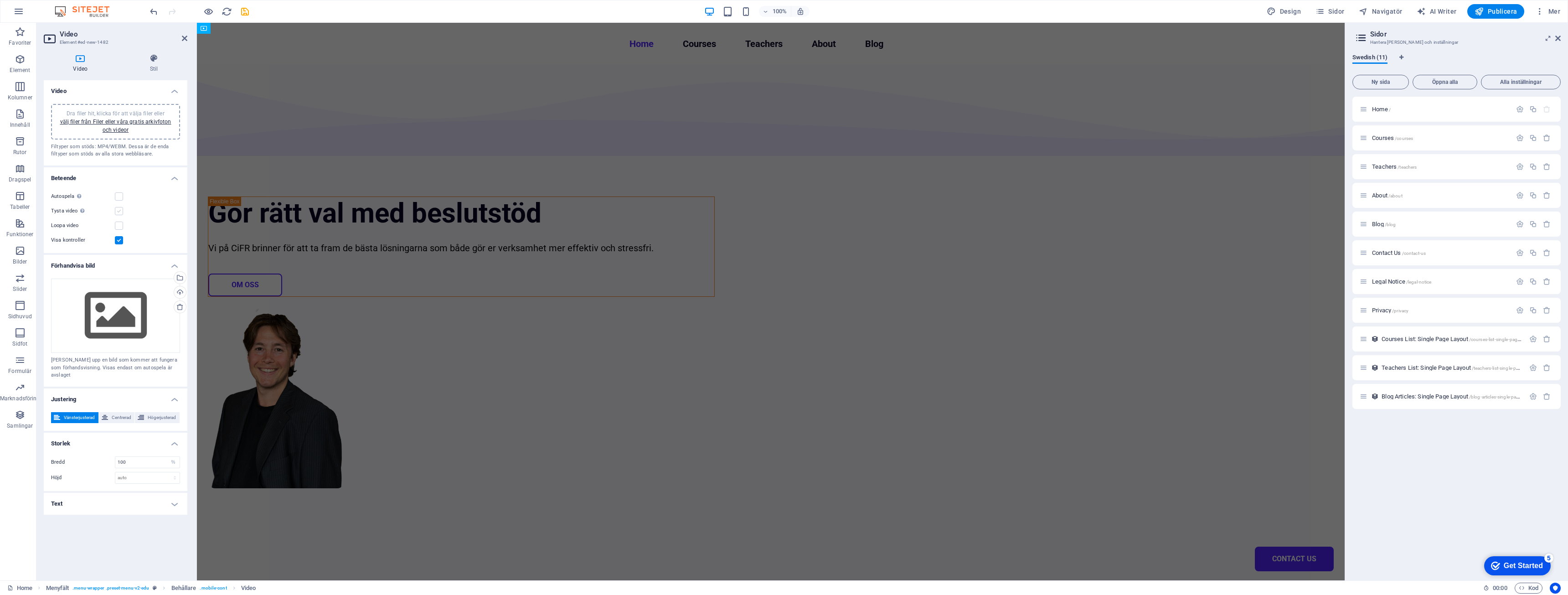
click at [119, 210] on label at bounding box center [119, 211] width 8 height 8
click at [0, 0] on input "Tysta video Autospela blir endast tillgängligt om tystad är aktiverad" at bounding box center [0, 0] width 0 height 0
click at [120, 197] on label at bounding box center [119, 196] width 8 height 8
click at [0, 0] on input "Autospela Autospela är endast tillgänglig om tystad är aktiverad" at bounding box center [0, 0] width 0 height 0
click at [117, 239] on label at bounding box center [119, 240] width 8 height 8
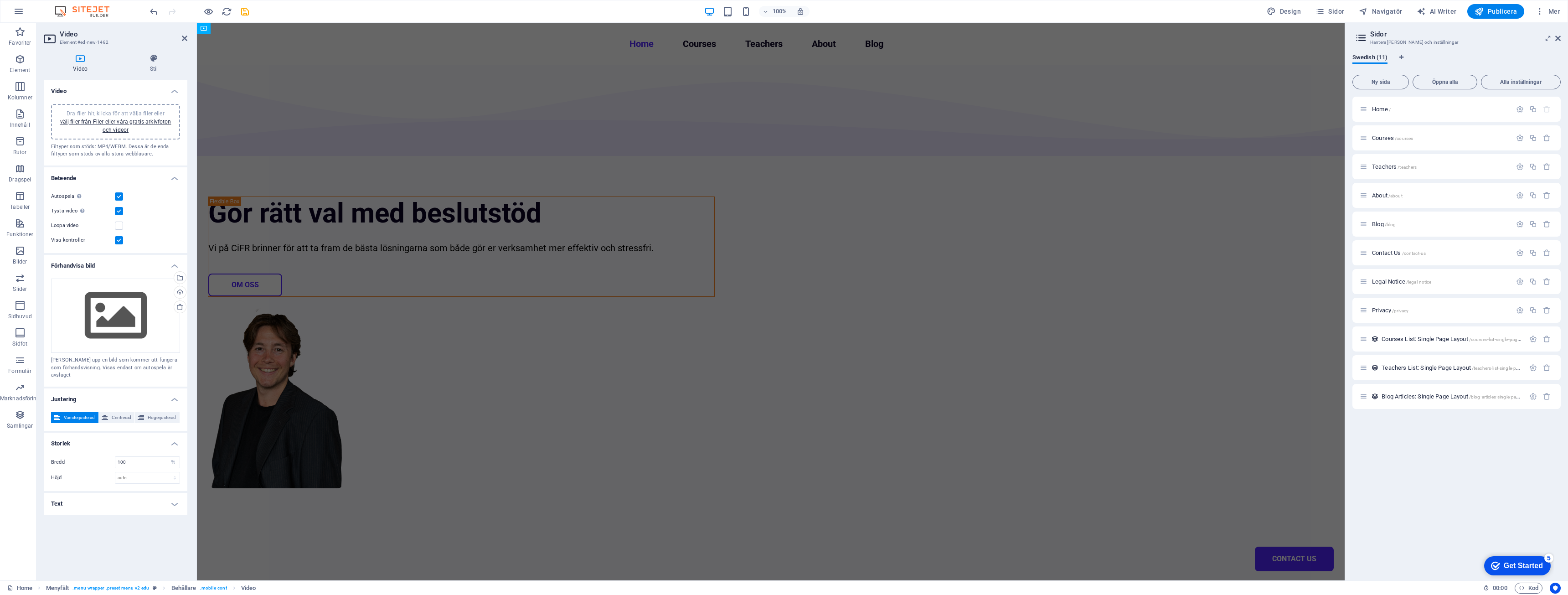
click at [0, 0] on input "Visa kontroller" at bounding box center [0, 0] width 0 height 0
click at [127, 161] on div "Dra filer hit, klicka för att välja filer eller välj filer från Filer eller vår…" at bounding box center [116, 131] width 144 height 69
click at [121, 125] on div "Dra filer hit, klicka för att välja filer eller välj filer från Filer eller vår…" at bounding box center [116, 122] width 118 height 24
click at [1561, 36] on aside "[PERSON_NAME] [PERSON_NAME] och inställningar Swedish (11) Ny sida Öppna alla A…" at bounding box center [1456, 301] width 223 height 558
drag, startPoint x: 1360, startPoint y: 16, endPoint x: 1557, endPoint y: 39, distance: 198.3
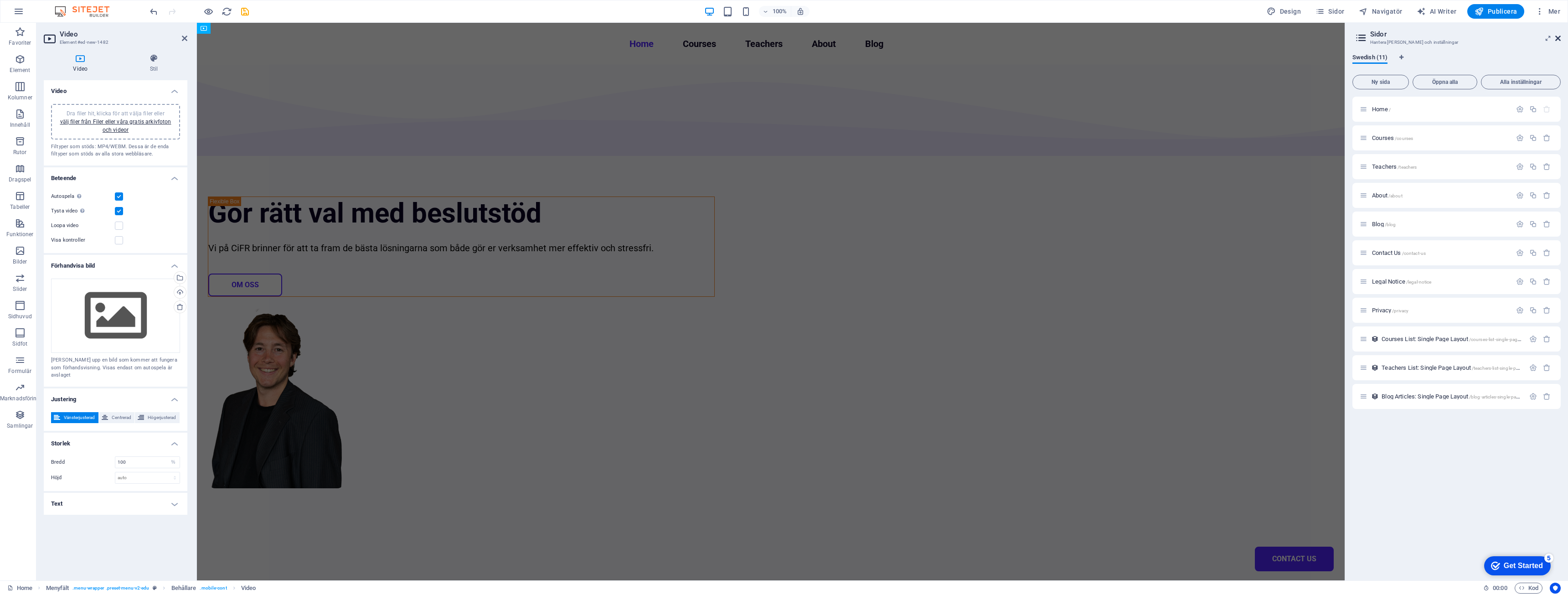
click at [1557, 39] on icon at bounding box center [1558, 38] width 5 height 7
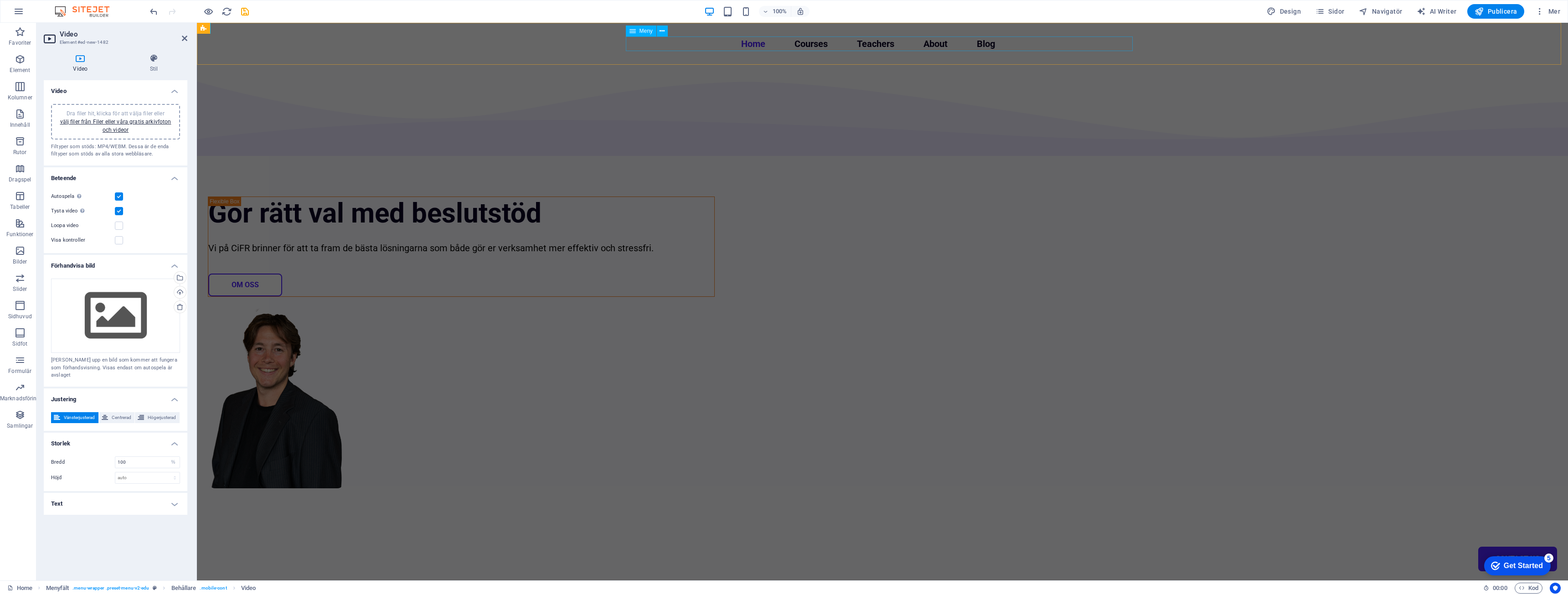
click at [647, 48] on nav "Home Courses Teachers About Blog Contact Us" at bounding box center [882, 44] width 507 height 15
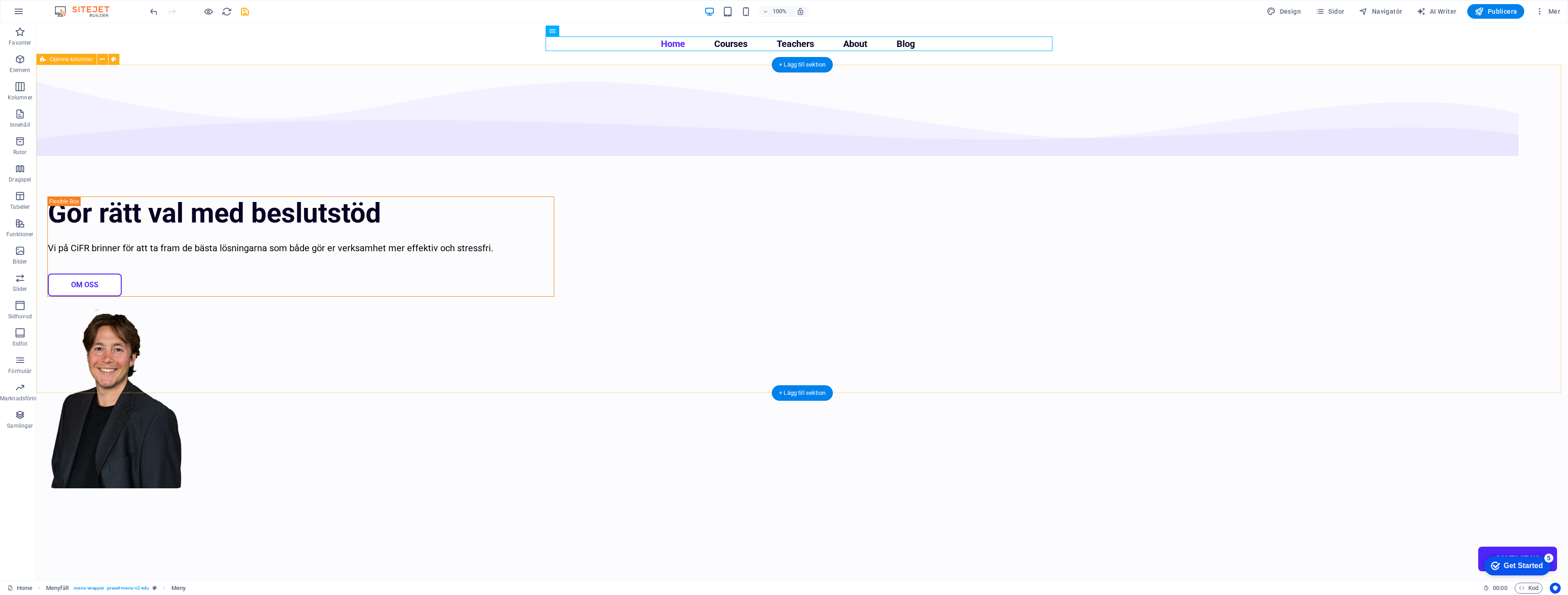
click at [361, 136] on div "Gör rätt val med beslutstöd Vi på CiFR brinner för att ta fram de bästa lösning…" at bounding box center [802, 331] width 1531 height 533
click at [590, 43] on nav "Home Courses Teachers About Blog Contact Us" at bounding box center [802, 44] width 507 height 15
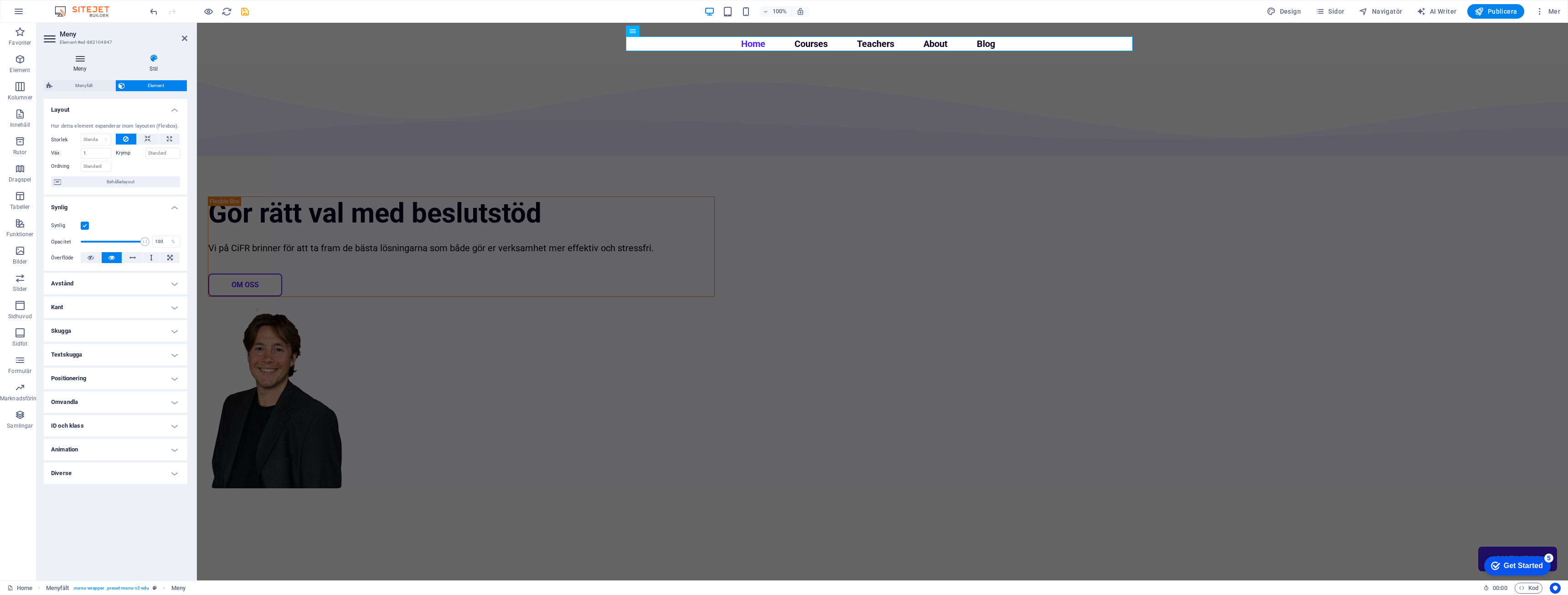
click at [90, 67] on h4 "Meny" at bounding box center [82, 63] width 77 height 19
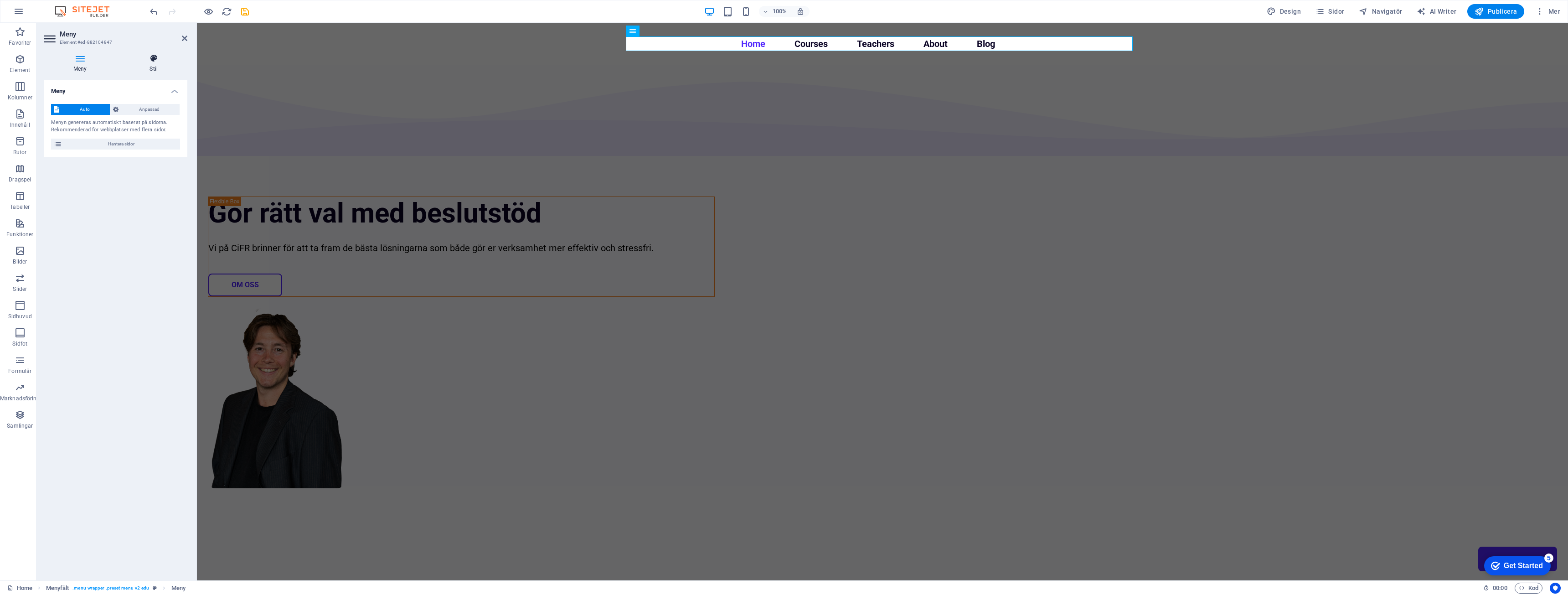
click at [145, 59] on icon at bounding box center [154, 58] width 68 height 9
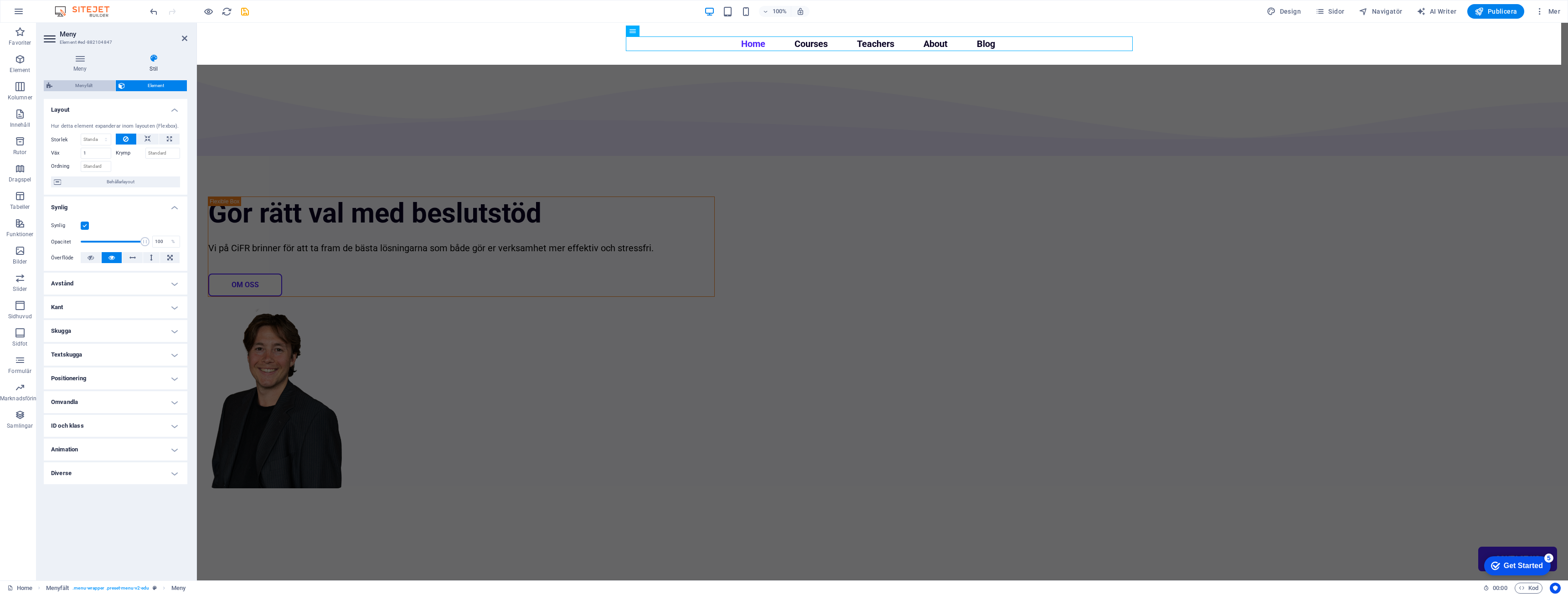
click at [71, 86] on span "Menyfält" at bounding box center [84, 86] width 57 height 11
select select "px"
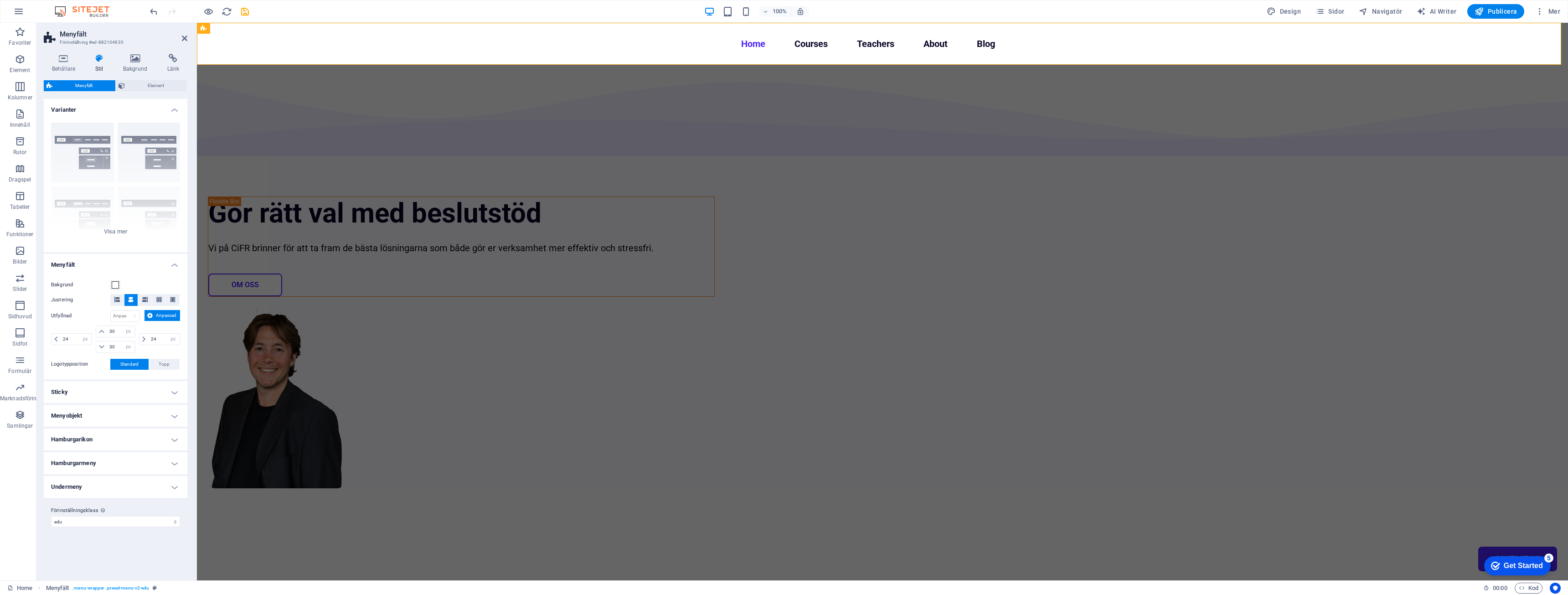
click at [69, 362] on label "Logotypposition" at bounding box center [80, 364] width 59 height 11
click at [83, 392] on h4 "Sticky" at bounding box center [116, 392] width 144 height 22
click at [83, 392] on h4 "Sticky" at bounding box center [116, 389] width 144 height 16
click at [83, 420] on h4 "Menyobjekt" at bounding box center [116, 416] width 144 height 22
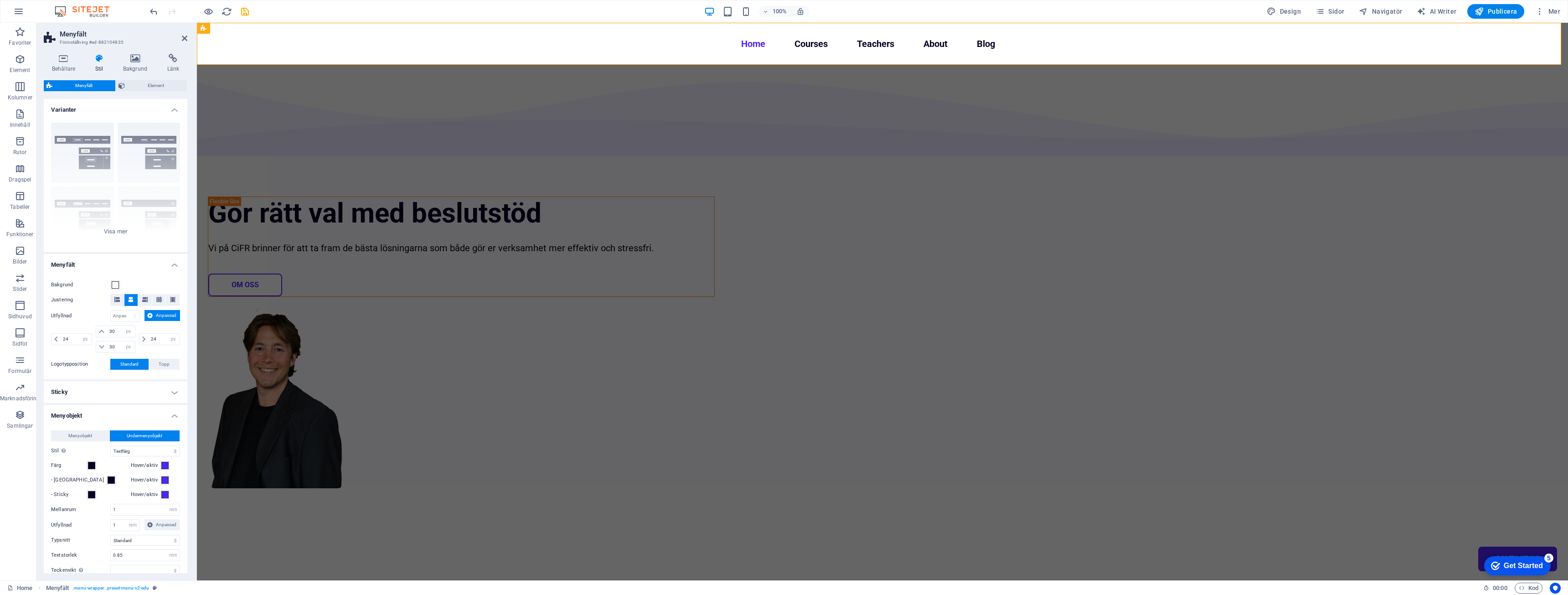
click at [83, 420] on h4 "Menyobjekt" at bounding box center [116, 413] width 144 height 16
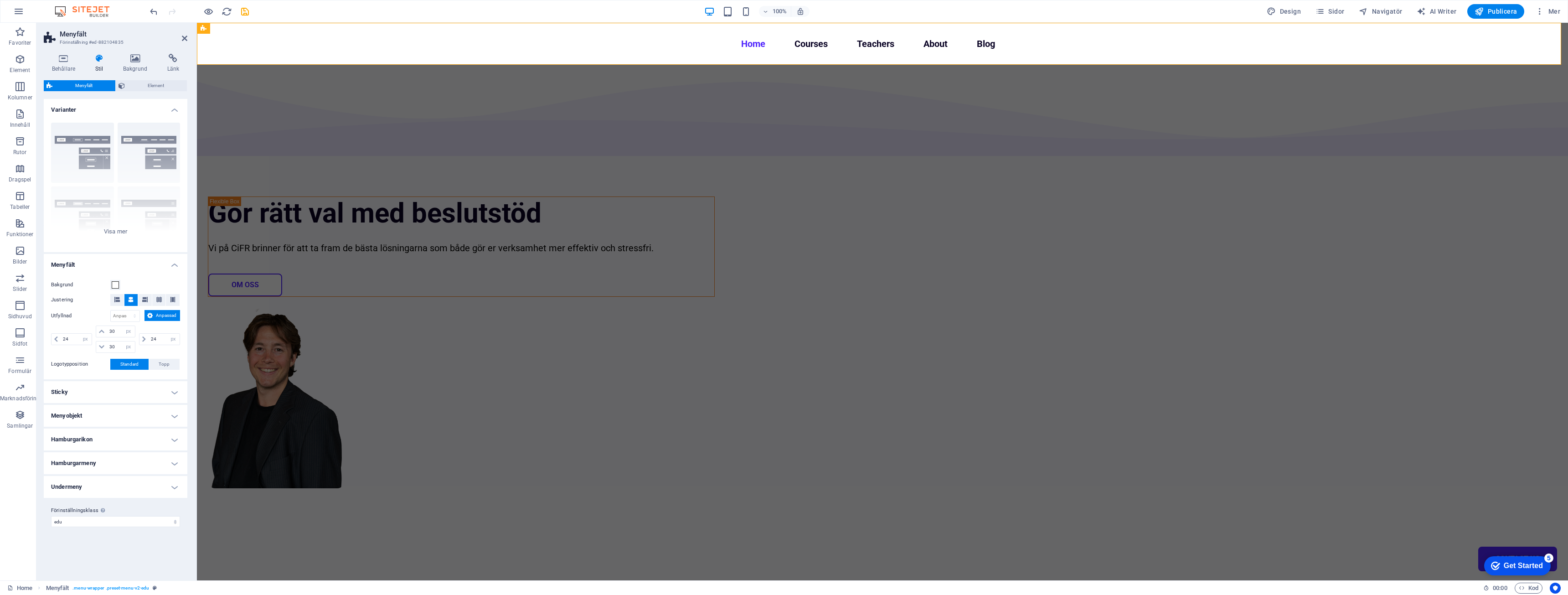
click at [84, 106] on h4 "Varianter" at bounding box center [116, 107] width 144 height 16
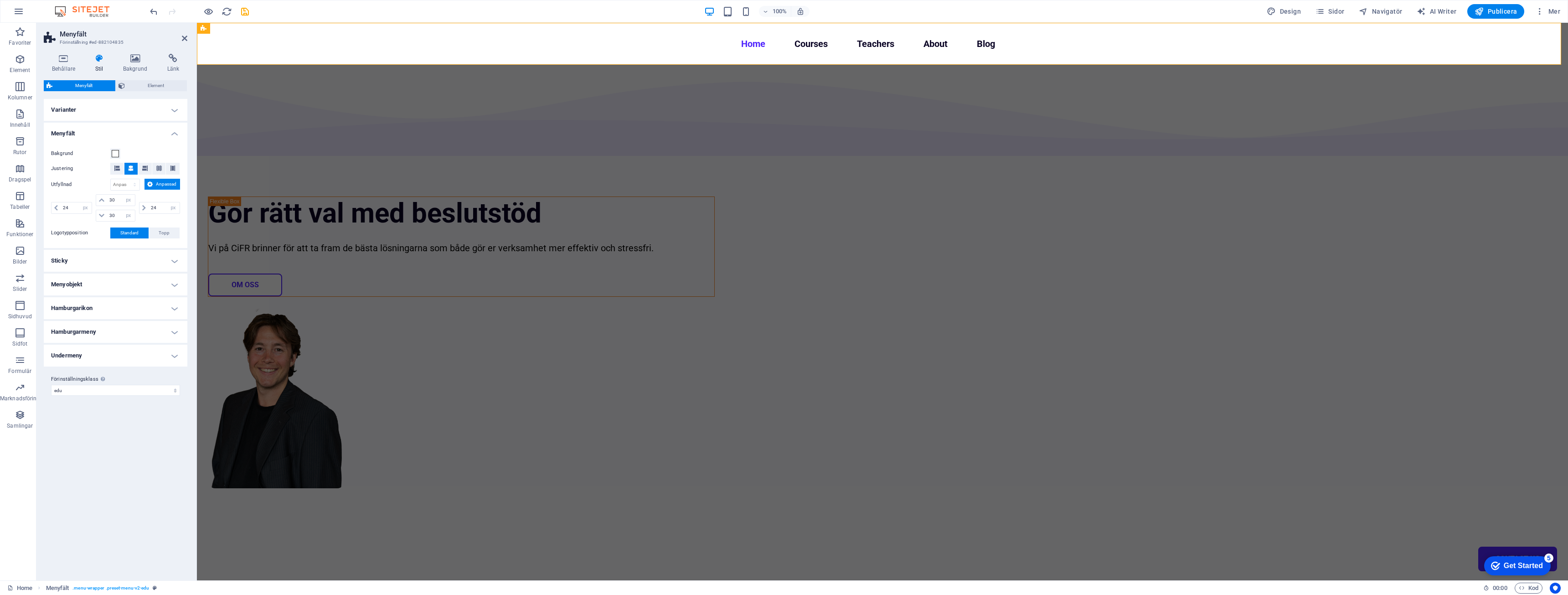
click at [88, 129] on h4 "Menyfält" at bounding box center [116, 130] width 144 height 16
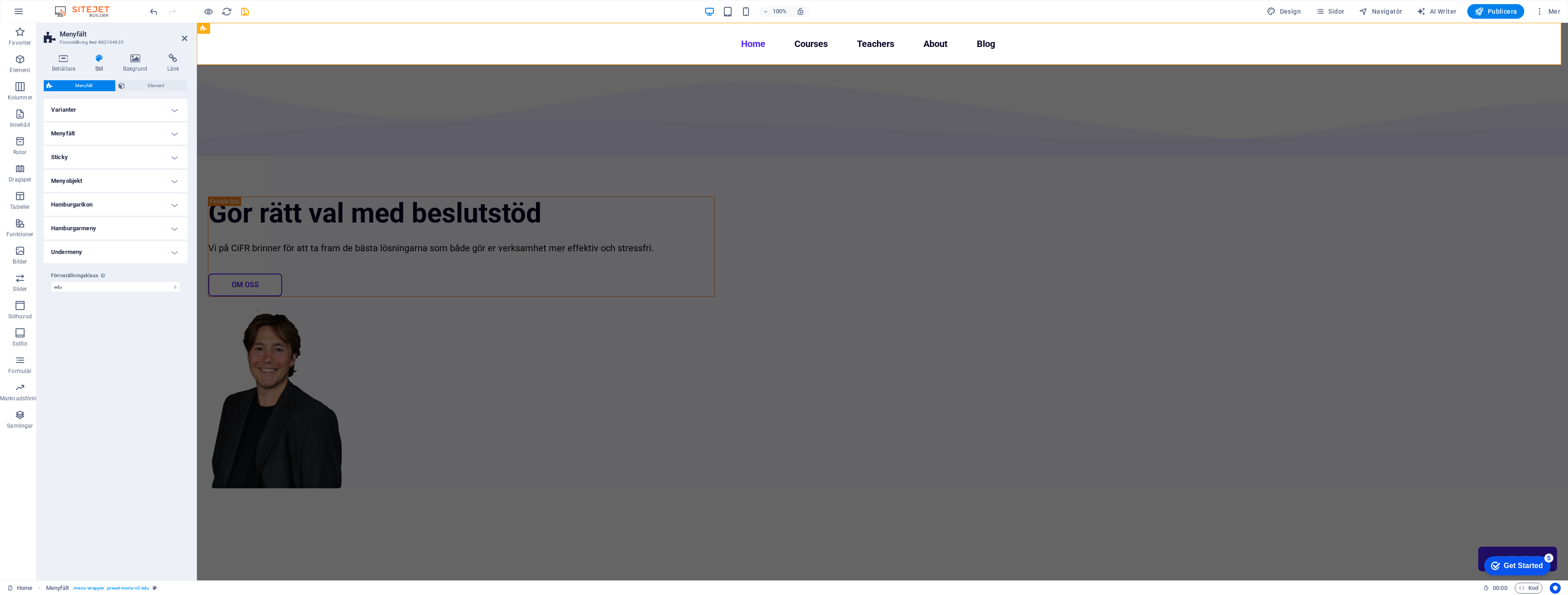
click at [88, 129] on h4 "Menyfält" at bounding box center [116, 133] width 144 height 22
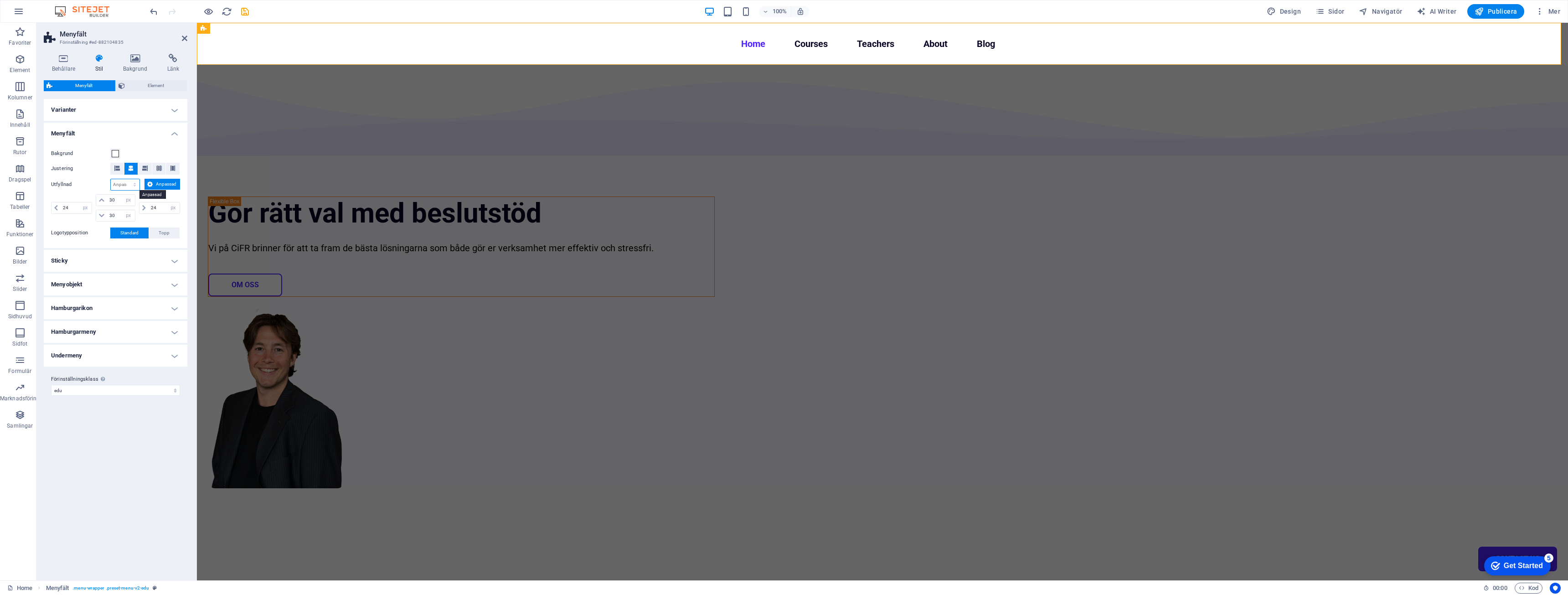
click at [121, 186] on select "px rem % vh vw Anpassad" at bounding box center [125, 185] width 29 height 11
click at [172, 185] on span "Anpassad" at bounding box center [166, 185] width 23 height 11
click at [118, 259] on h4 "Sticky" at bounding box center [116, 261] width 144 height 22
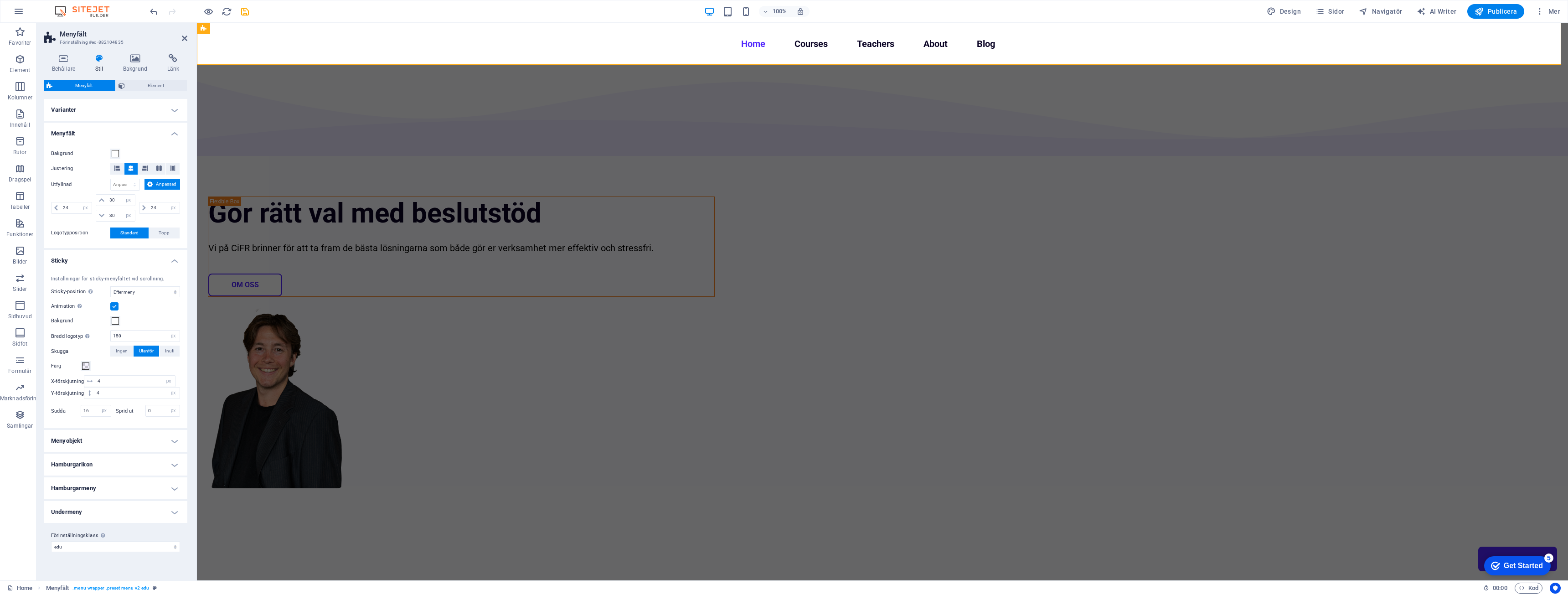
click at [118, 259] on h4 "Sticky" at bounding box center [116, 258] width 144 height 16
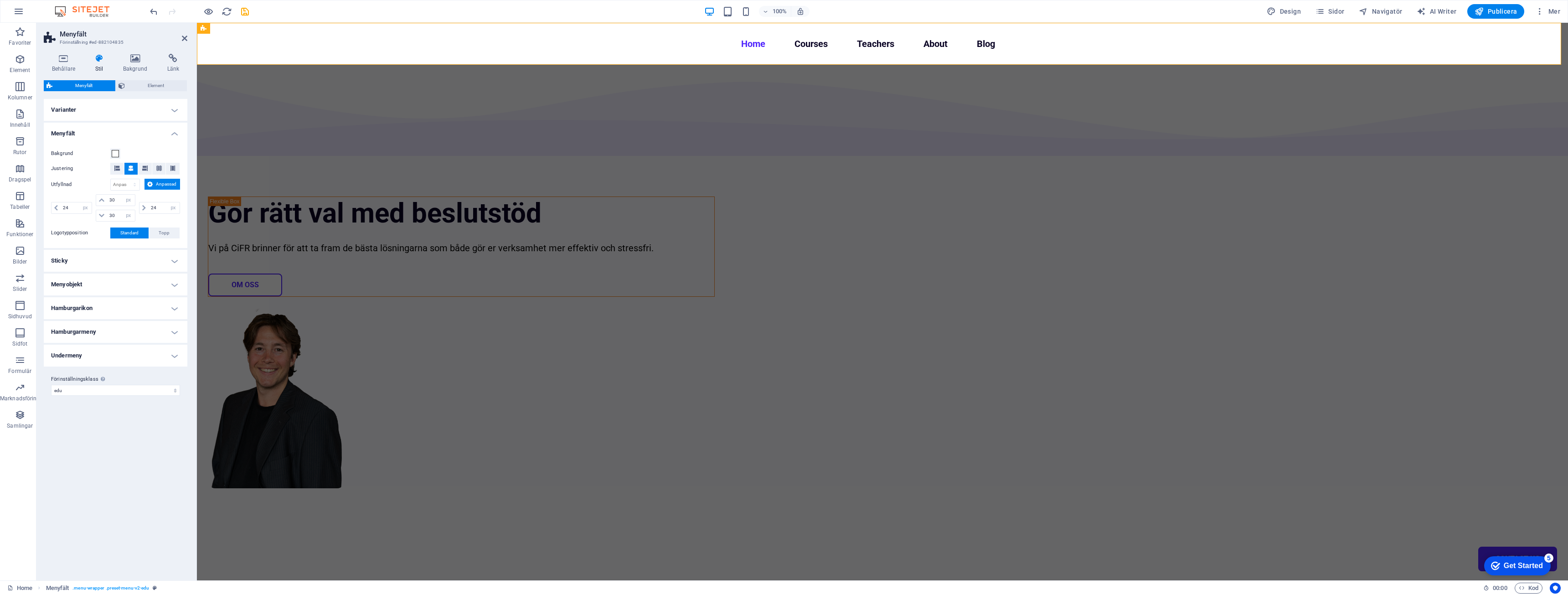
click at [108, 107] on h4 "Varianter" at bounding box center [116, 110] width 144 height 22
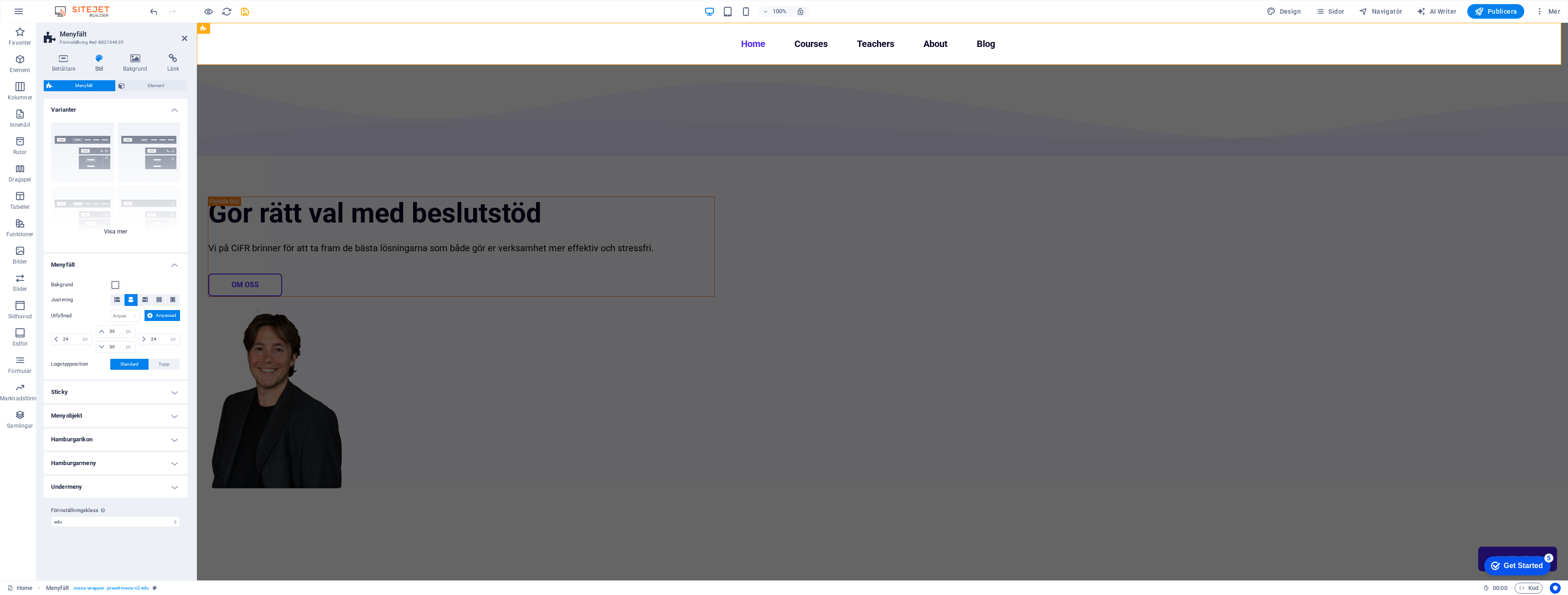
click at [124, 219] on div "Kant Centrerad Standard Fixerad Loki Utlösare Bred XXL" at bounding box center [116, 183] width 144 height 137
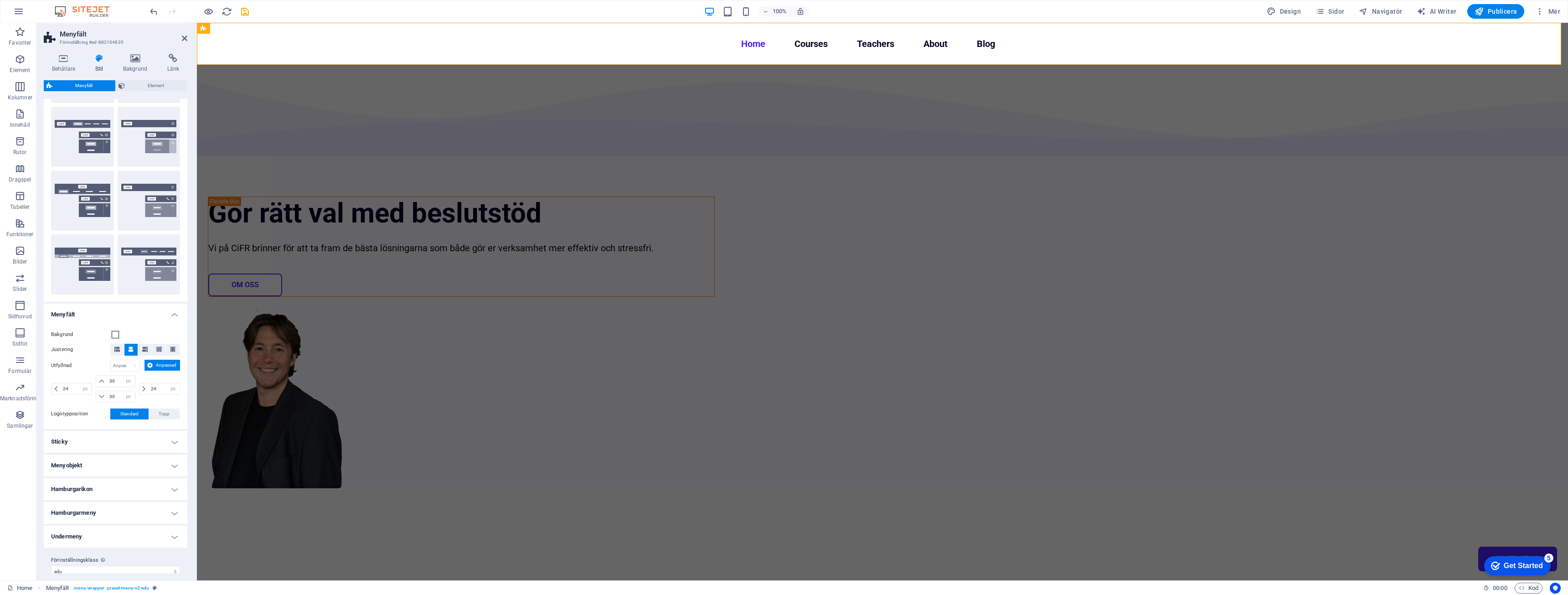
scroll to position [91, 0]
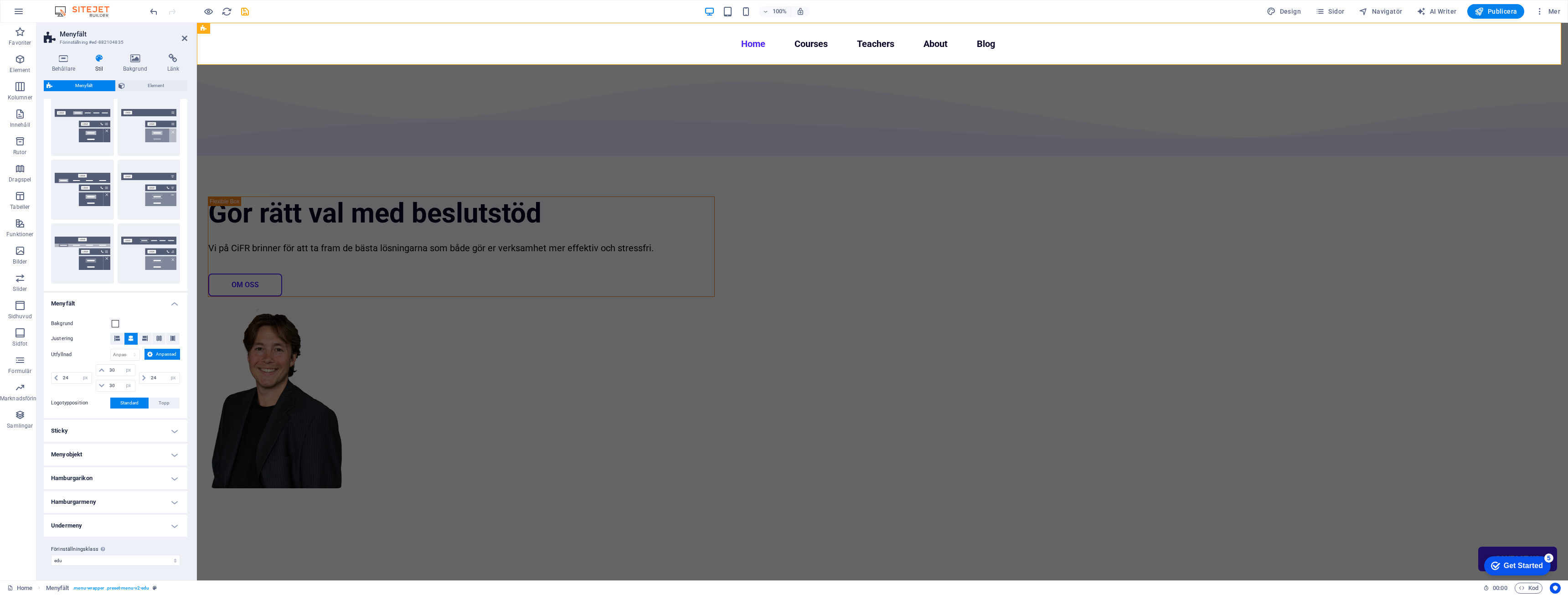
click at [109, 454] on h4 "Menyobjekt" at bounding box center [116, 455] width 144 height 22
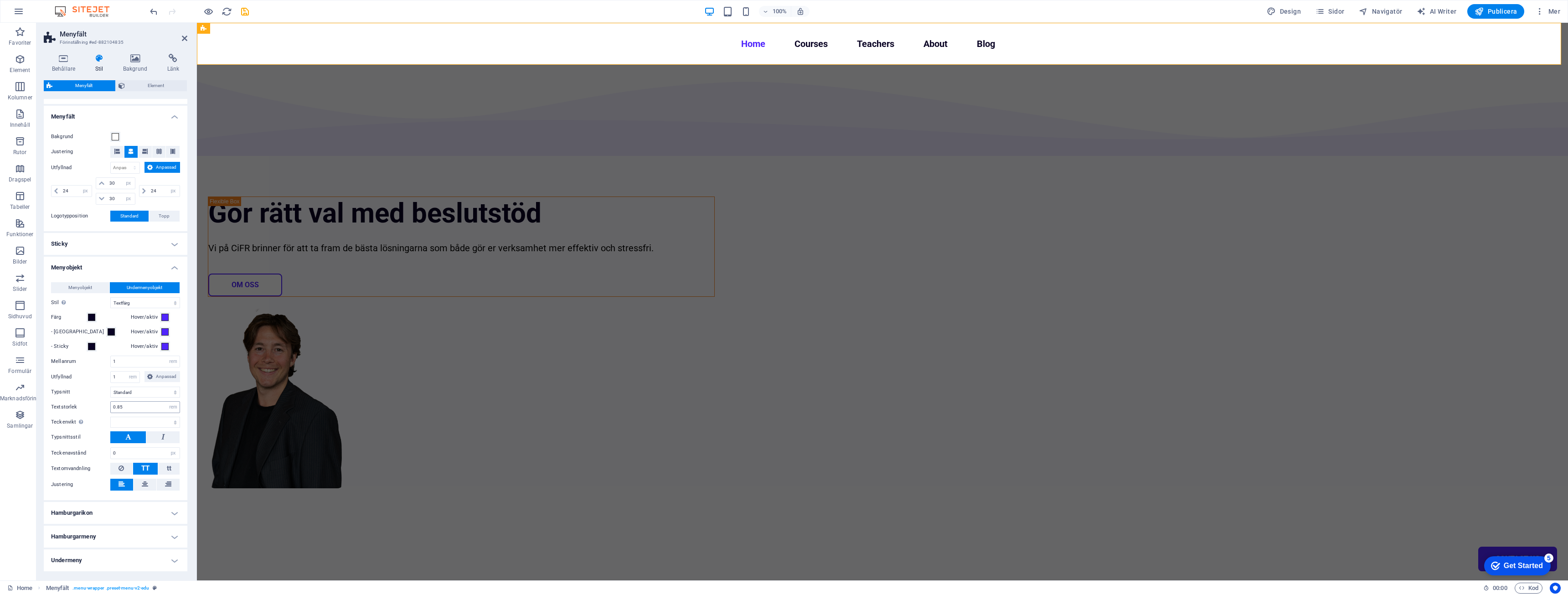
scroll to position [312, 0]
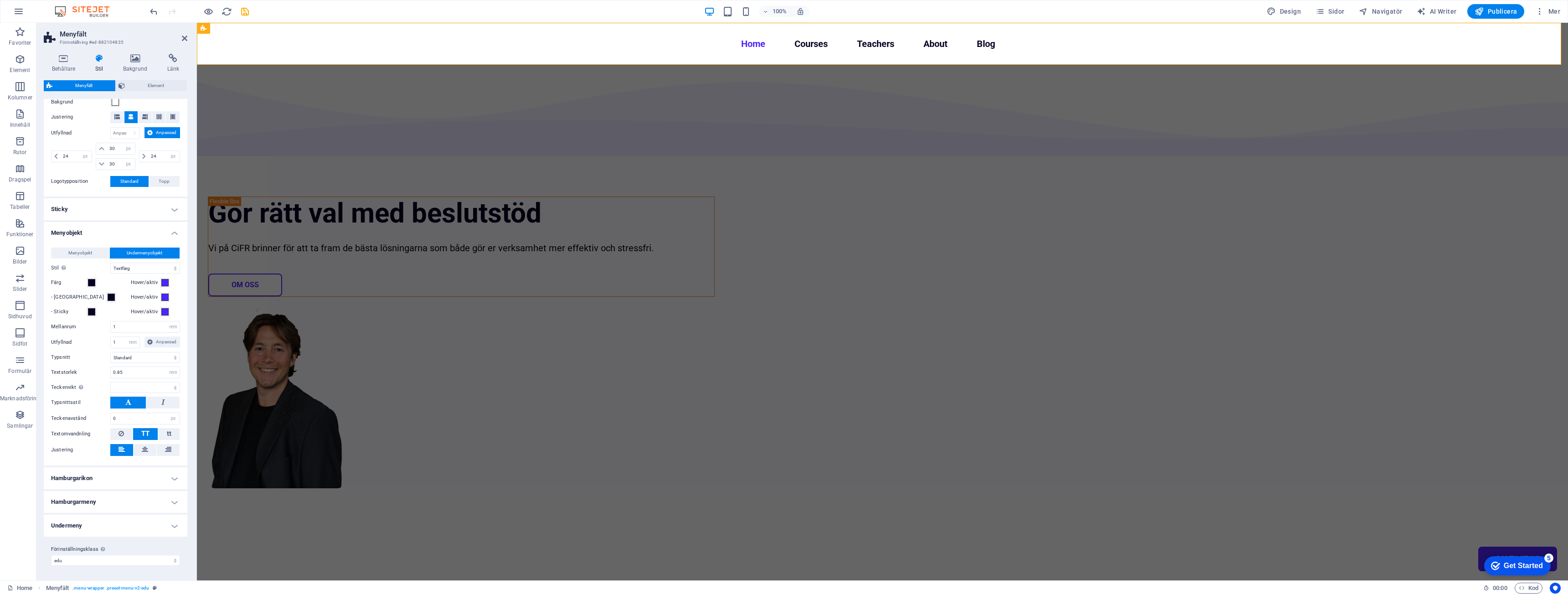
click at [108, 479] on h4 "Hamburgarikon" at bounding box center [116, 479] width 144 height 22
click at [1346, 177] on div "Gör rätt val med beslutstöd Vi på CiFR brinner för att ta fram de bästa lösning…" at bounding box center [882, 331] width 1371 height 533
select select "multiple-waves"
select select "em"
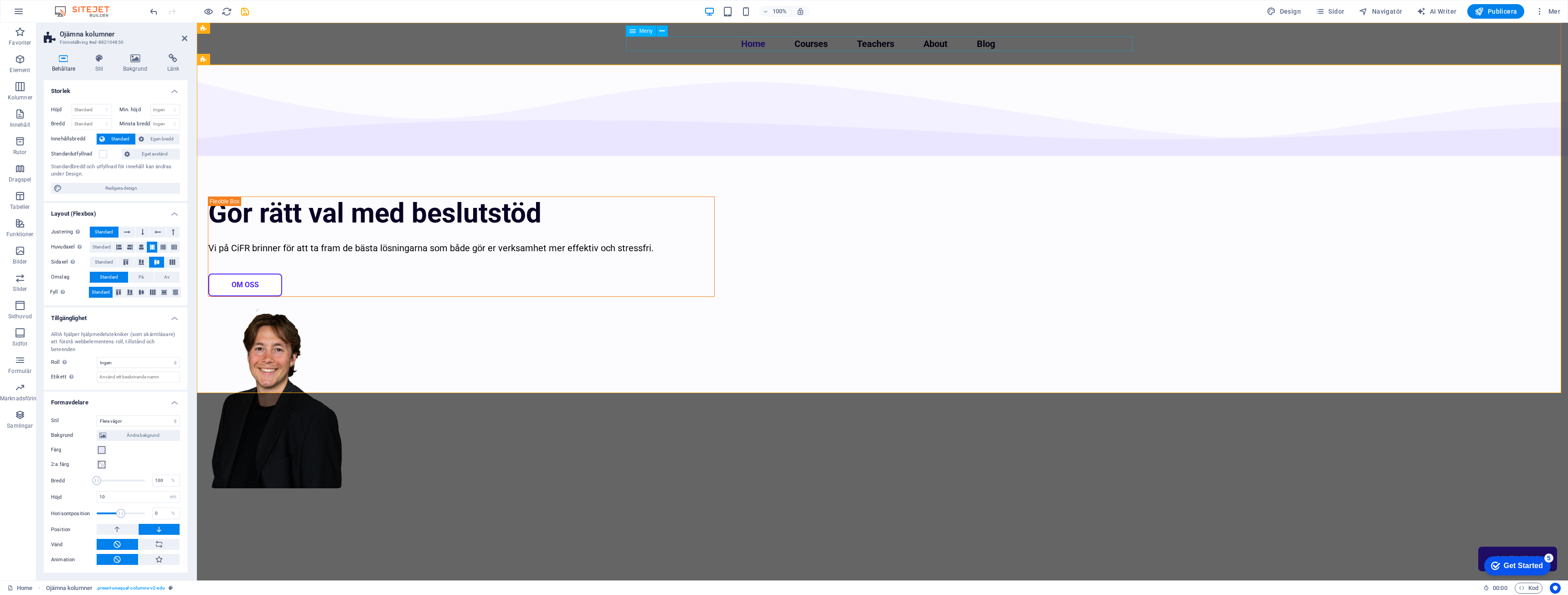
click at [739, 39] on nav "Home Courses Teachers About Blog Contact Us" at bounding box center [882, 44] width 507 height 15
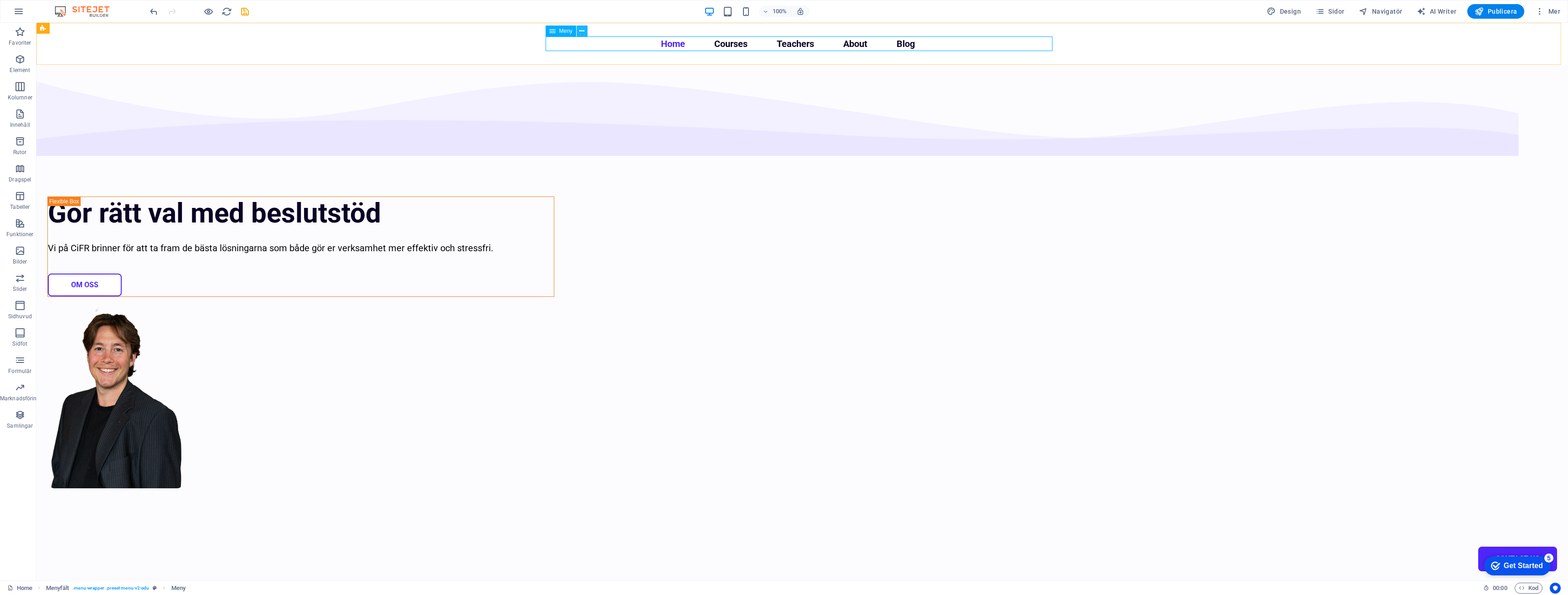
click at [579, 30] on icon at bounding box center [582, 31] width 5 height 10
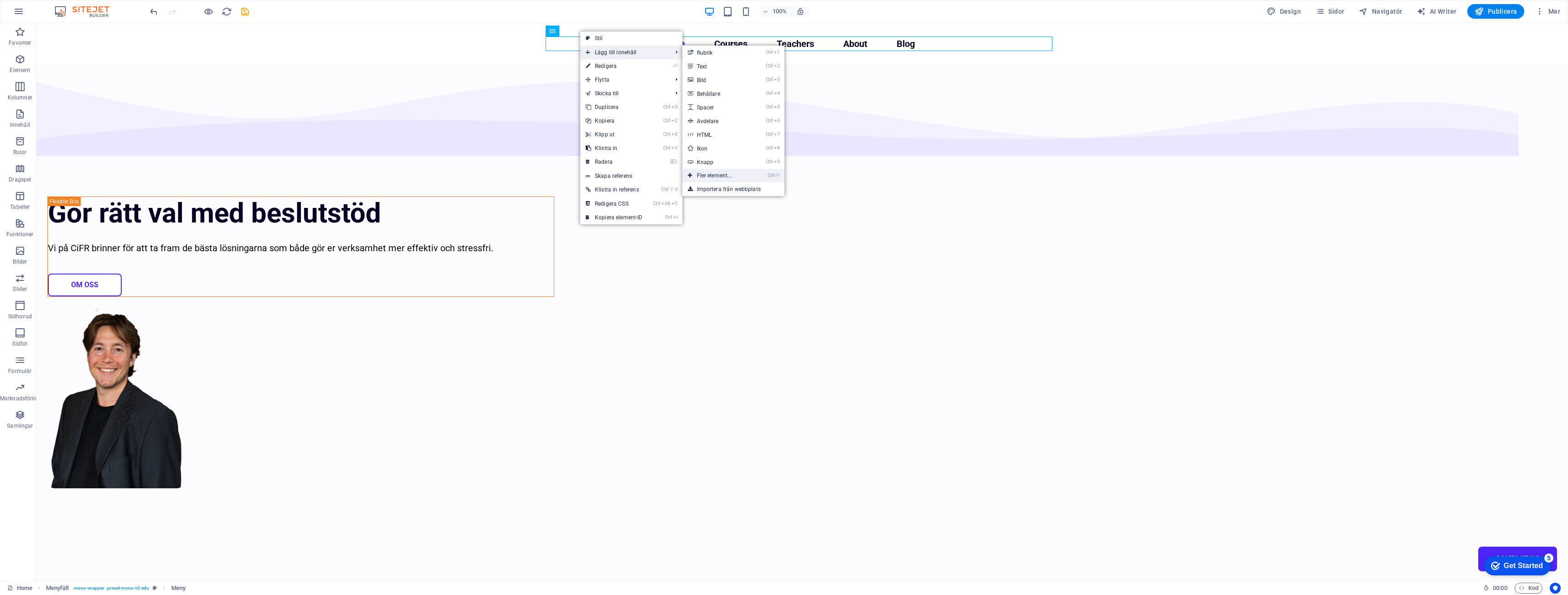
click at [740, 175] on link "Ctrl ⏎ Fler element..." at bounding box center [716, 175] width 68 height 13
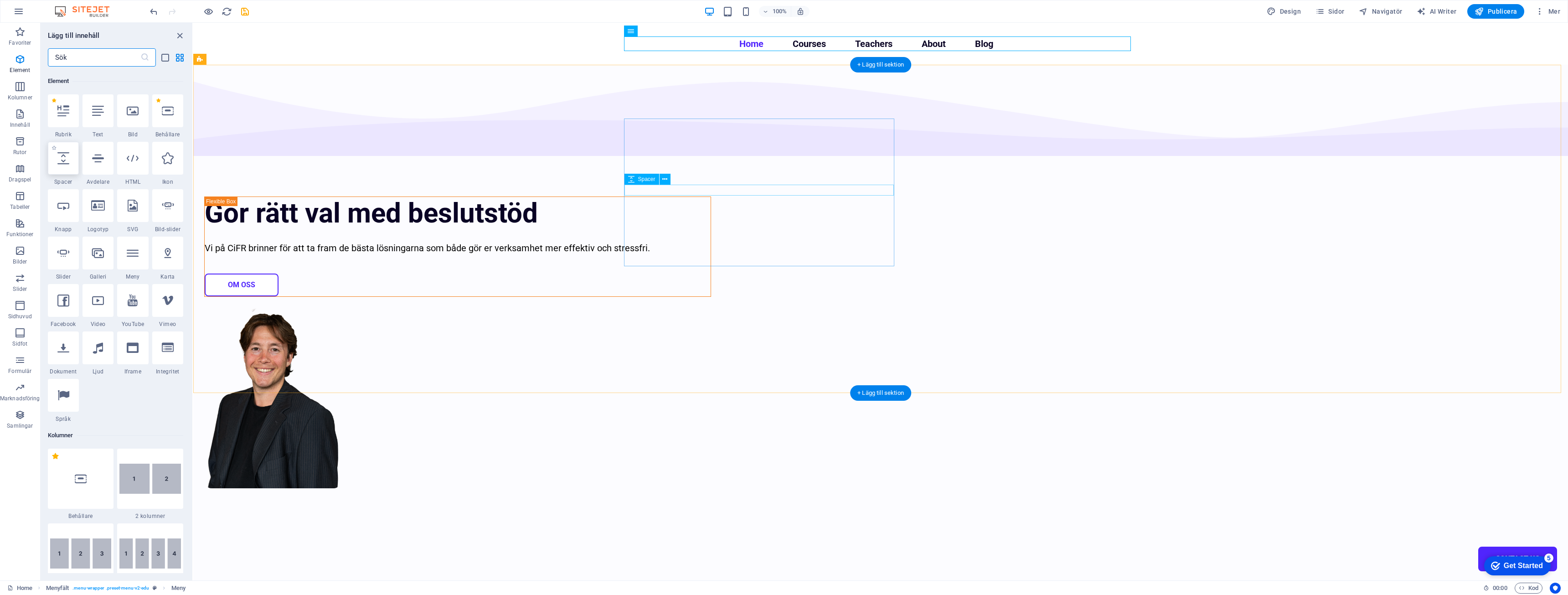
scroll to position [97, 0]
click at [96, 317] on div "1 Star Video" at bounding box center [98, 305] width 31 height 44
select select "%"
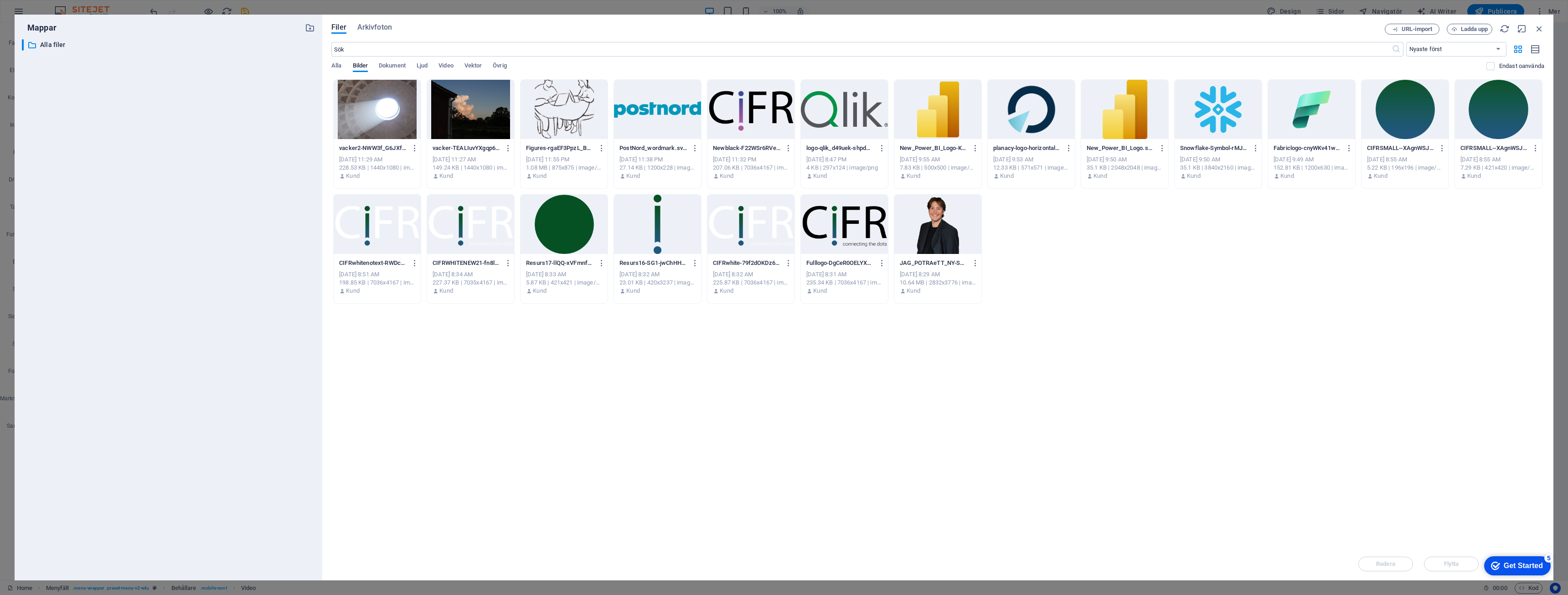
click at [1533, 23] on div "Filer Arkivfoton URL-import Ladda upp ​ Nyaste först Äldst först Namn (A–Ö) Nam…" at bounding box center [937, 297] width 1231 height 566
click at [1536, 26] on icon "button" at bounding box center [1539, 29] width 10 height 10
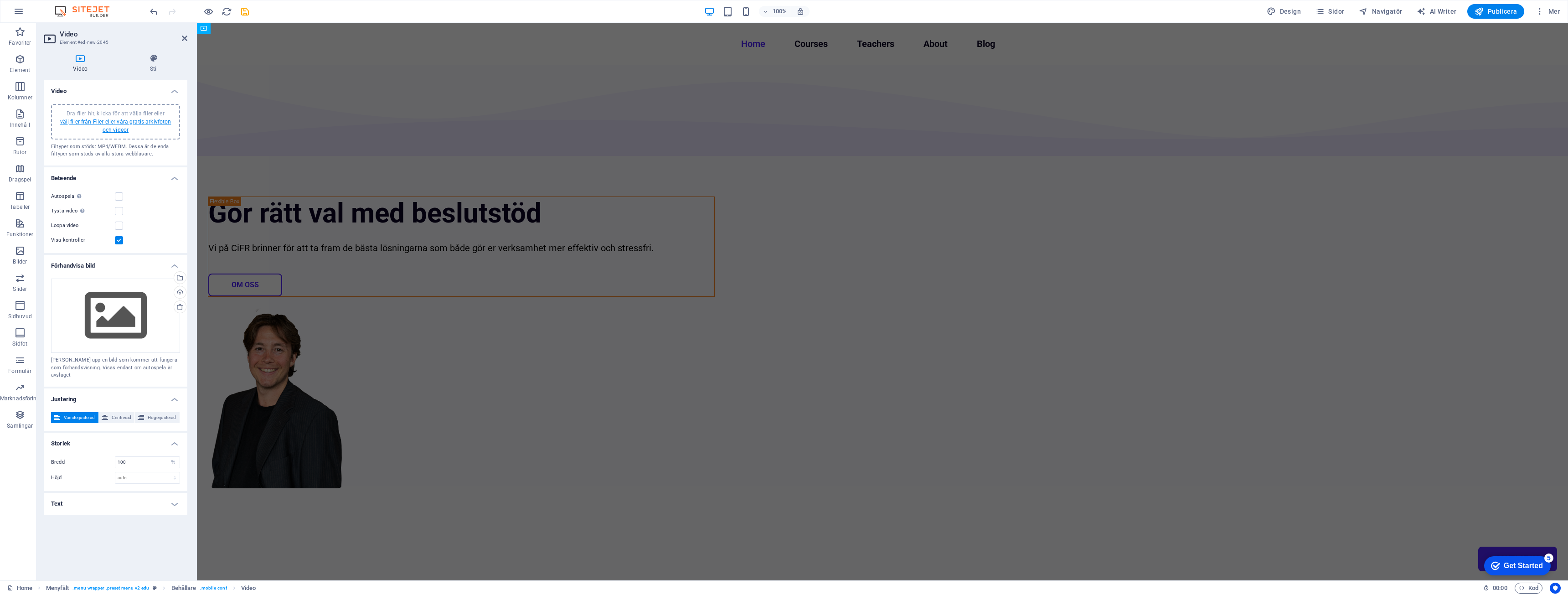
click at [122, 132] on link "välj filer från Filer eller våra gratis arkivfoton och videor" at bounding box center [116, 126] width 111 height 15
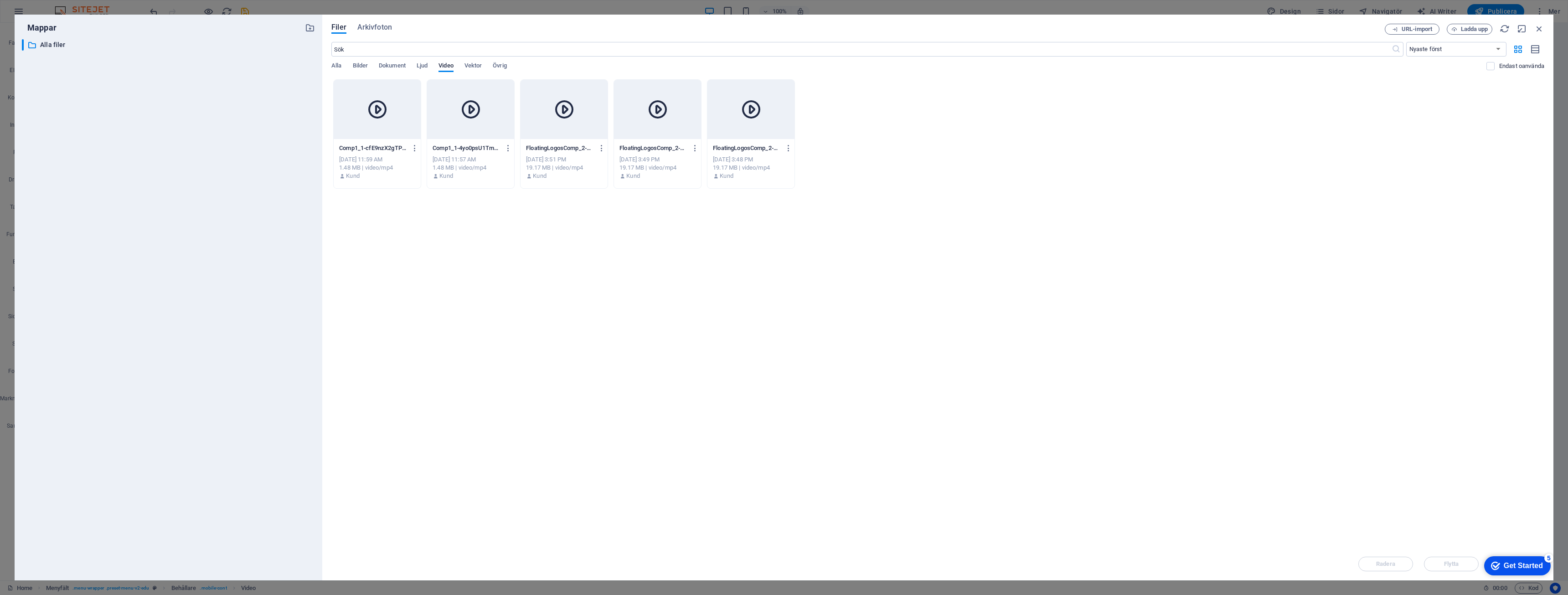
click at [365, 138] on div at bounding box center [377, 109] width 87 height 59
click at [376, 111] on icon at bounding box center [377, 110] width 22 height 22
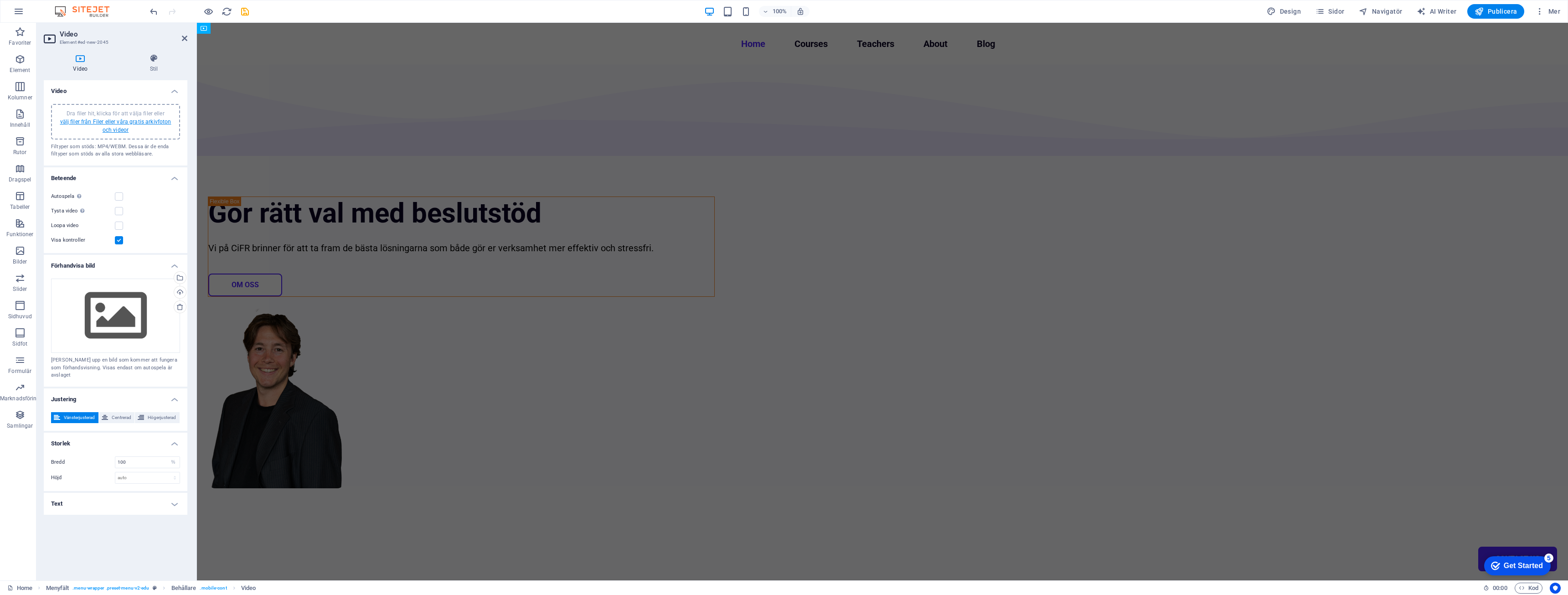
click at [116, 124] on link "välj filer från Filer eller våra gratis arkivfoton och videor" at bounding box center [116, 126] width 111 height 15
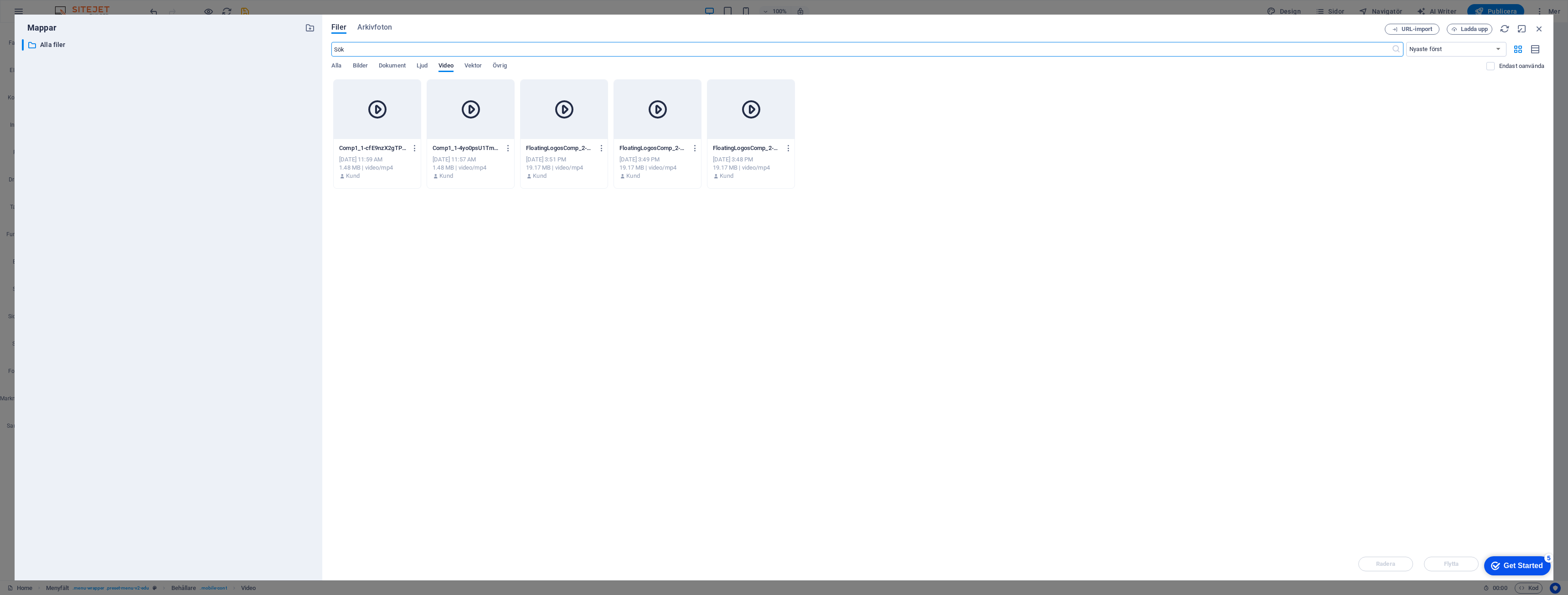
click at [384, 157] on div "[DATE] 11:59 AM" at bounding box center [377, 159] width 76 height 8
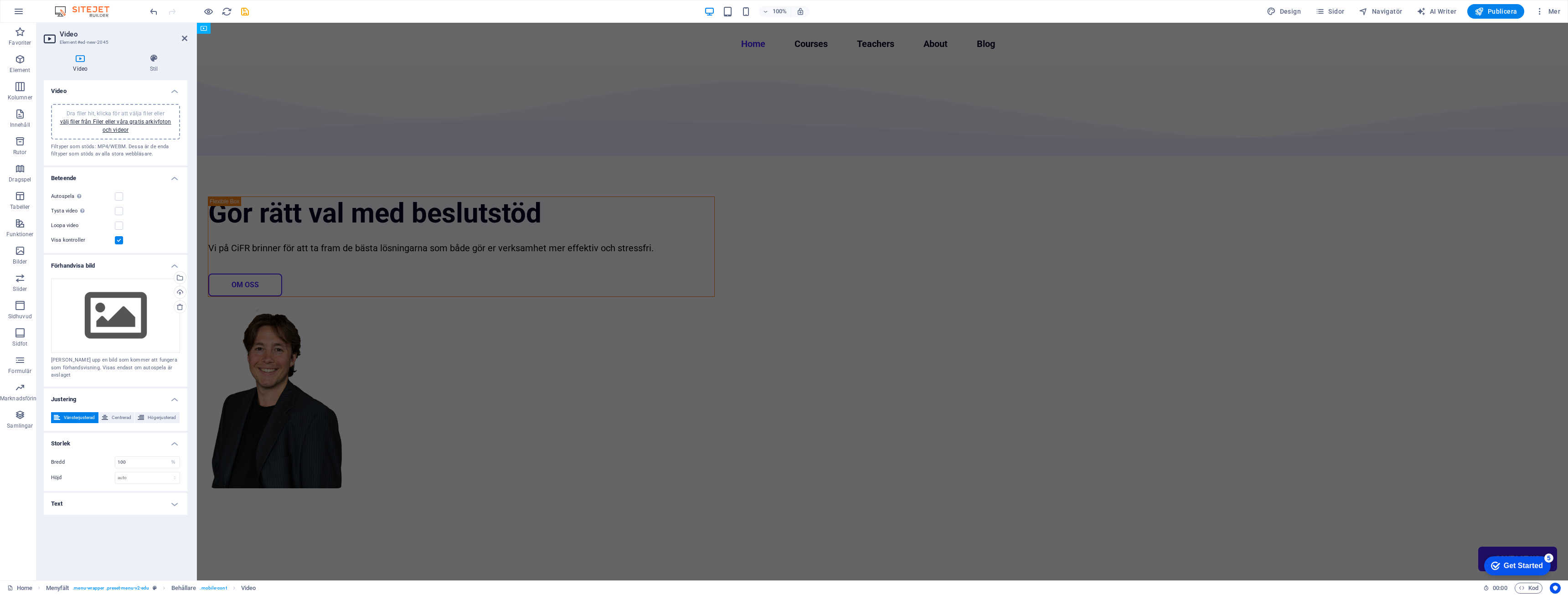
drag, startPoint x: 152, startPoint y: 157, endPoint x: 50, endPoint y: 159, distance: 102.0
click at [50, 159] on div "Dra filer hit, klicka för att välja filer eller välj filer från Filer eller vår…" at bounding box center [116, 131] width 144 height 69
click at [129, 498] on h4 "Text" at bounding box center [116, 504] width 144 height 22
click at [129, 498] on h4 "Text" at bounding box center [116, 501] width 144 height 16
click at [126, 412] on span "Centrerad" at bounding box center [121, 418] width 21 height 11
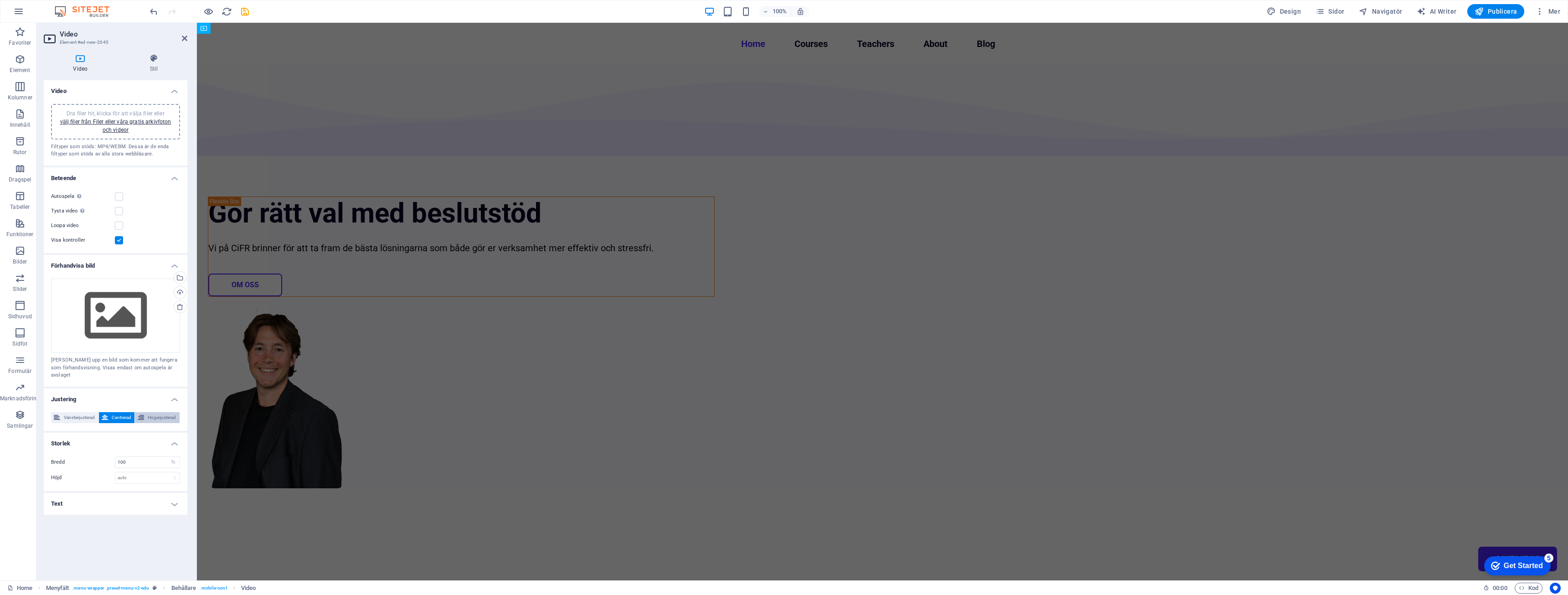
click at [153, 412] on span "Högerjusterad" at bounding box center [161, 418] width 30 height 11
click at [47, 407] on div "Vänsterjusterad Centrerad Högerjusterad" at bounding box center [116, 418] width 144 height 26
click at [79, 412] on span "Vänsterjusterad" at bounding box center [79, 418] width 33 height 11
click at [111, 301] on div "Dra filer hit, klicka för att välja filer eller välj filer från Filer eller vår…" at bounding box center [116, 316] width 129 height 75
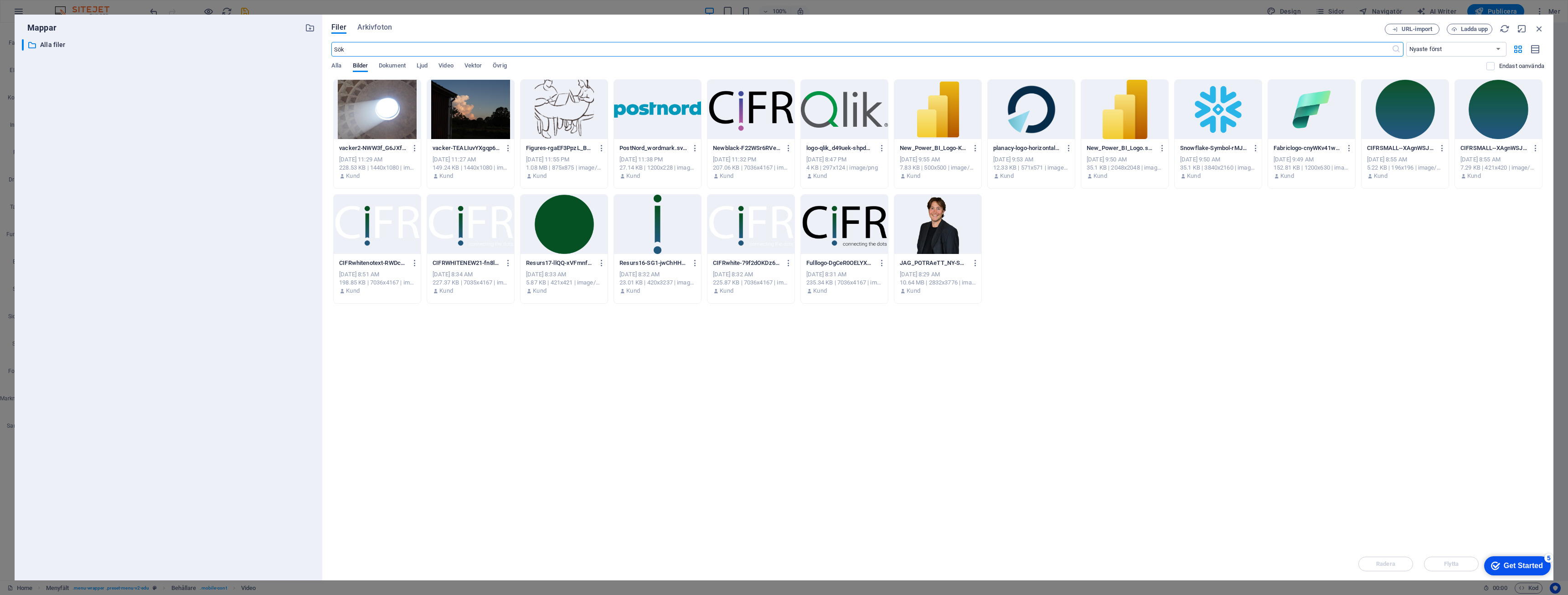
click at [760, 116] on div at bounding box center [751, 109] width 87 height 59
click at [760, 116] on div "1" at bounding box center [751, 109] width 87 height 59
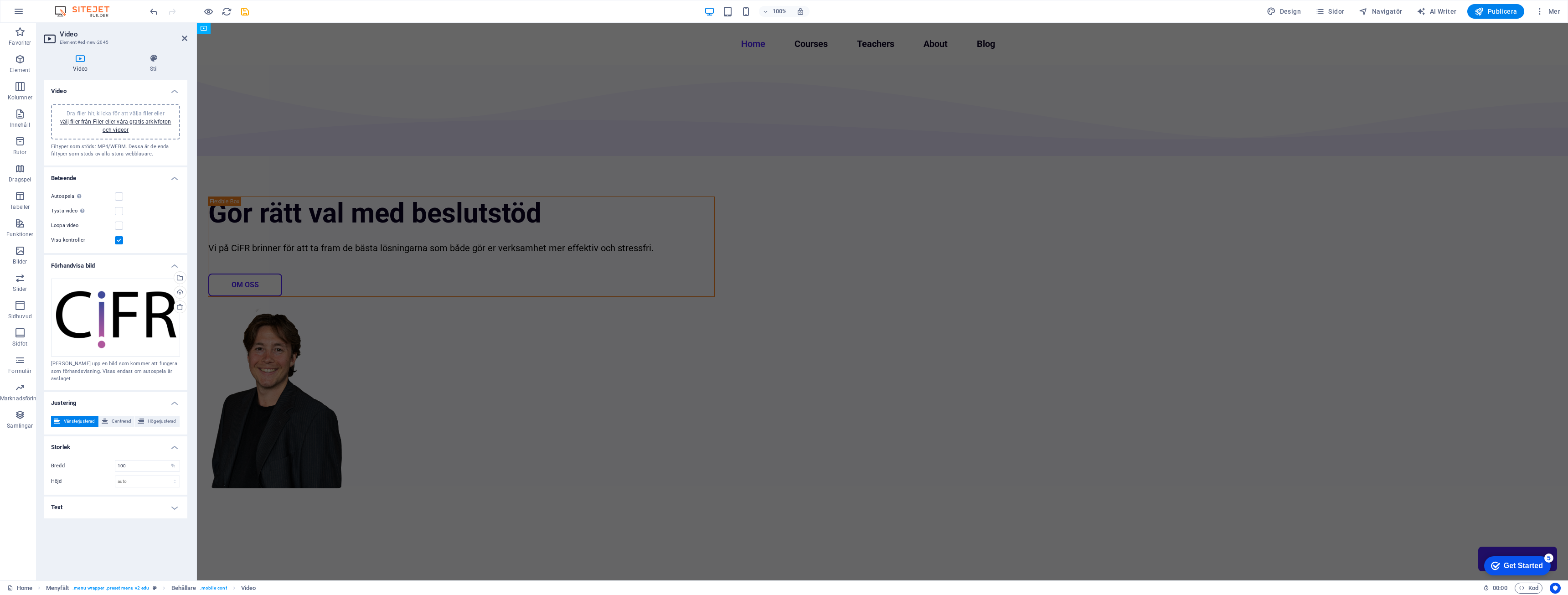
click at [126, 125] on div "Dra filer hit, klicka för att välja filer eller välj filer från Filer eller vår…" at bounding box center [116, 122] width 118 height 24
click at [131, 83] on h4 "Video" at bounding box center [116, 88] width 144 height 16
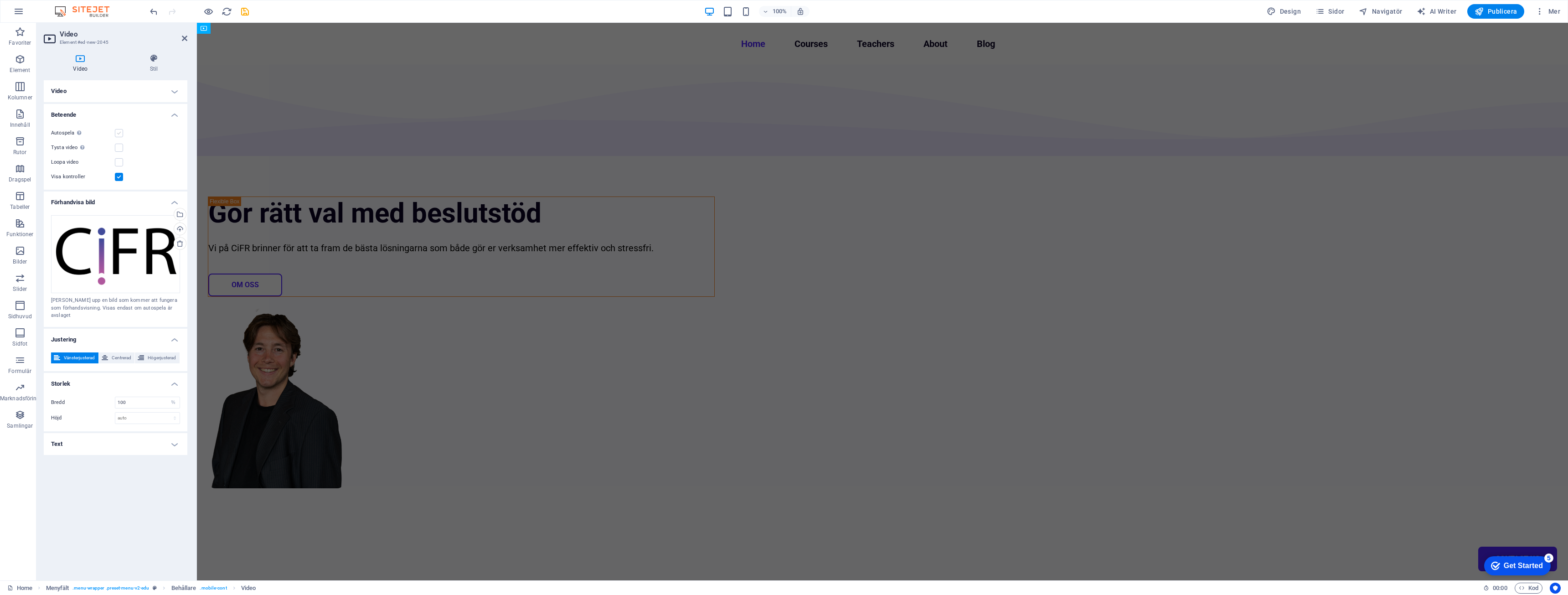
click at [120, 133] on label at bounding box center [119, 133] width 8 height 8
click at [0, 0] on input "Autospela Autospela är endast tillgänglig om tystad är aktiverad" at bounding box center [0, 0] width 0 height 0
click at [119, 148] on label at bounding box center [119, 147] width 8 height 8
click at [0, 0] on input "Tysta video Autospela blir endast tillgängligt om tystad är aktiverad" at bounding box center [0, 0] width 0 height 0
click at [121, 135] on label at bounding box center [119, 133] width 8 height 8
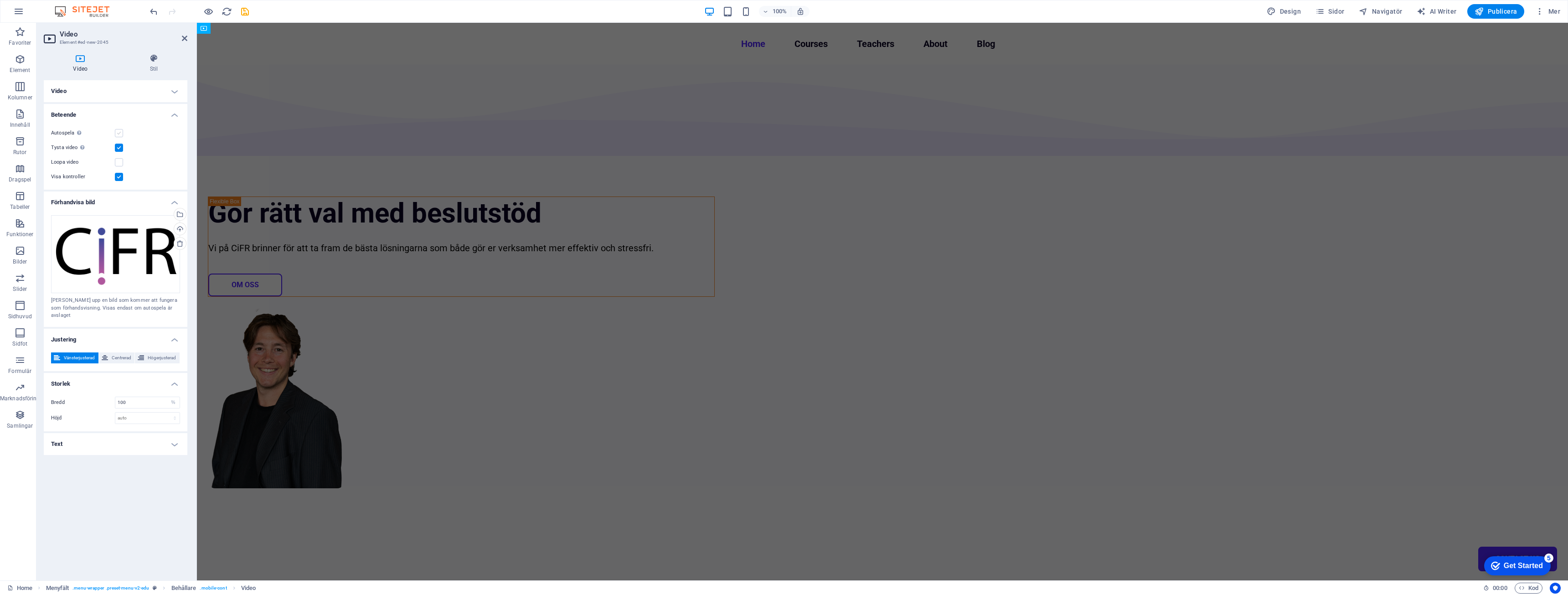
click at [0, 0] on input "Autospela Autospela är endast tillgänglig om tystad är aktiverad" at bounding box center [0, 0] width 0 height 0
click at [119, 175] on label at bounding box center [119, 177] width 8 height 8
click at [0, 0] on input "Visa kontroller" at bounding box center [0, 0] width 0 height 0
click at [178, 203] on h4 "Förhandvisa bild" at bounding box center [116, 200] width 144 height 16
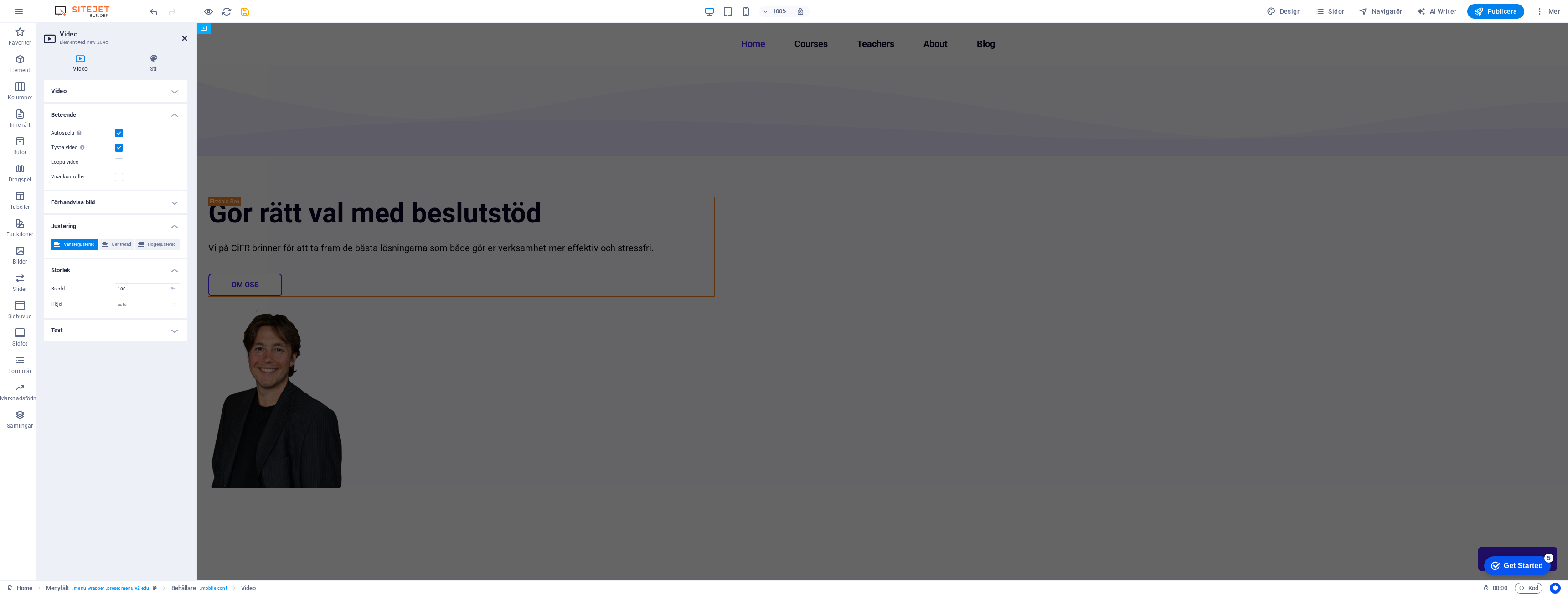
drag, startPoint x: 186, startPoint y: 37, endPoint x: 150, endPoint y: 15, distance: 42.2
click at [186, 37] on icon at bounding box center [184, 38] width 5 height 7
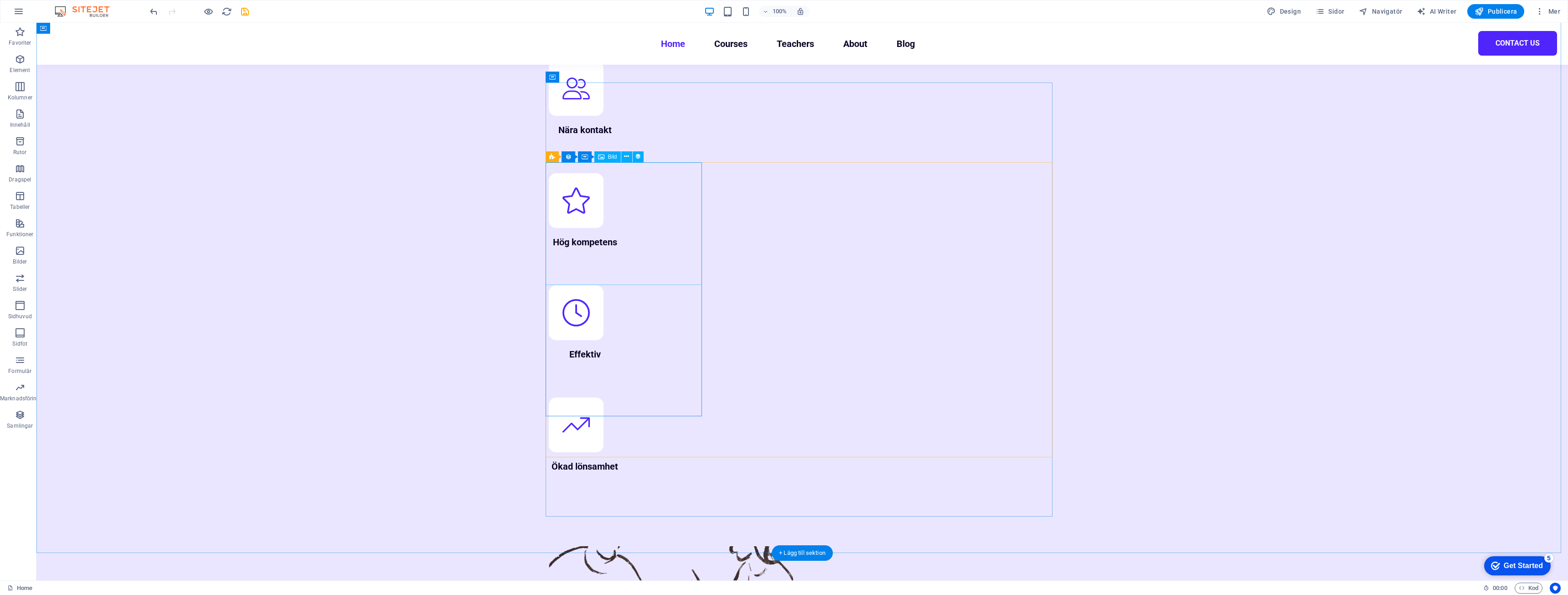
scroll to position [0, 0]
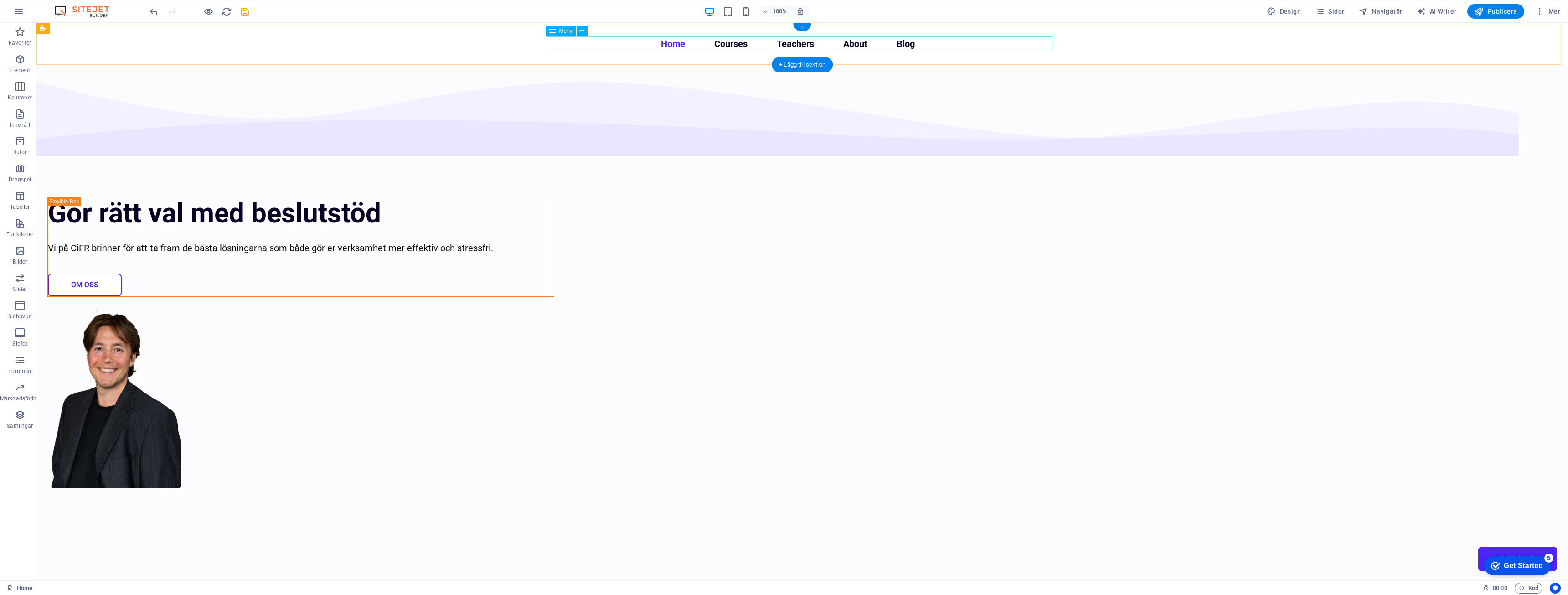
click at [621, 43] on nav "Home Courses Teachers About Blog Contact Us" at bounding box center [802, 44] width 507 height 15
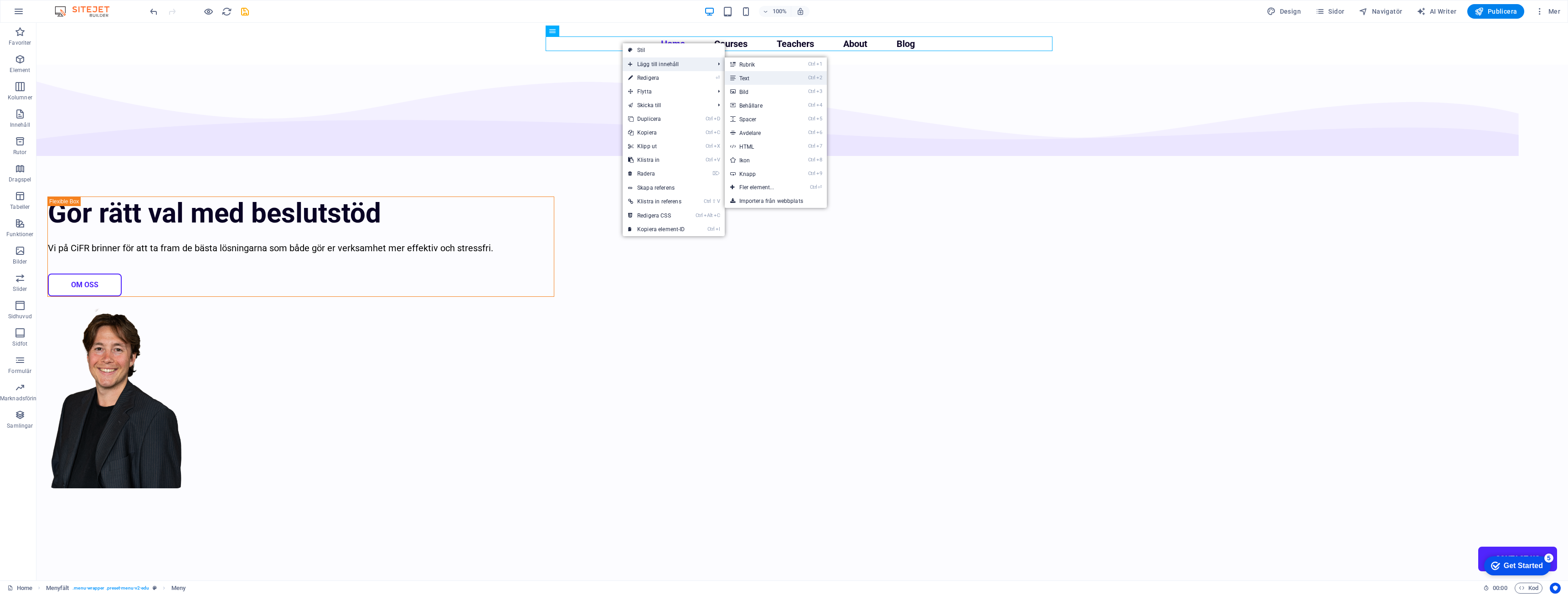
click at [797, 77] on li "Ctrl 2 Text" at bounding box center [776, 78] width 102 height 13
click at [758, 77] on link "Ctrl 2 Text" at bounding box center [759, 78] width 68 height 13
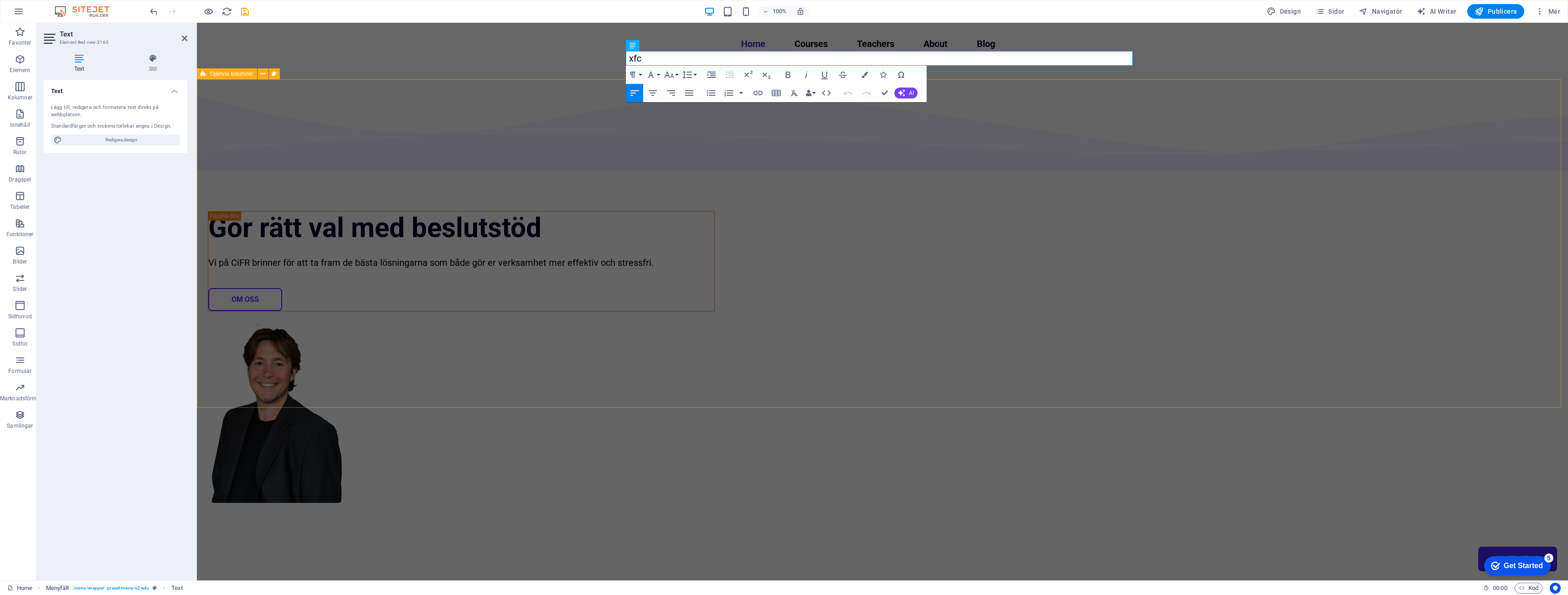
click at [460, 113] on div "Gör rätt val med beslutstöd Vi på CiFR brinner för att ta fram de bästa lösning…" at bounding box center [882, 345] width 1371 height 533
select select "multiple-waves"
select select "em"
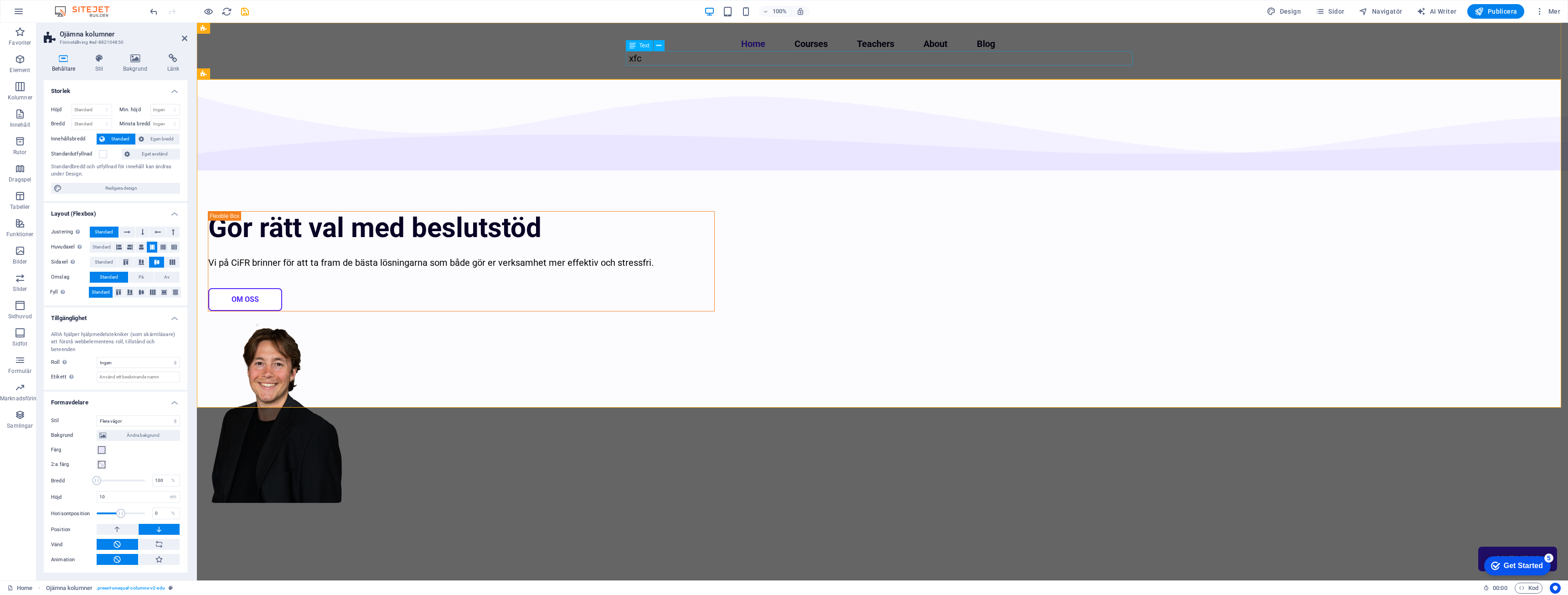
click at [695, 54] on div "xfc" at bounding box center [882, 58] width 507 height 15
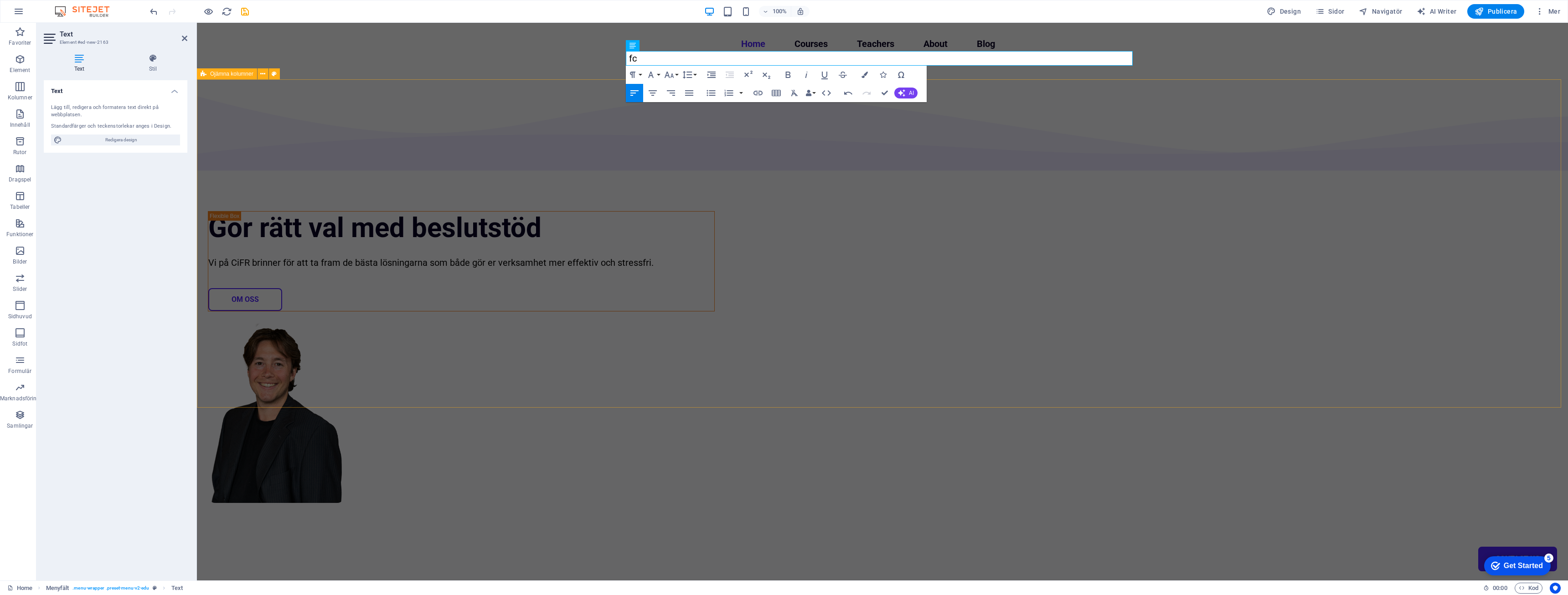
click at [483, 214] on div "Gör rätt val med beslutstöd Vi på CiFR brinner för att ta fram de bästa lösning…" at bounding box center [882, 345] width 1371 height 533
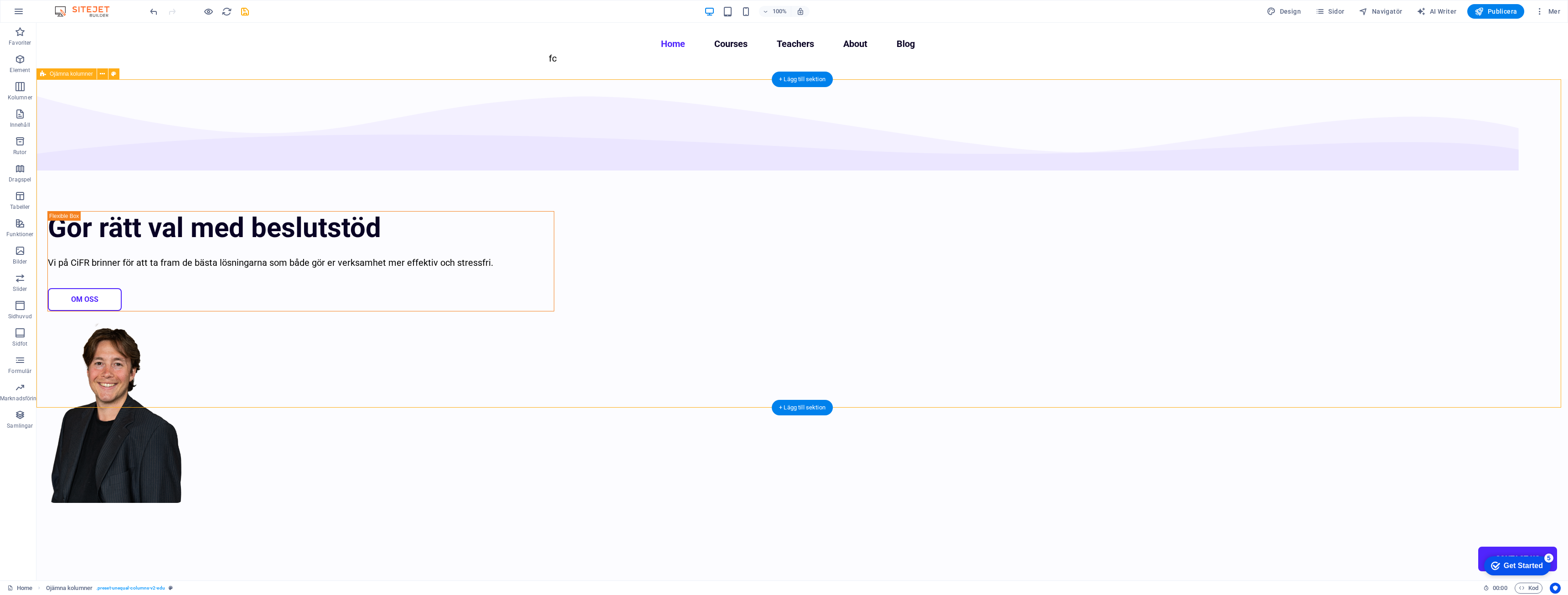
click at [469, 197] on div "Gör rätt val med beslutstöd Vi på CiFR brinner för att ta fram de bästa lösning…" at bounding box center [802, 345] width 1531 height 533
click at [612, 58] on div "fc" at bounding box center [802, 58] width 507 height 15
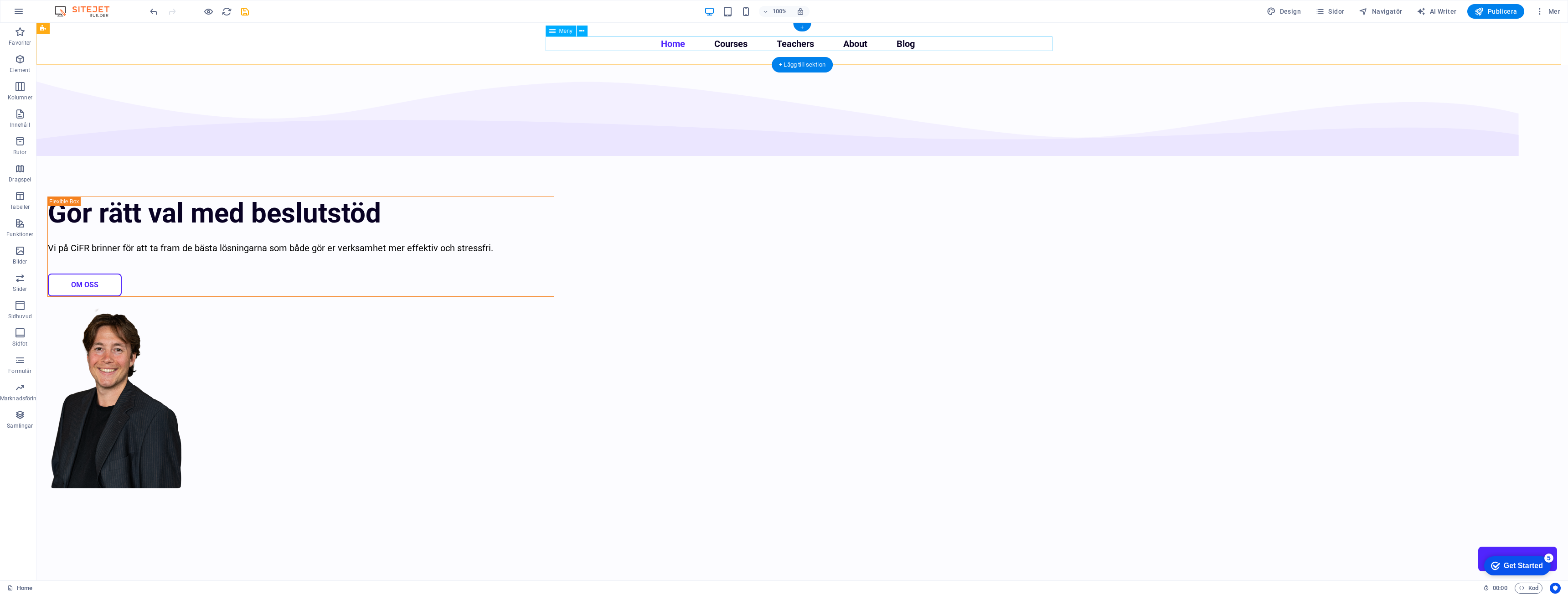
click at [624, 37] on nav "Home Courses Teachers About Blog Contact Us" at bounding box center [802, 44] width 507 height 15
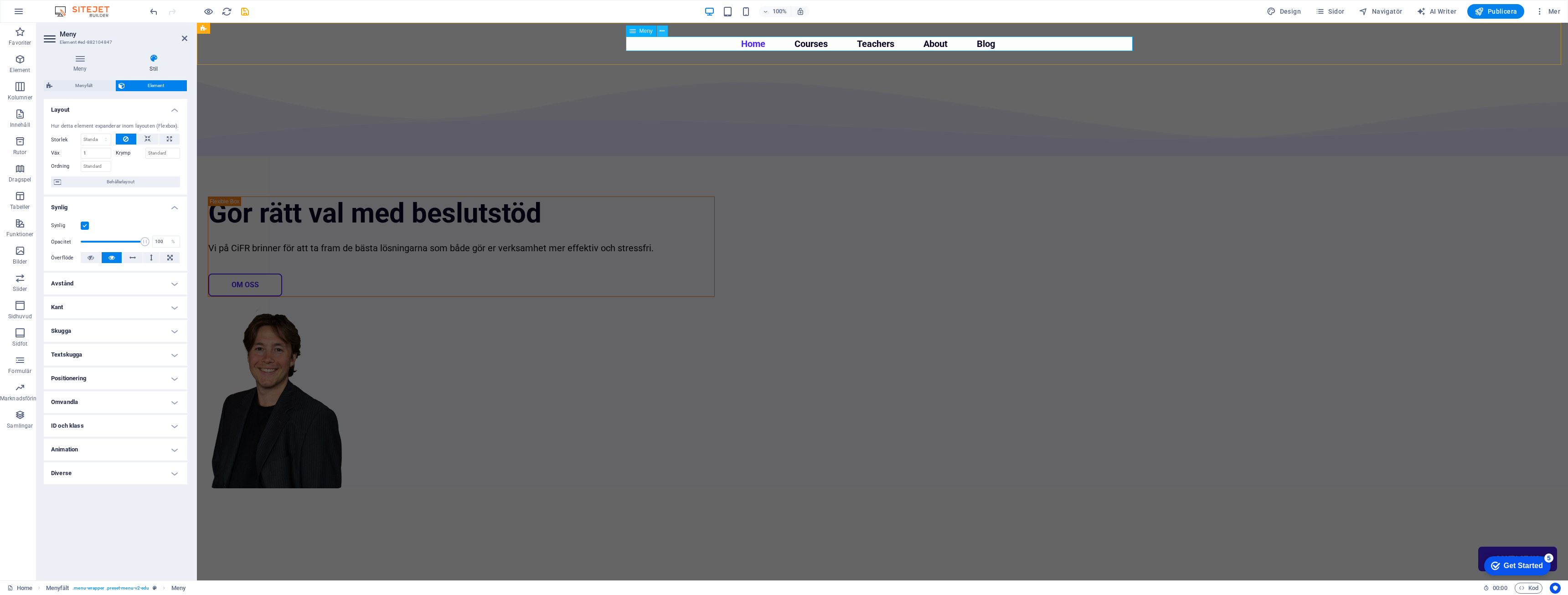
click at [660, 33] on icon at bounding box center [662, 31] width 5 height 10
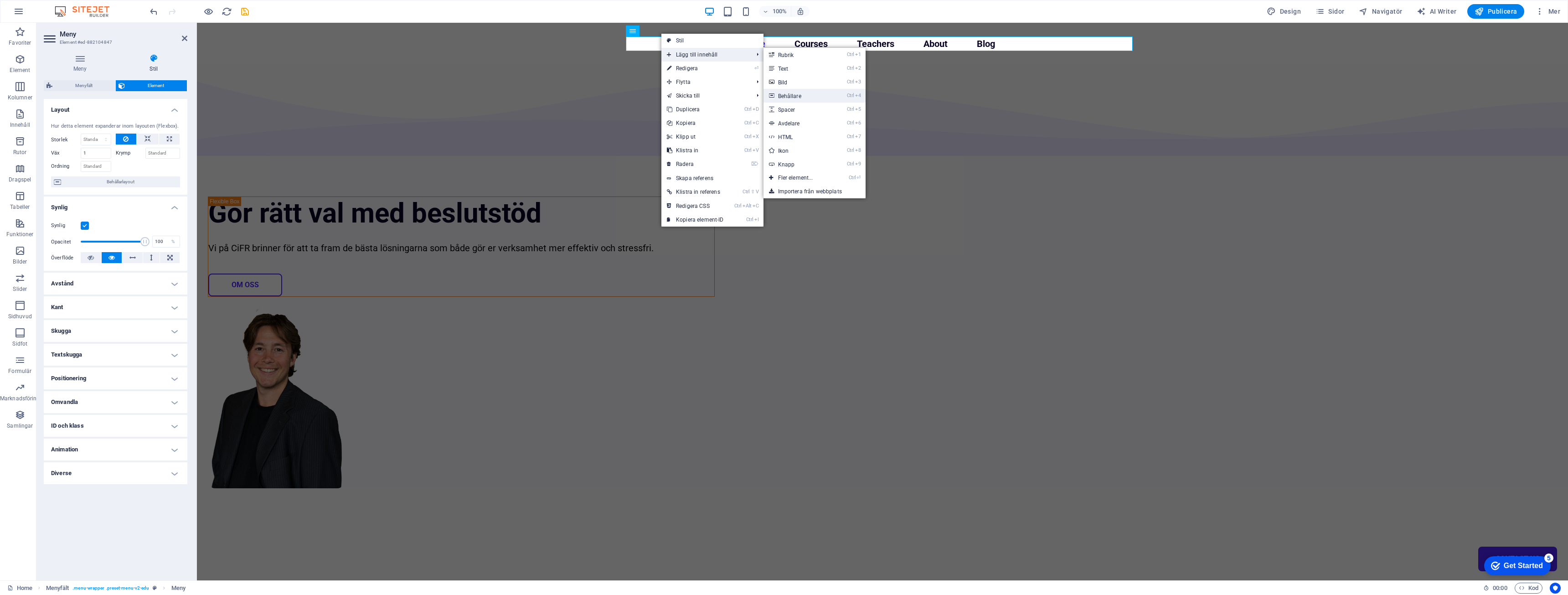
click at [808, 100] on link "Ctrl 4 Behållare" at bounding box center [797, 96] width 68 height 13
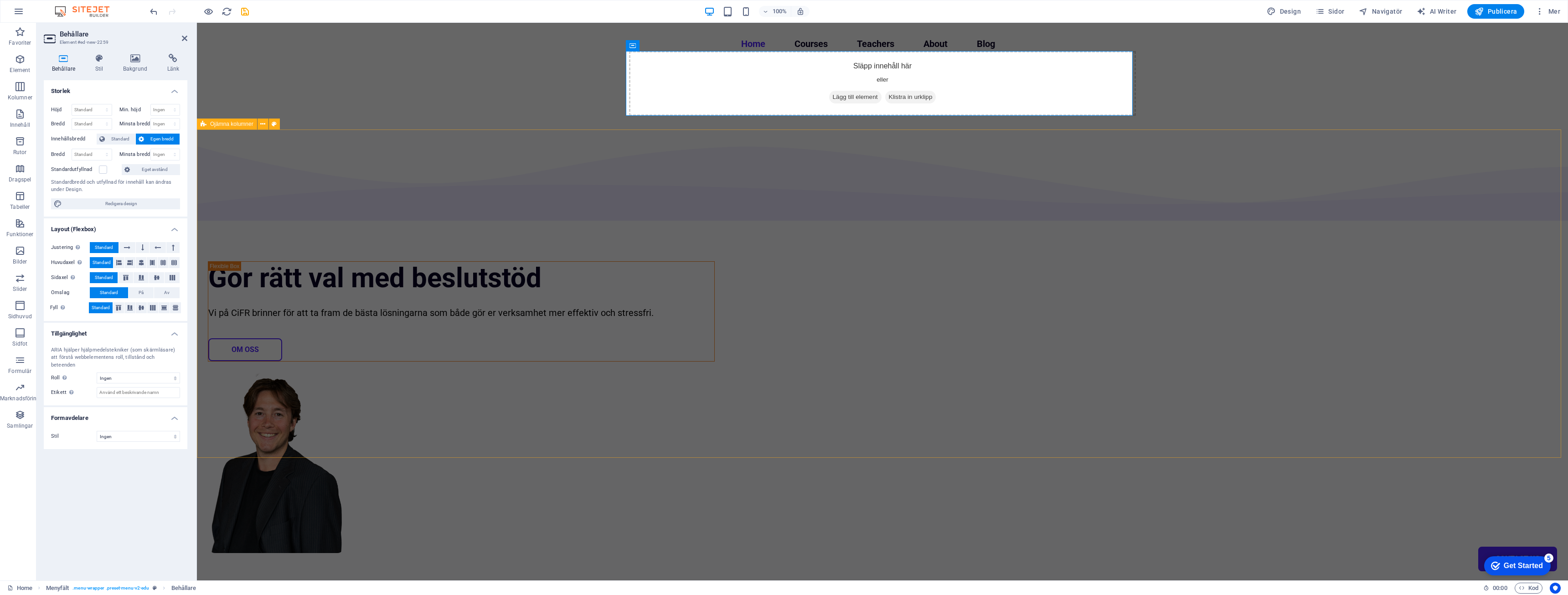
click at [458, 154] on div "Gör rätt val med beslutstöd Vi på CiFR brinner för att ta fram de bästa lösning…" at bounding box center [882, 396] width 1371 height 533
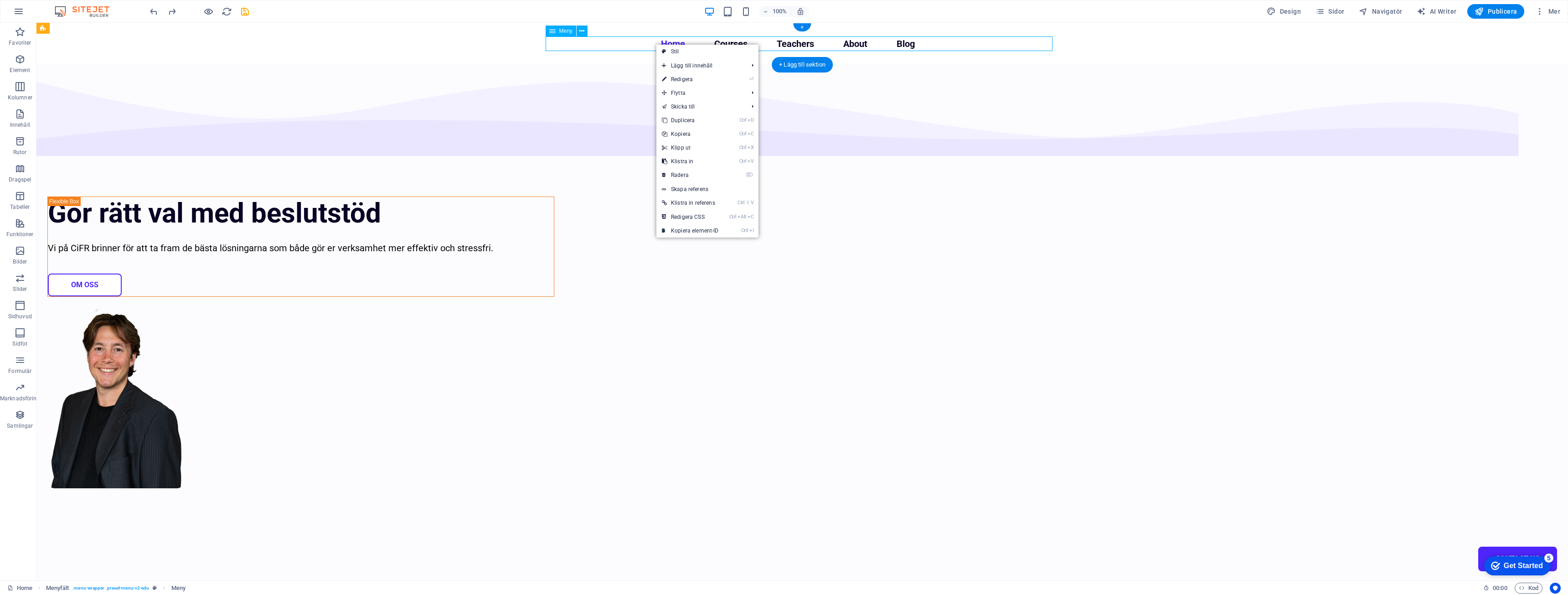
click at [598, 46] on nav "Home Courses Teachers About Blog Contact Us" at bounding box center [802, 44] width 507 height 15
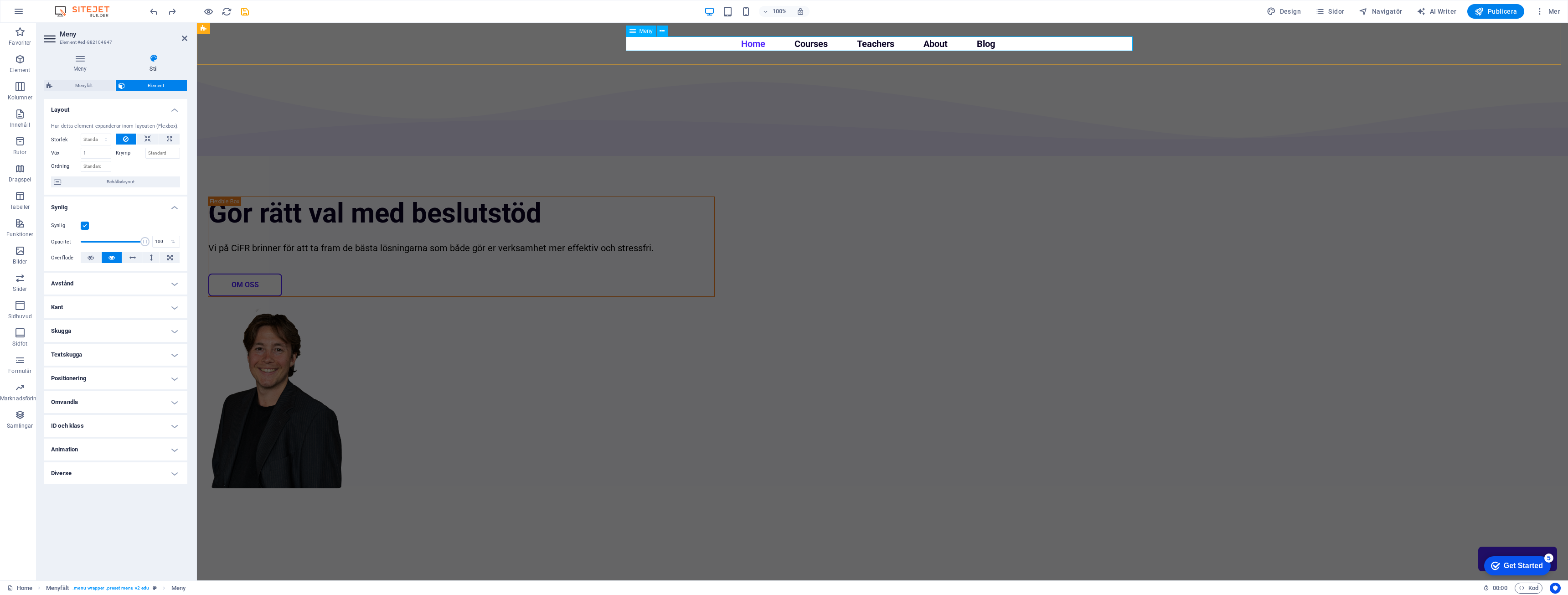
click at [634, 31] on icon at bounding box center [632, 31] width 6 height 11
click at [575, 231] on div "Gör rätt val med beslutstöd Vi på CiFR brinner för att ta fram de bästa lösning…" at bounding box center [882, 331] width 1371 height 533
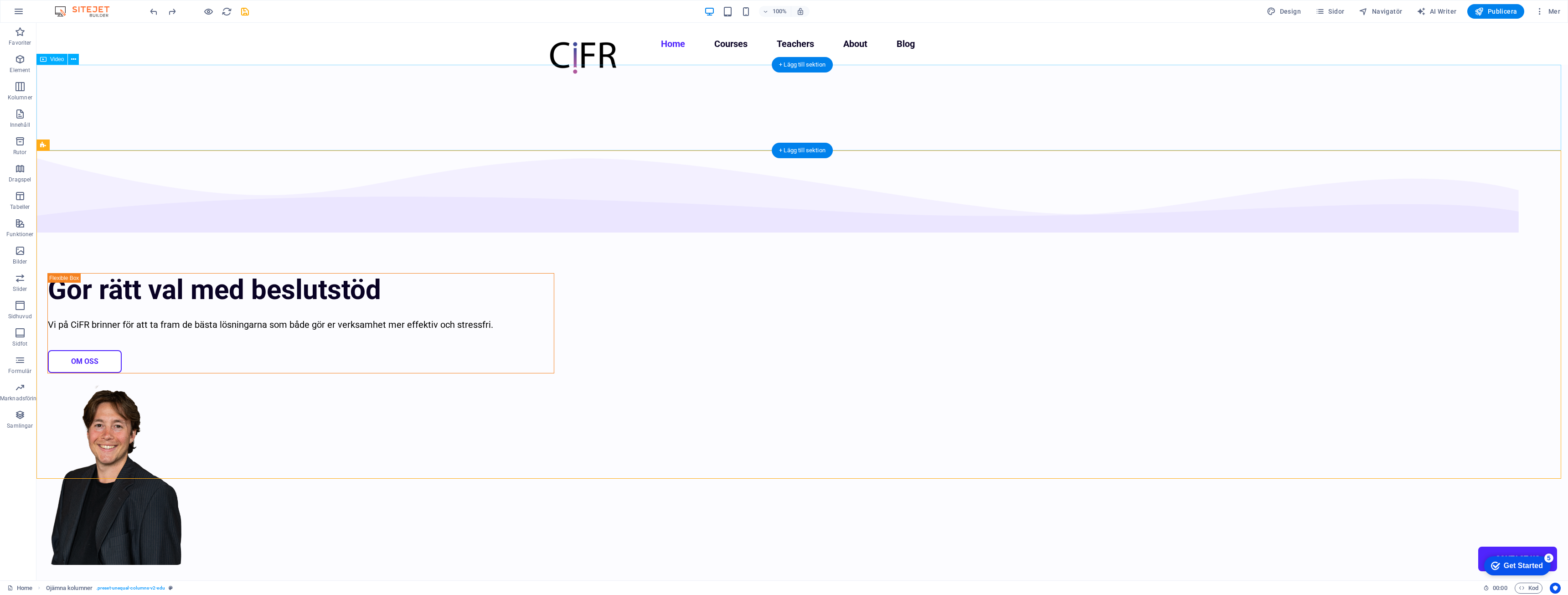
click at [842, 106] on figure at bounding box center [802, 103] width 1531 height 77
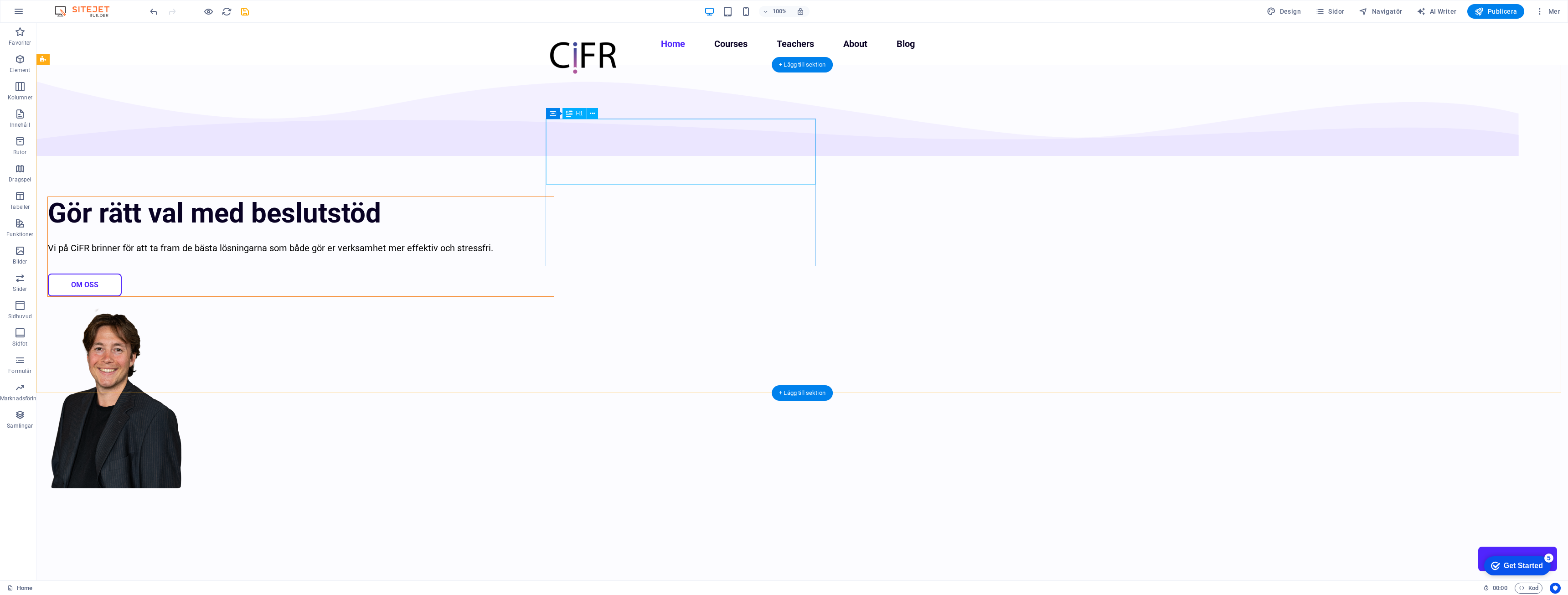
click at [554, 197] on div "Gör rätt val med beslutstöd" at bounding box center [301, 213] width 506 height 33
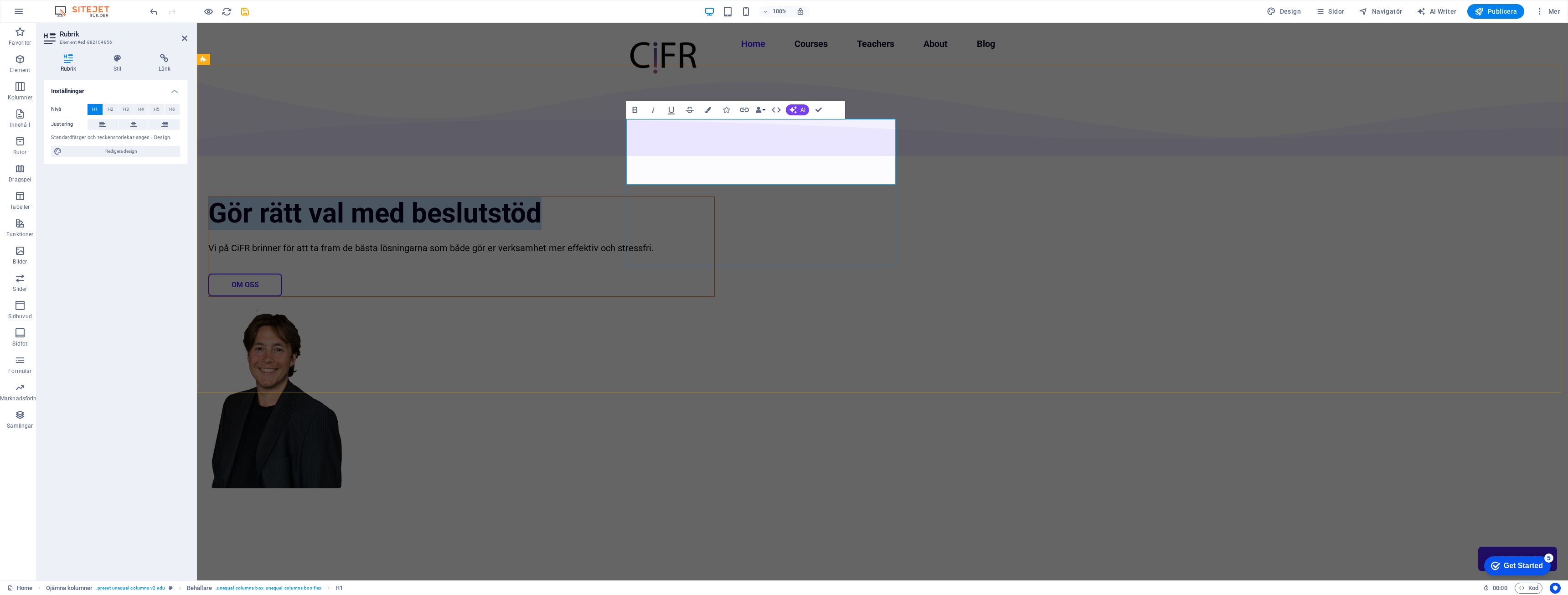
click at [714, 197] on h1 "Gör rätt val med beslutstöd" at bounding box center [461, 213] width 506 height 33
drag, startPoint x: 789, startPoint y: 166, endPoint x: 771, endPoint y: 166, distance: 18.0
click at [714, 197] on h1 "Gör rätt val med beslutstöd" at bounding box center [461, 213] width 506 height 33
drag, startPoint x: 771, startPoint y: 166, endPoint x: 765, endPoint y: 166, distance: 6.0
click at [714, 197] on h1 "Gör rätt val med beslutstöd" at bounding box center [461, 213] width 506 height 33
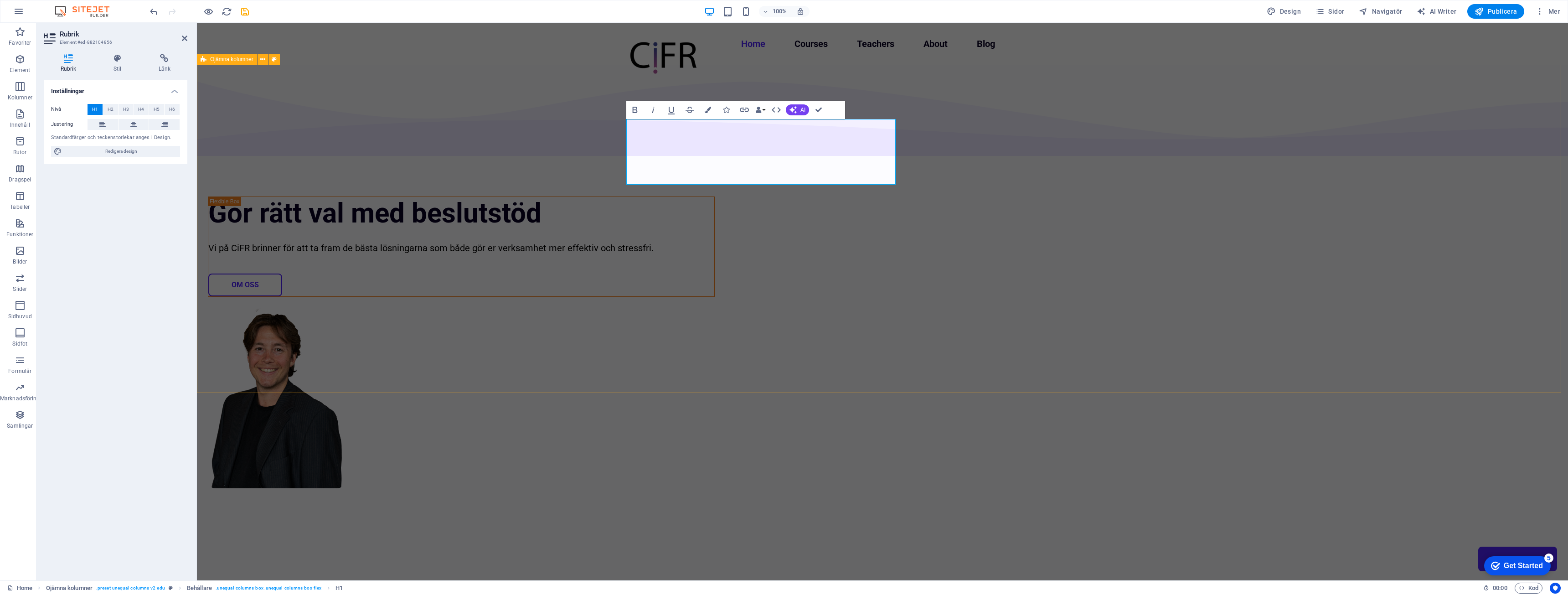
click at [766, 300] on div "Gör rätt val med beslutstöd Vi på CiFR brinner för att ta fram de bästa lösning…" at bounding box center [882, 331] width 1371 height 533
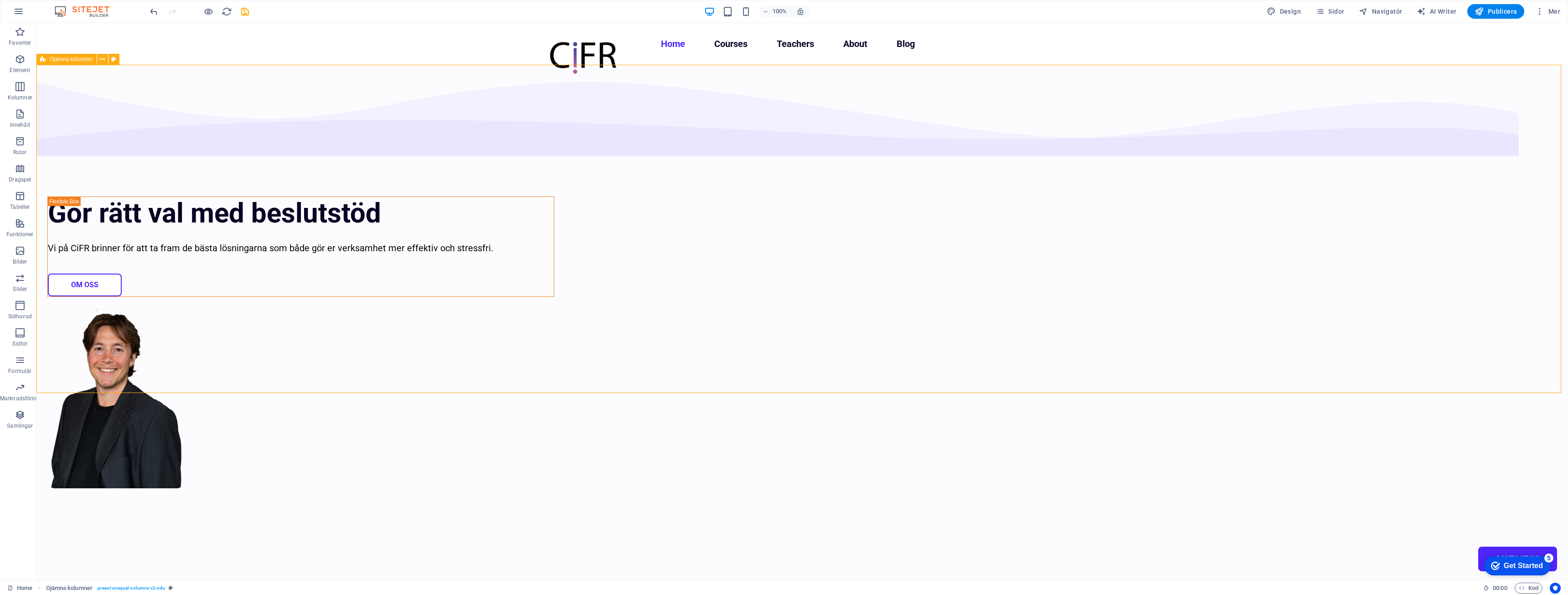
click at [772, 322] on div "Gör rätt val med beslutstöd Vi på CiFR brinner för att ta fram de bästa lösning…" at bounding box center [802, 331] width 1531 height 533
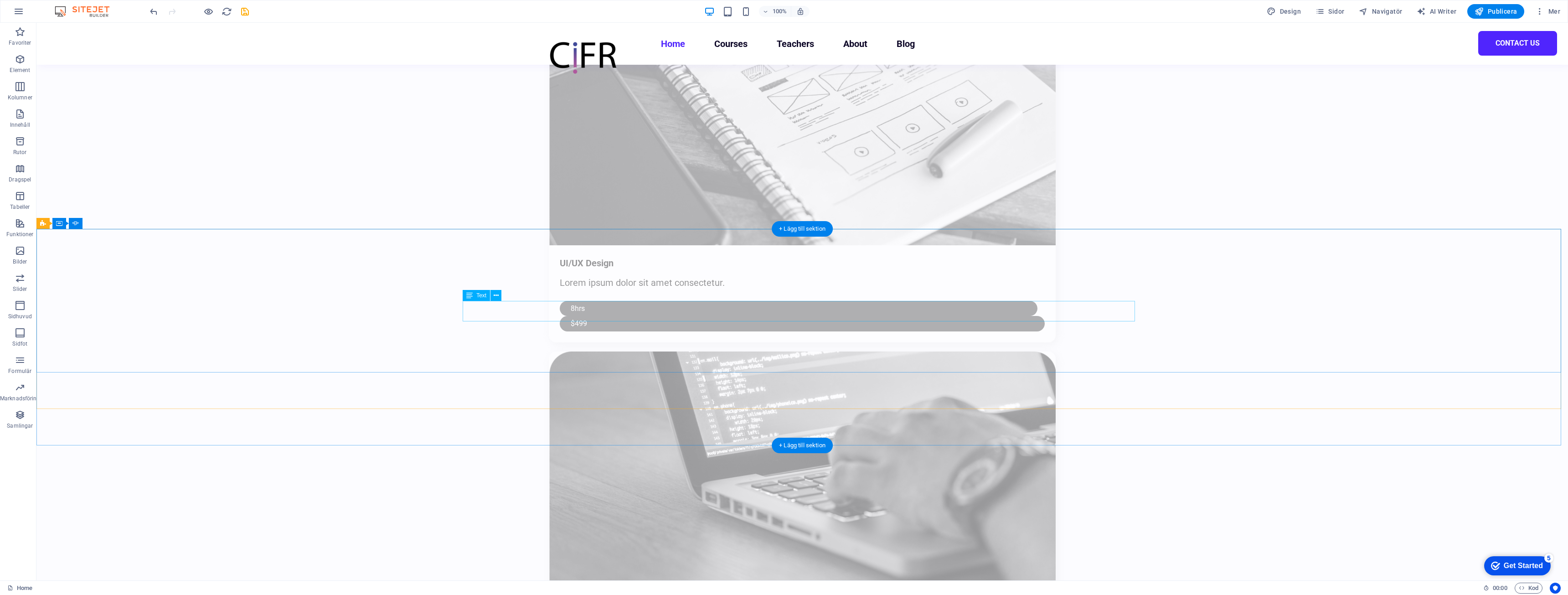
scroll to position [2599, 0]
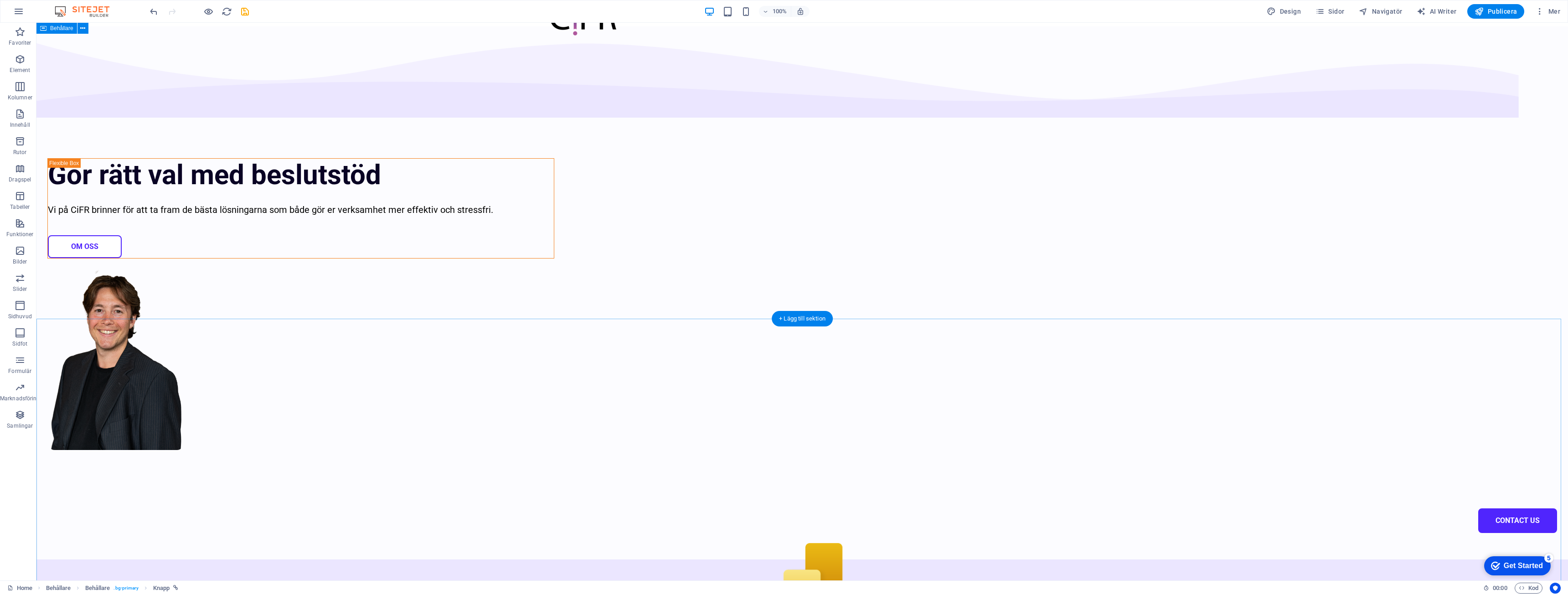
scroll to position [0, 0]
